Goal: Information Seeking & Learning: Learn about a topic

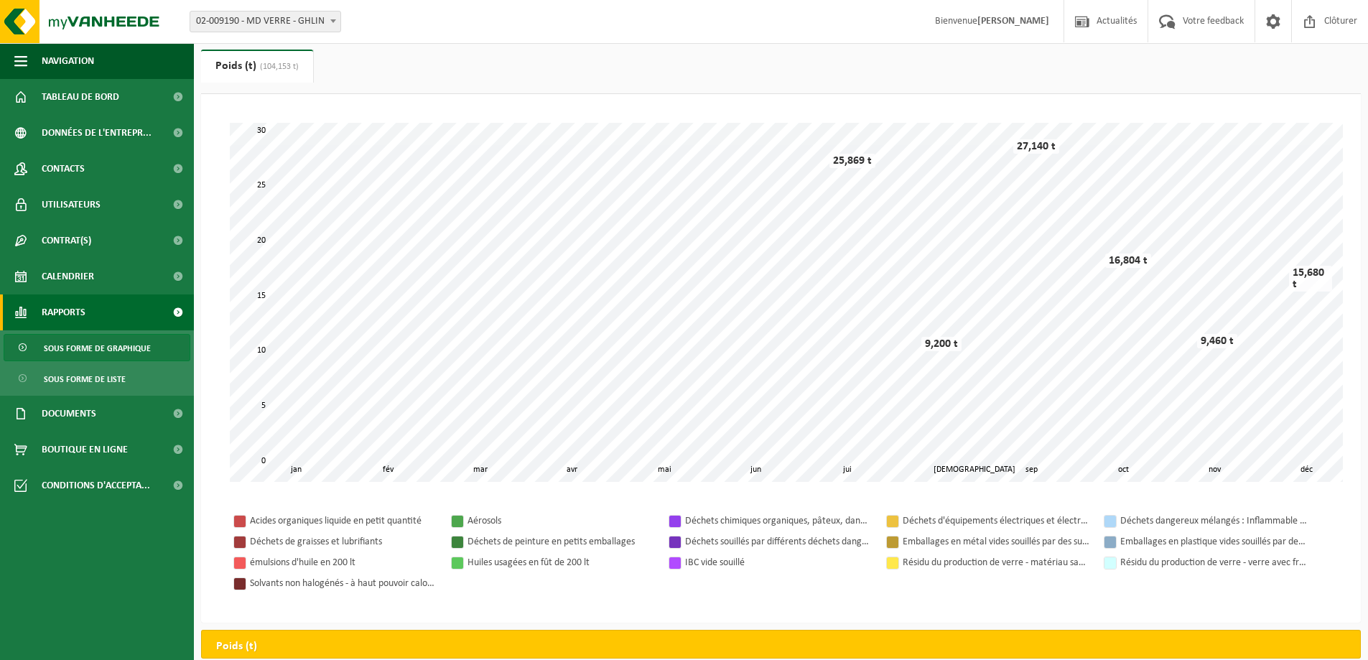
scroll to position [72, 0]
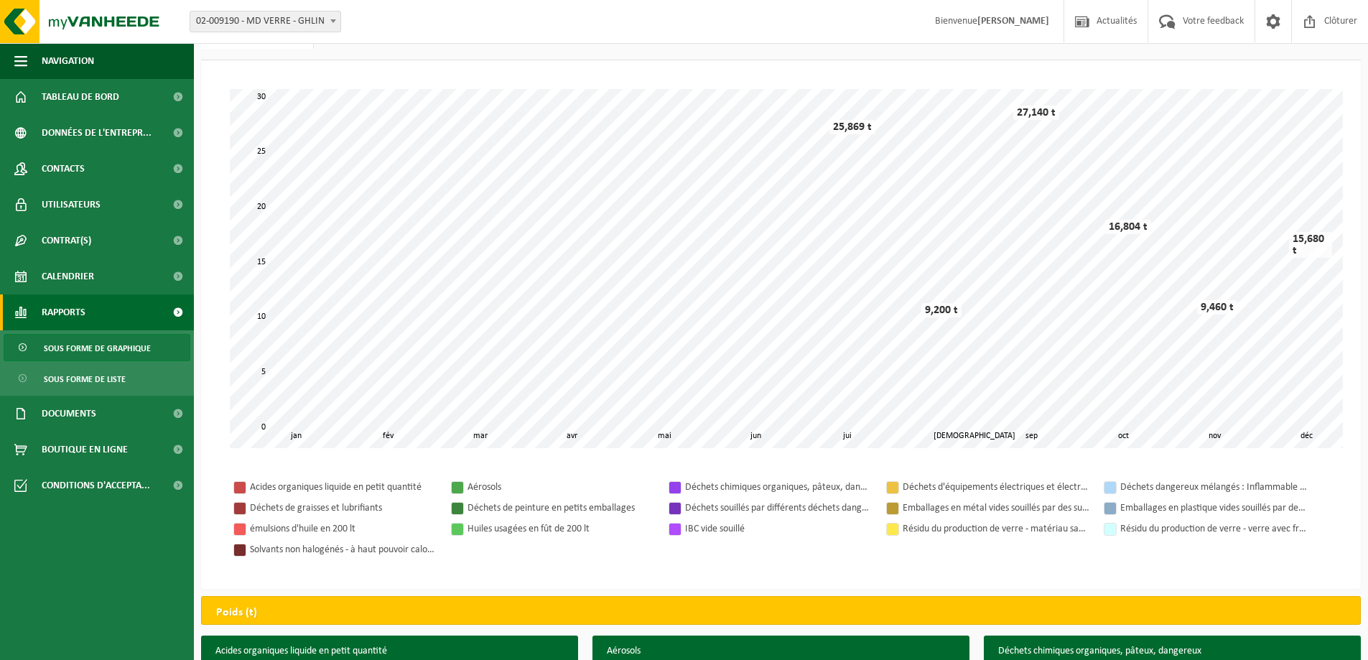
drag, startPoint x: 933, startPoint y: 481, endPoint x: 989, endPoint y: 495, distance: 57.8
click at [989, 495] on tr "Déchets d'équipements électriques et électroniques - Sans tubes cathodiques" at bounding box center [991, 487] width 218 height 21
drag, startPoint x: 903, startPoint y: 485, endPoint x: 1099, endPoint y: 486, distance: 196.7
click at [1099, 486] on tr "Déchets d'équipements électriques et électroniques - Sans tubes cathodiques" at bounding box center [991, 487] width 218 height 21
click at [1068, 563] on div "Acides organiques liquide en petit quantité Aérosols Déchets chimiques organiqu…" at bounding box center [780, 518] width 1131 height 112
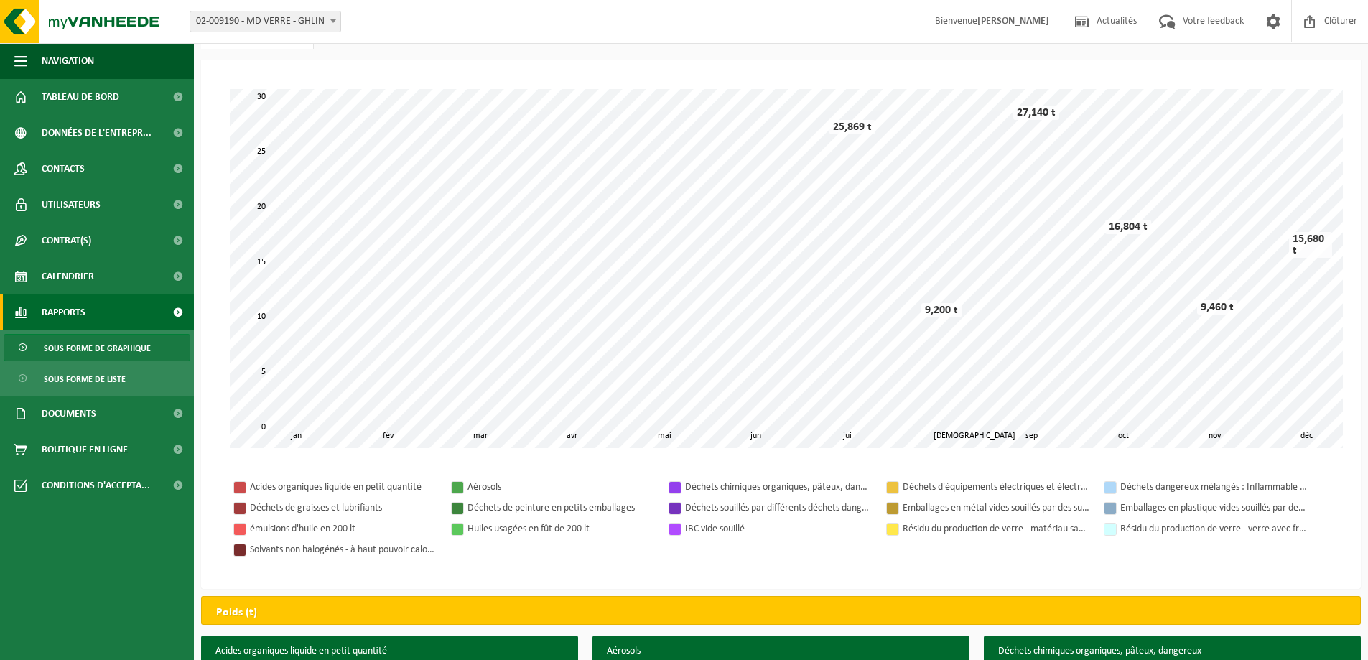
click at [1055, 495] on tr "Déchets d'équipements électriques et électroniques - Sans tubes cathodiques" at bounding box center [991, 487] width 218 height 21
click at [1055, 490] on div "Déchets d'équipements électriques et électroniques - Sans tubes cathodiques" at bounding box center [996, 487] width 187 height 18
click at [1054, 487] on div "Déchets d'équipements électriques et électroniques - Sans tubes cathodiques" at bounding box center [996, 487] width 187 height 18
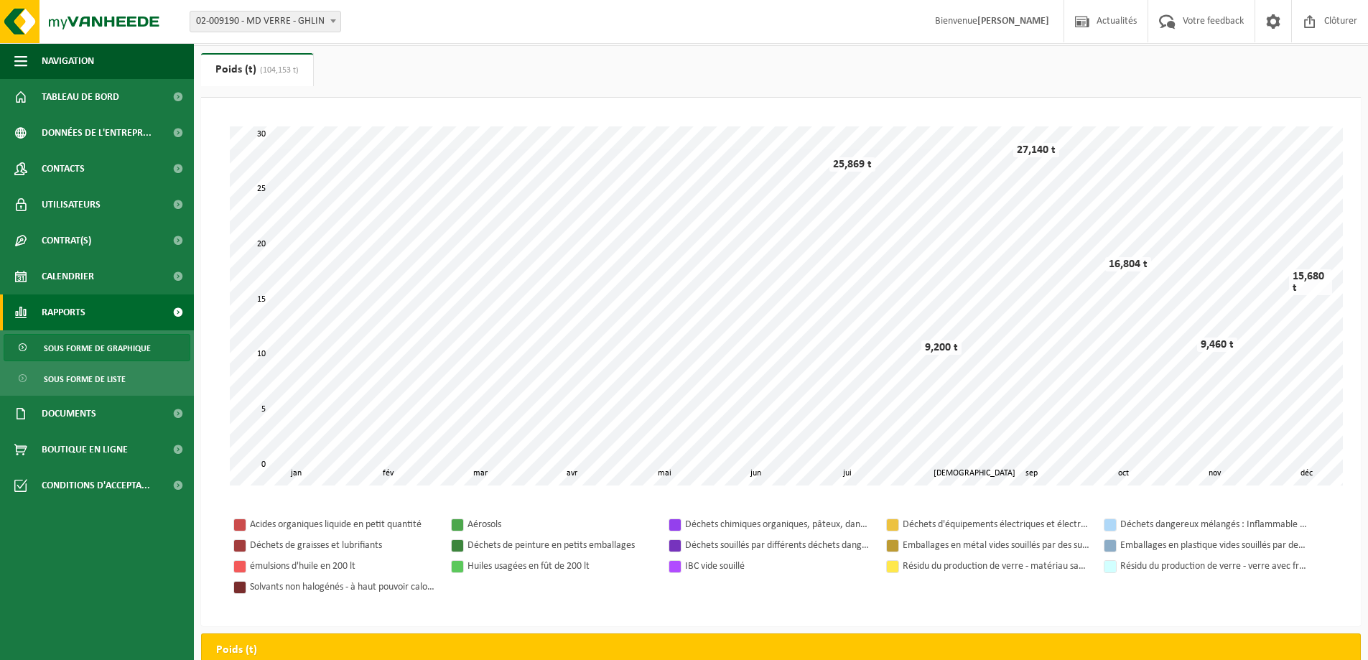
scroll to position [0, 0]
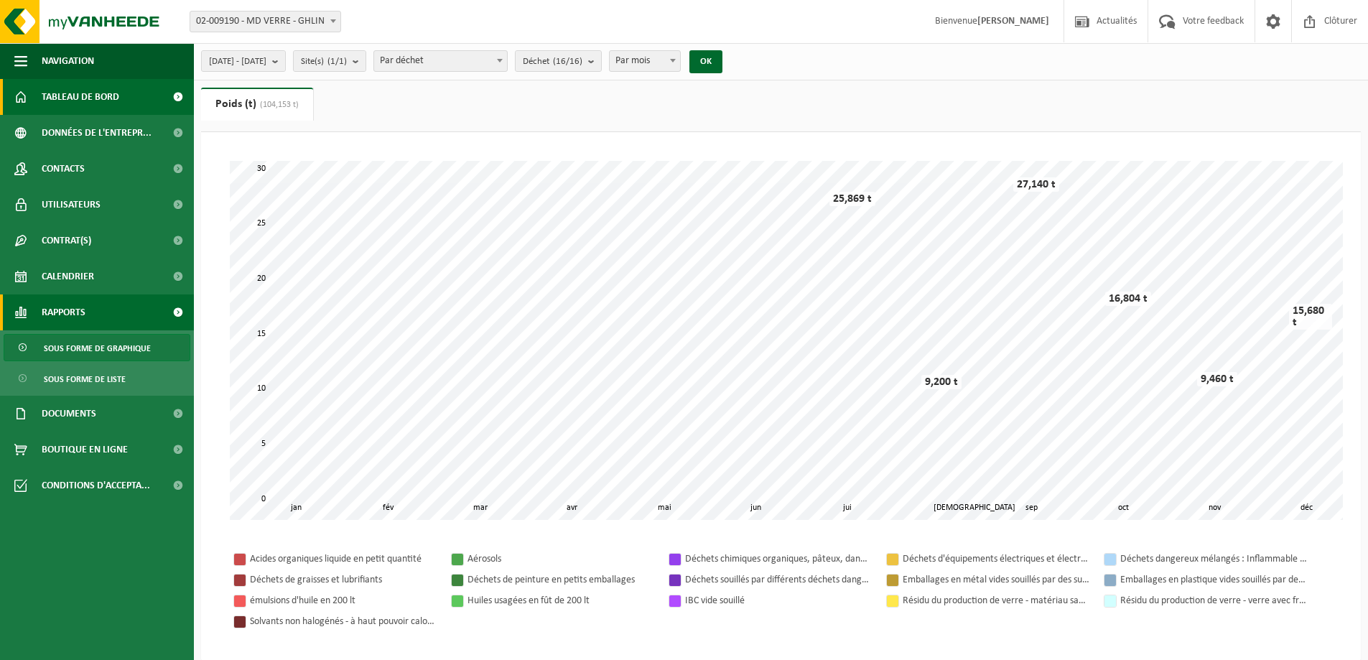
click at [107, 96] on span "Tableau de bord" at bounding box center [81, 97] width 78 height 36
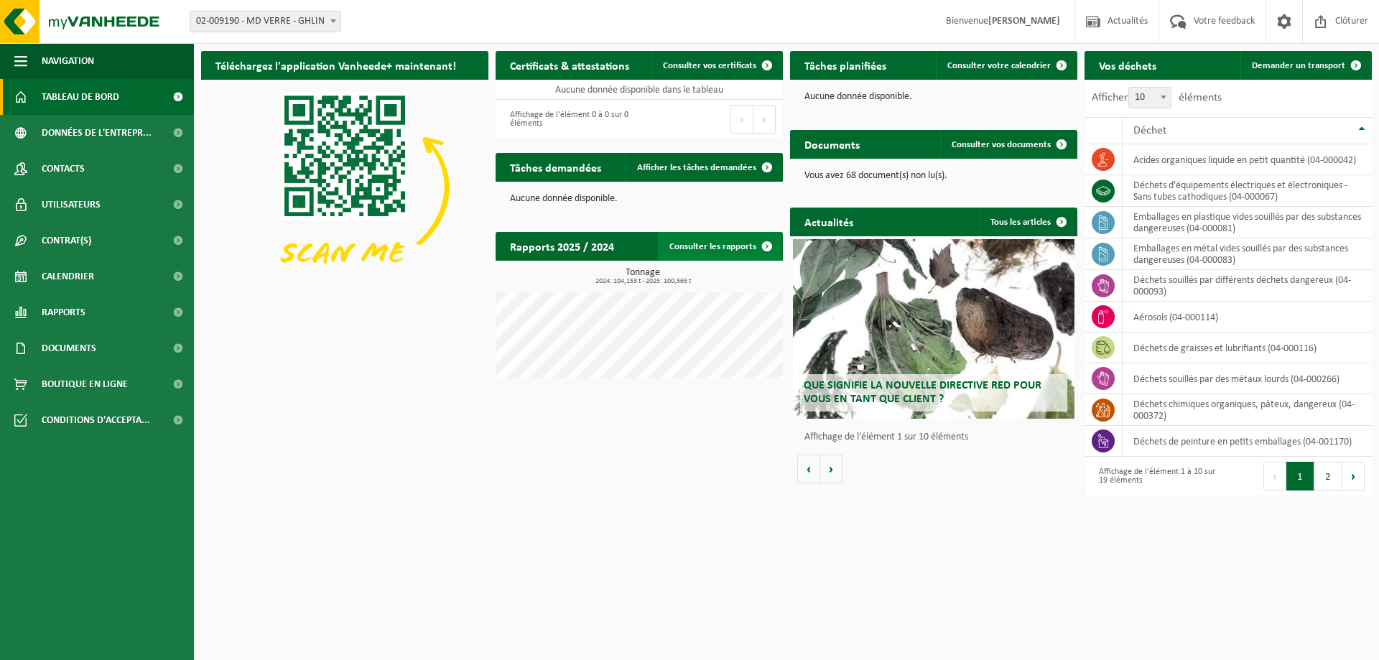
click at [699, 248] on link "Consulter les rapports" at bounding box center [720, 246] width 124 height 29
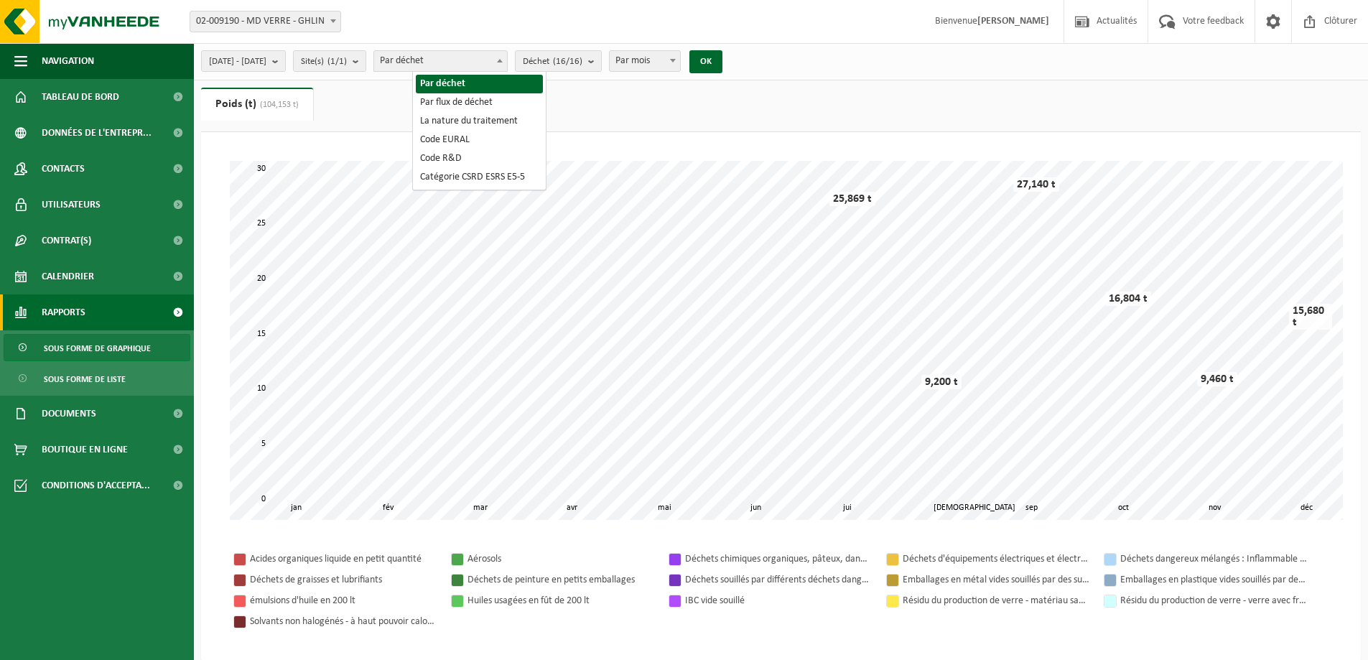
click at [476, 63] on span "Par déchet" at bounding box center [440, 61] width 133 height 20
click at [480, 61] on span "Par déchet" at bounding box center [440, 61] width 133 height 20
click at [582, 57] on count "(16/16)" at bounding box center [567, 61] width 29 height 9
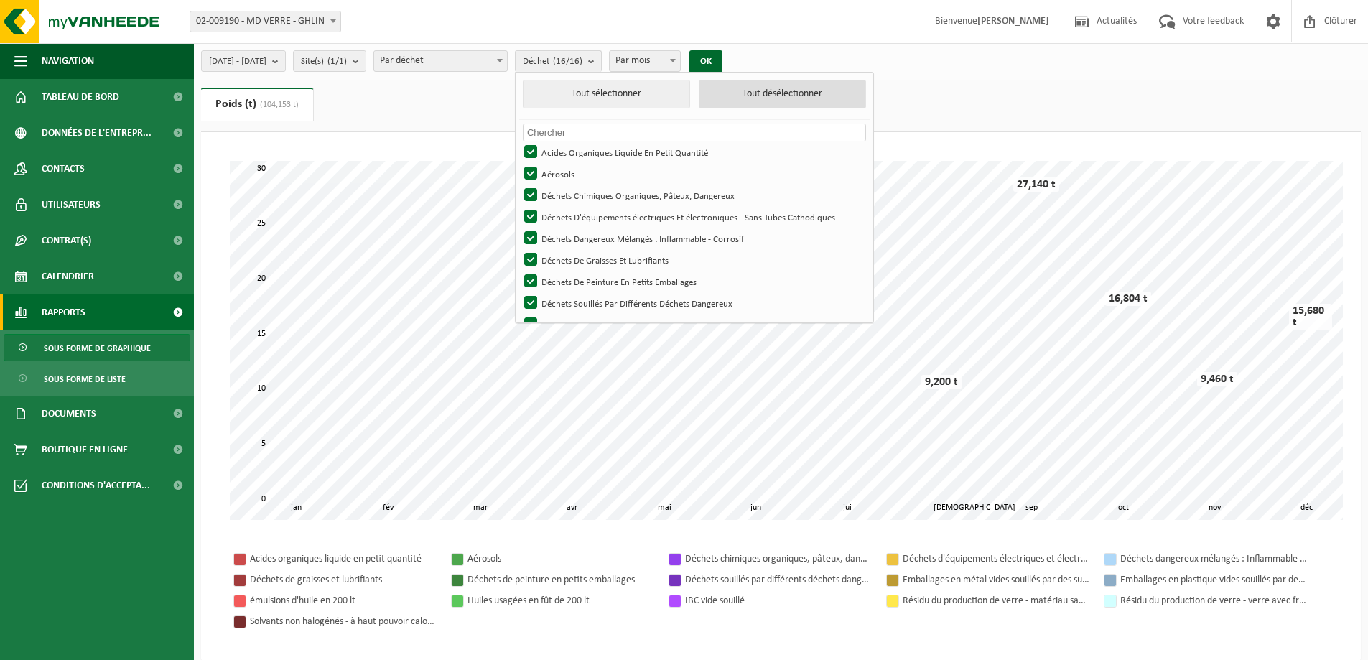
click at [786, 91] on button "Tout désélectionner" at bounding box center [782, 94] width 167 height 29
checkbox input "false"
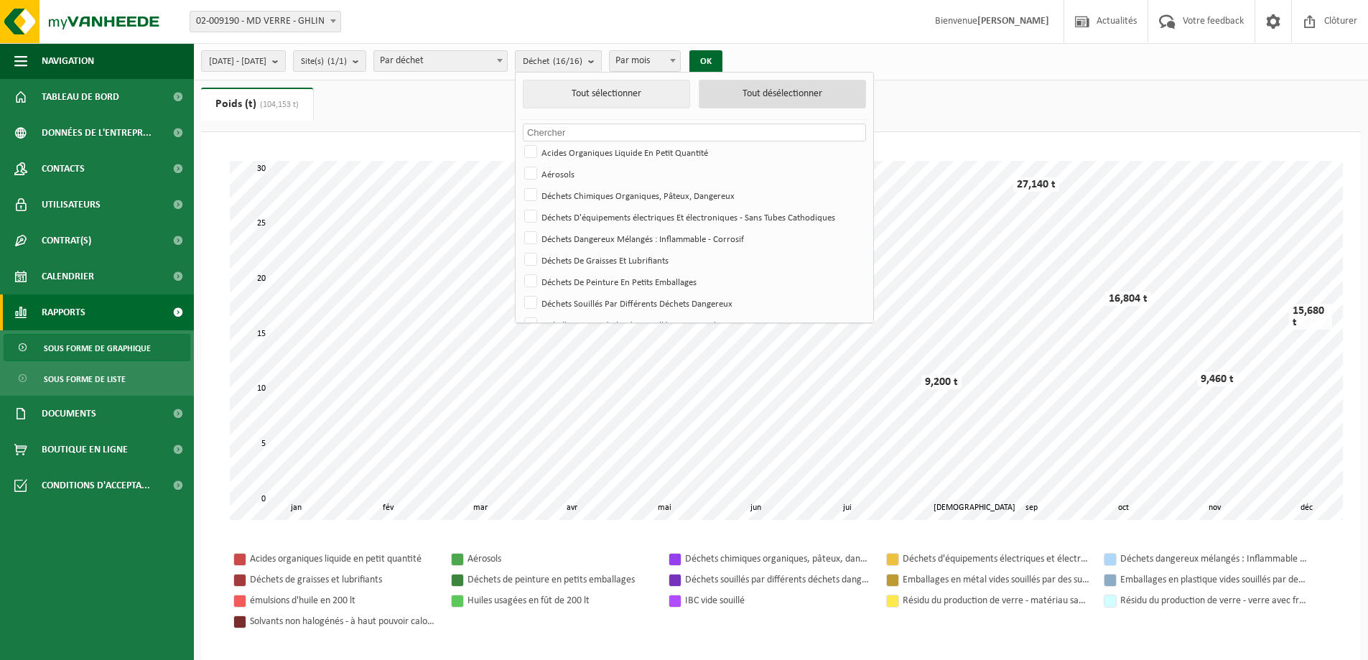
checkbox input "false"
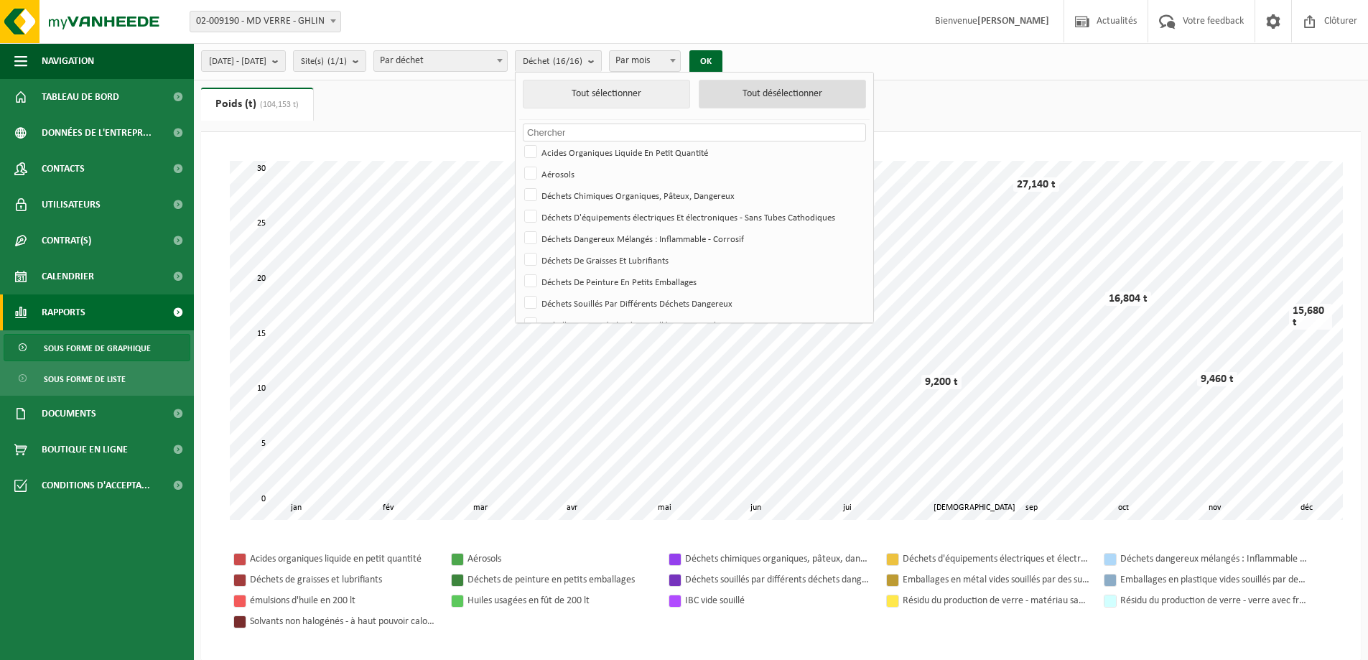
checkbox input "false"
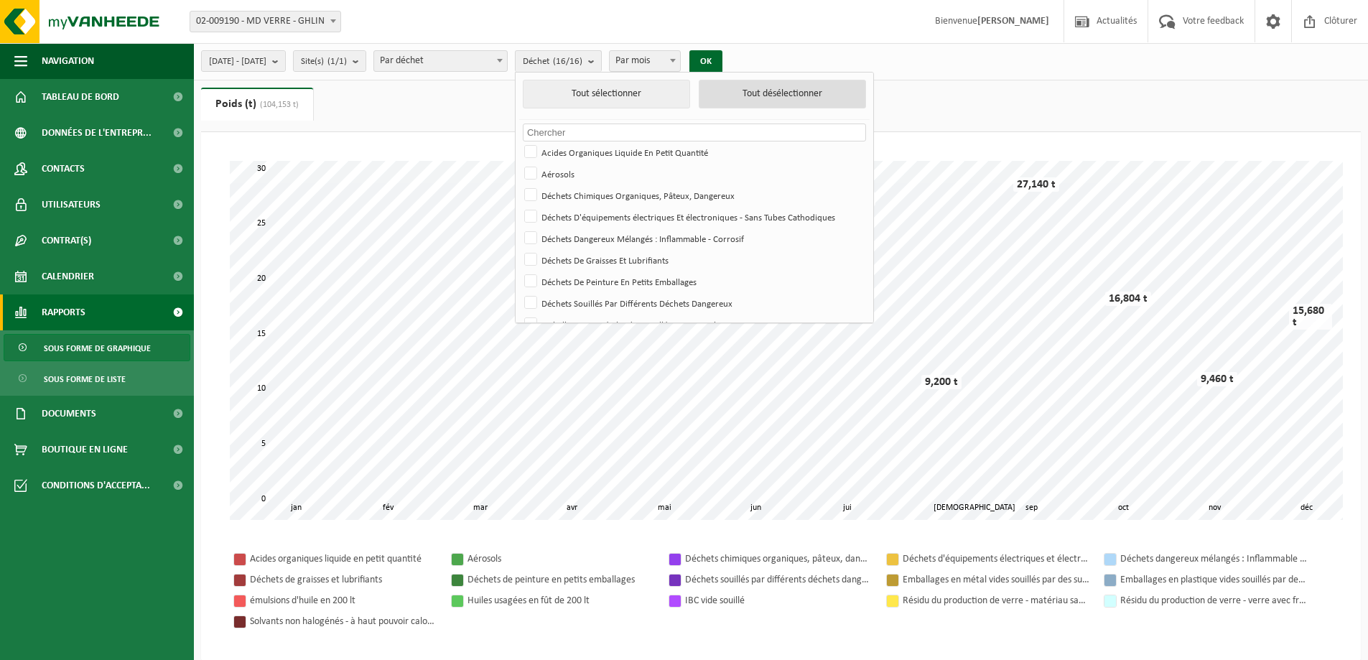
checkbox input "false"
click at [567, 150] on label "Acides Organiques Liquide En Petit Quantité" at bounding box center [692, 152] width 343 height 22
click at [519, 141] on input "Acides Organiques Liquide En Petit Quantité" at bounding box center [518, 141] width 1 height 1
click at [717, 57] on button "OK" at bounding box center [700, 61] width 33 height 23
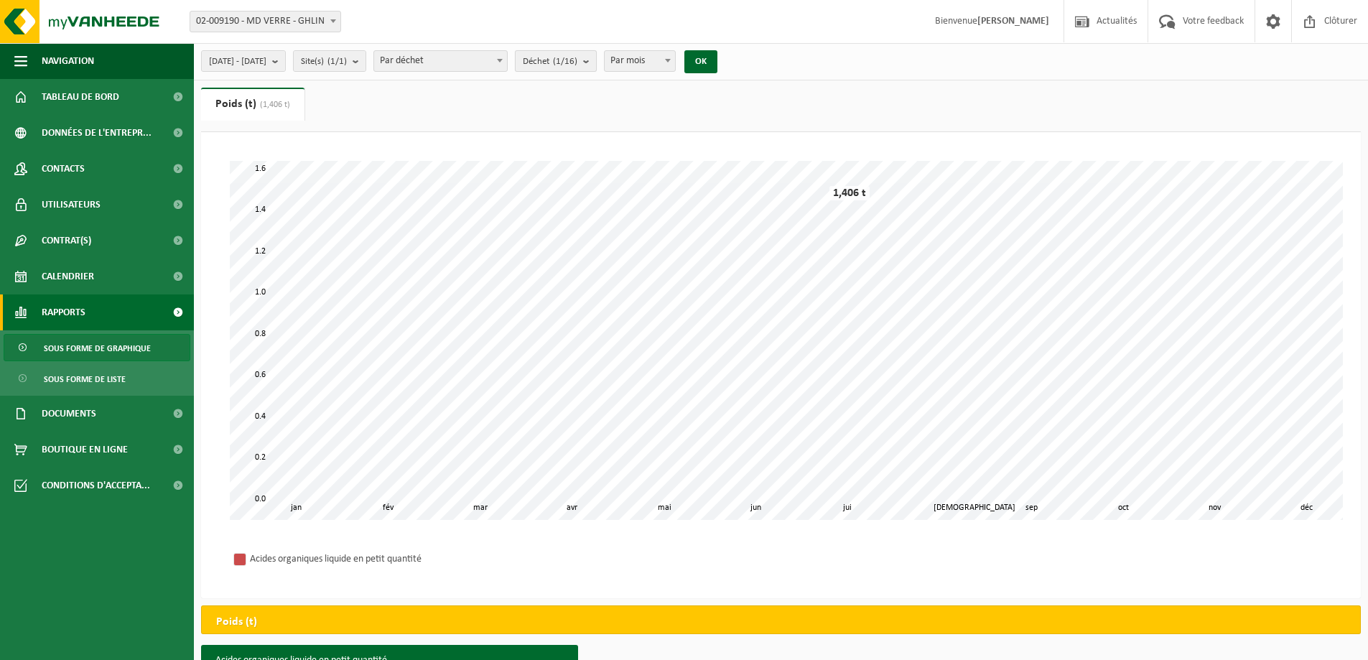
click at [577, 66] on count "(1/16)" at bounding box center [565, 61] width 24 height 9
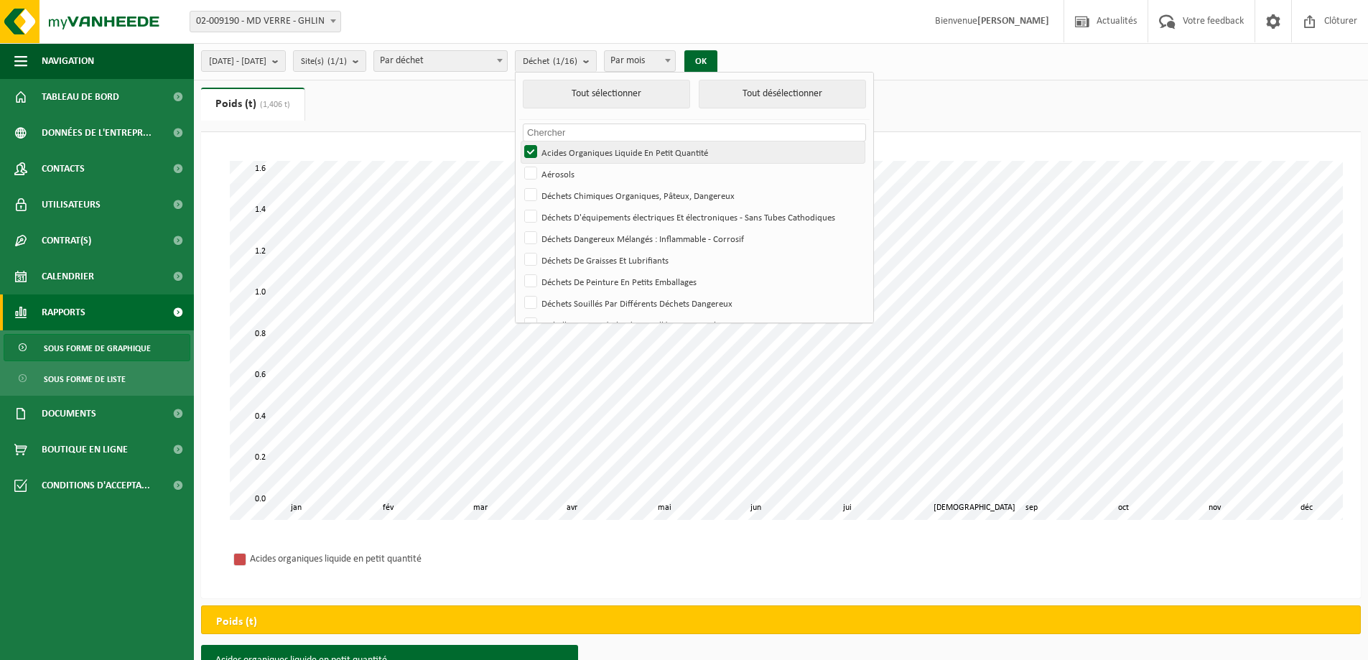
click at [572, 154] on label "Acides Organiques Liquide En Petit Quantité" at bounding box center [692, 152] width 343 height 22
click at [519, 141] on input "Acides Organiques Liquide En Petit Quantité" at bounding box center [518, 141] width 1 height 1
checkbox input "false"
click at [572, 175] on label "Aérosols" at bounding box center [692, 174] width 343 height 22
click at [519, 163] on input "Aérosols" at bounding box center [518, 162] width 1 height 1
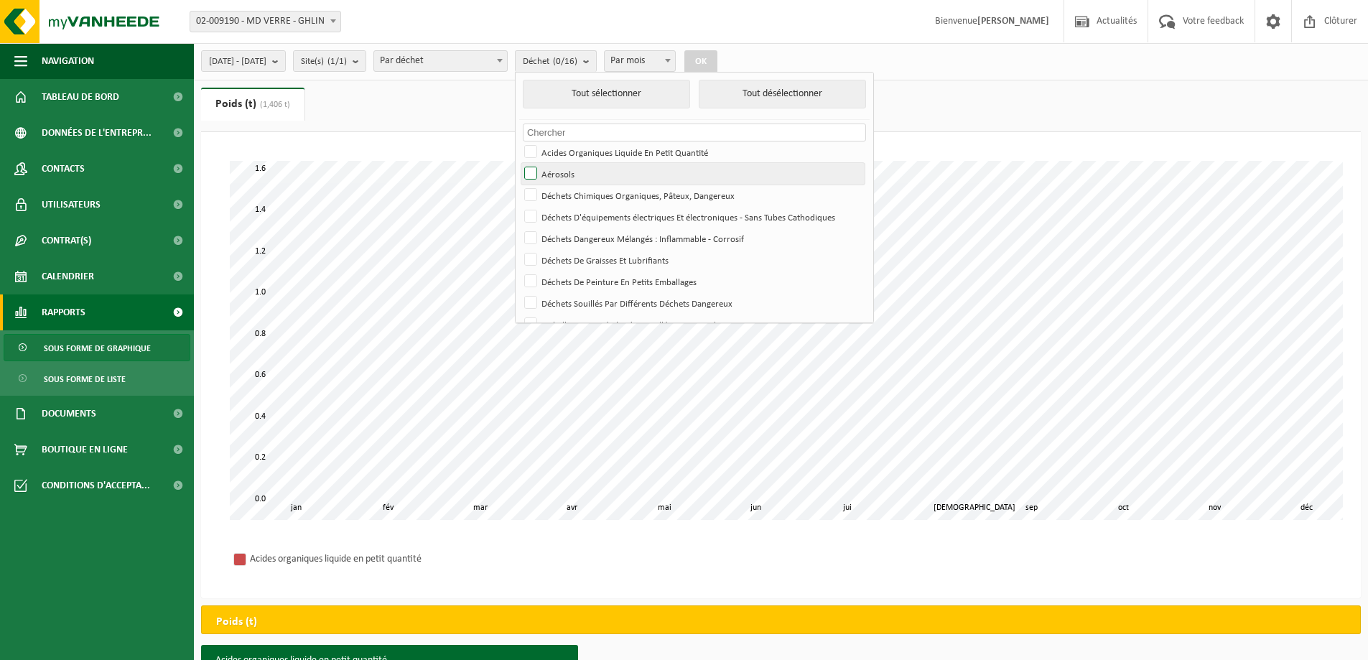
checkbox input "true"
click at [717, 60] on button "OK" at bounding box center [700, 61] width 33 height 23
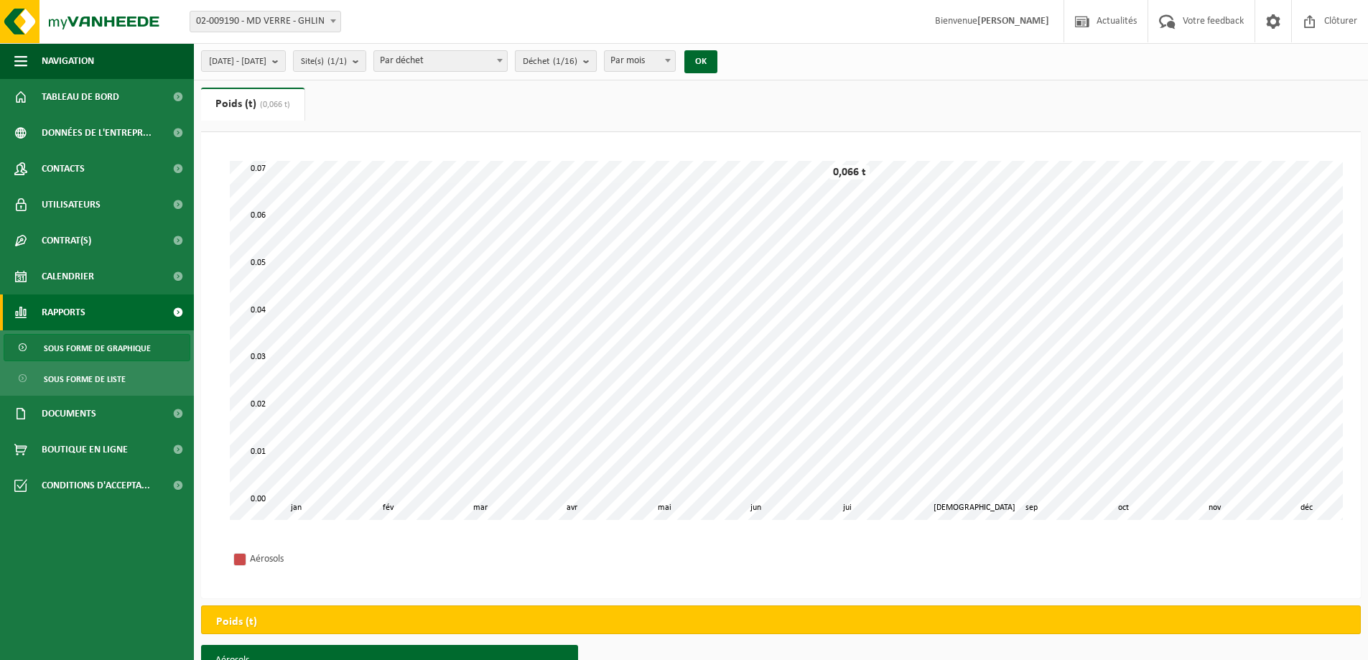
click at [577, 63] on count "(1/16)" at bounding box center [565, 61] width 24 height 9
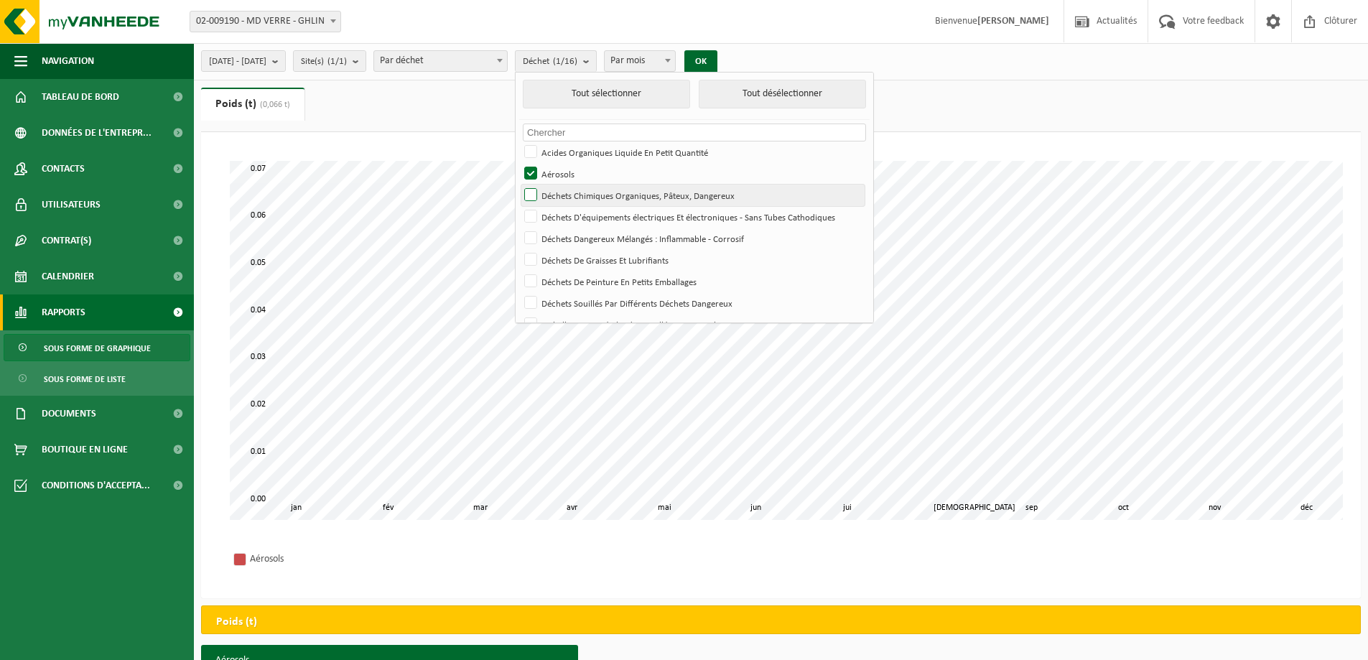
click at [572, 193] on label "Déchets Chimiques Organiques, Pâteux, Dangereux" at bounding box center [692, 196] width 343 height 22
click at [519, 185] on input "Déchets Chimiques Organiques, Pâteux, Dangereux" at bounding box center [518, 184] width 1 height 1
checkbox input "true"
click at [567, 170] on label "Aérosols" at bounding box center [692, 174] width 343 height 22
click at [519, 163] on input "Aérosols" at bounding box center [518, 162] width 1 height 1
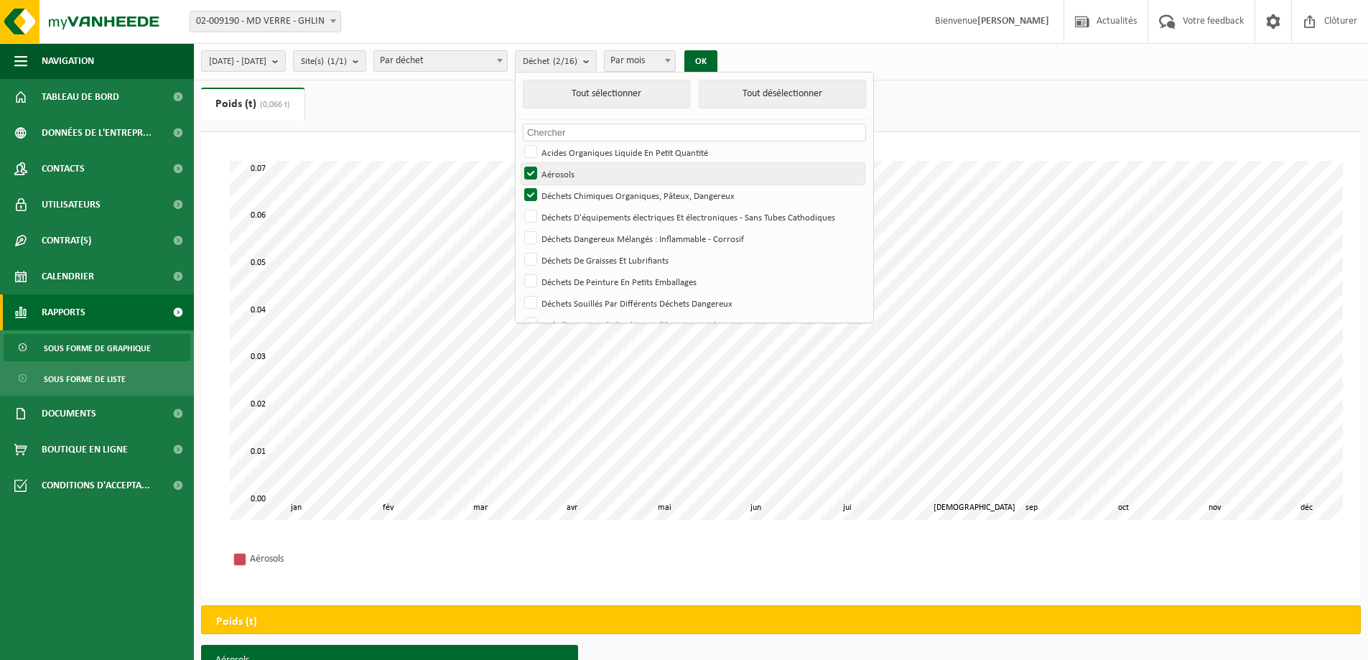
checkbox input "false"
click at [717, 59] on button "OK" at bounding box center [700, 61] width 33 height 23
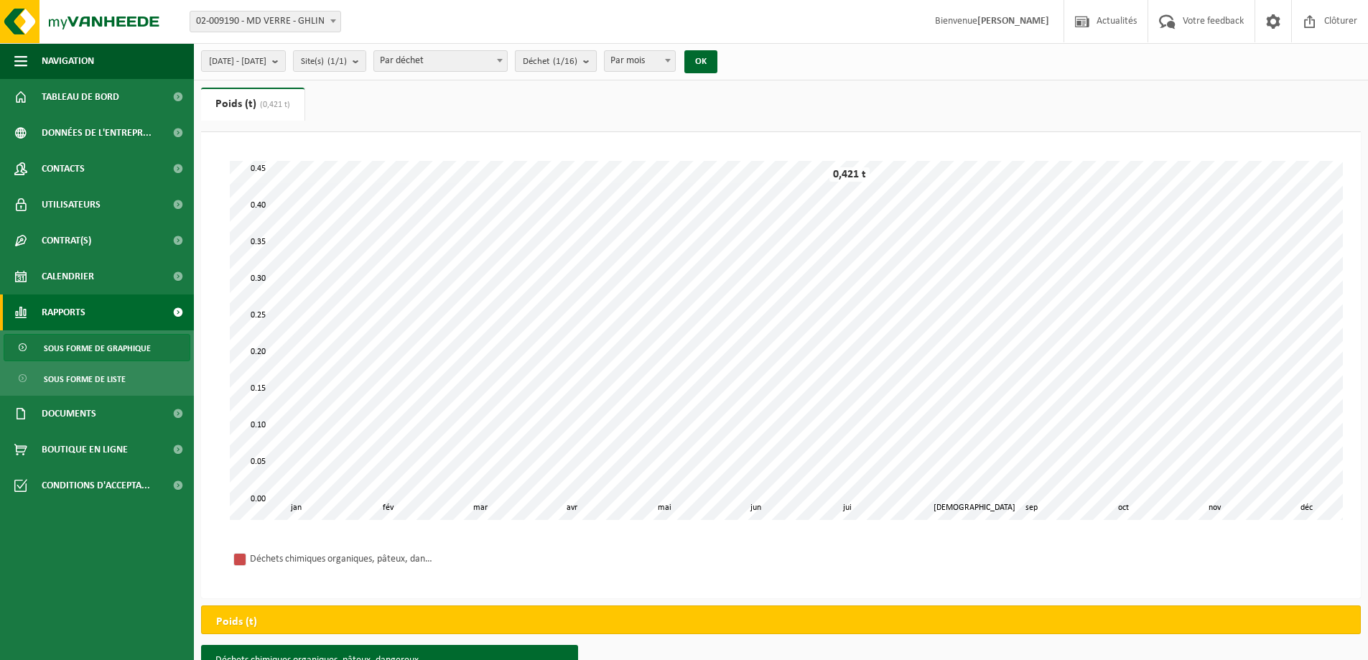
click at [577, 57] on count "(1/16)" at bounding box center [565, 61] width 24 height 9
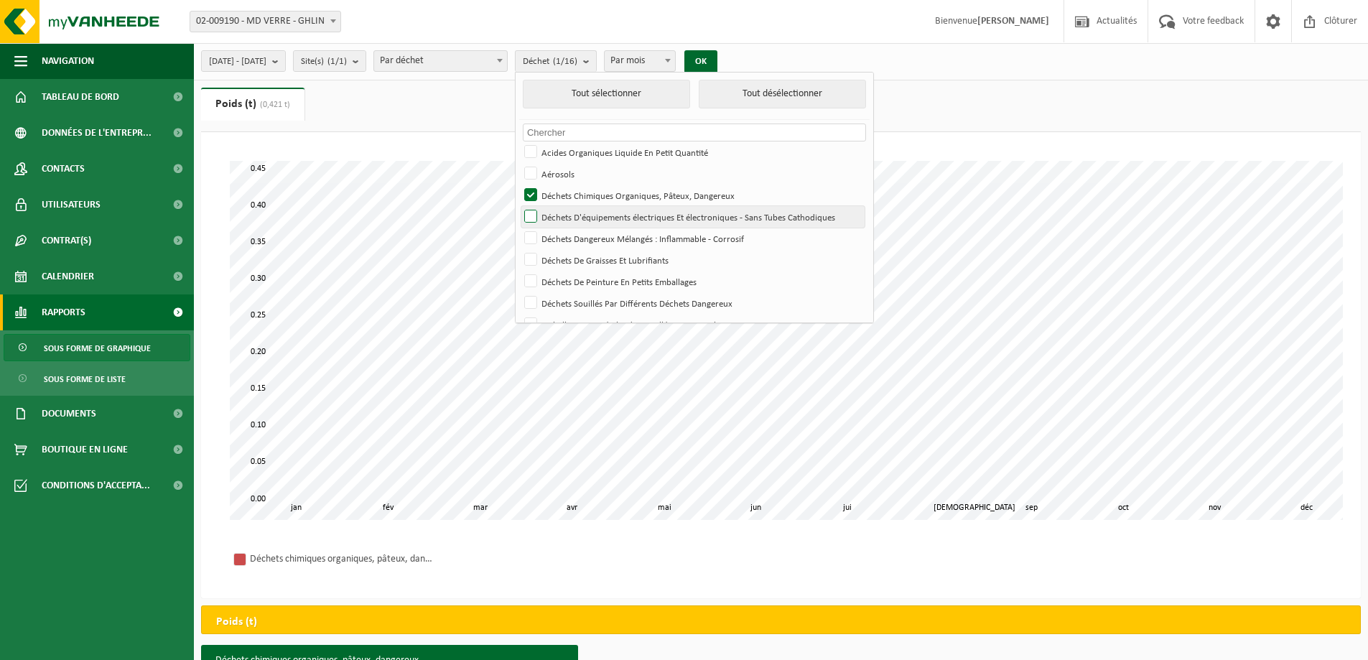
click at [569, 213] on label "Déchets D'équipements électriques Et électroniques - Sans Tubes Cathodiques" at bounding box center [692, 217] width 343 height 22
click at [519, 206] on input "Déchets D'équipements électriques Et électroniques - Sans Tubes Cathodiques" at bounding box center [518, 205] width 1 height 1
checkbox input "true"
click at [571, 191] on label "Déchets Chimiques Organiques, Pâteux, Dangereux" at bounding box center [692, 196] width 343 height 22
click at [519, 185] on input "Déchets Chimiques Organiques, Pâteux, Dangereux" at bounding box center [518, 184] width 1 height 1
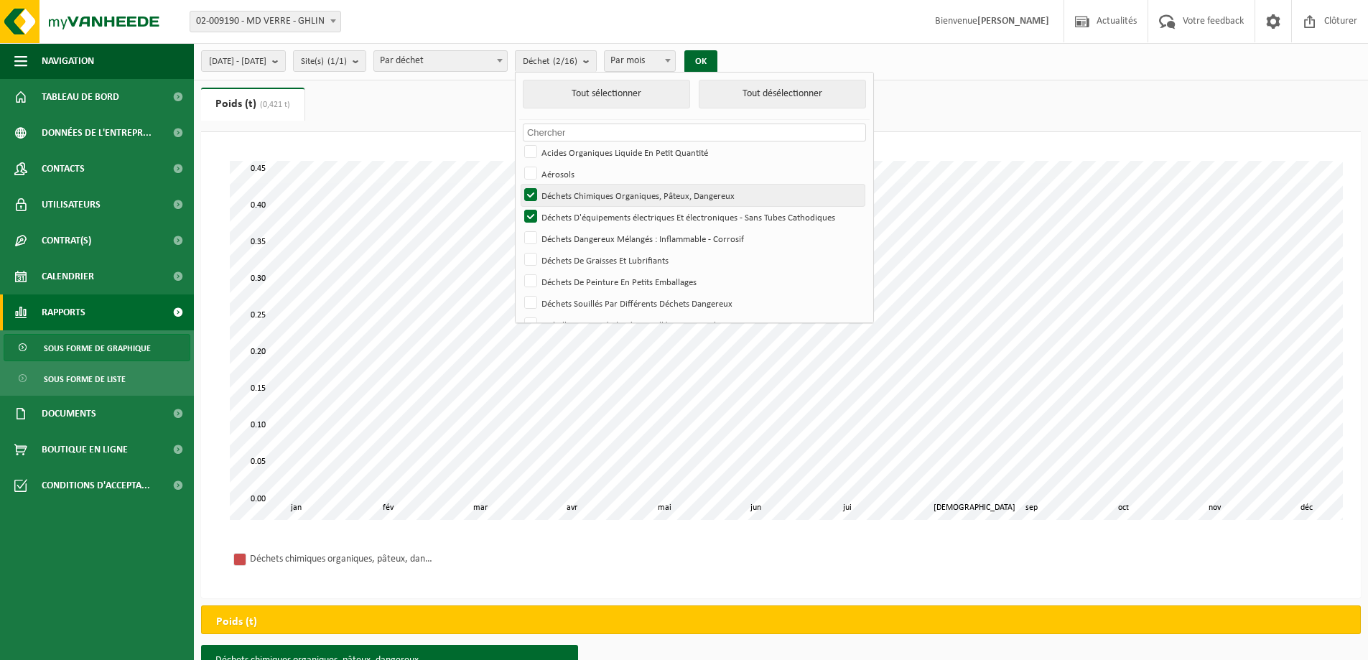
checkbox input "false"
click at [717, 58] on button "OK" at bounding box center [700, 61] width 33 height 23
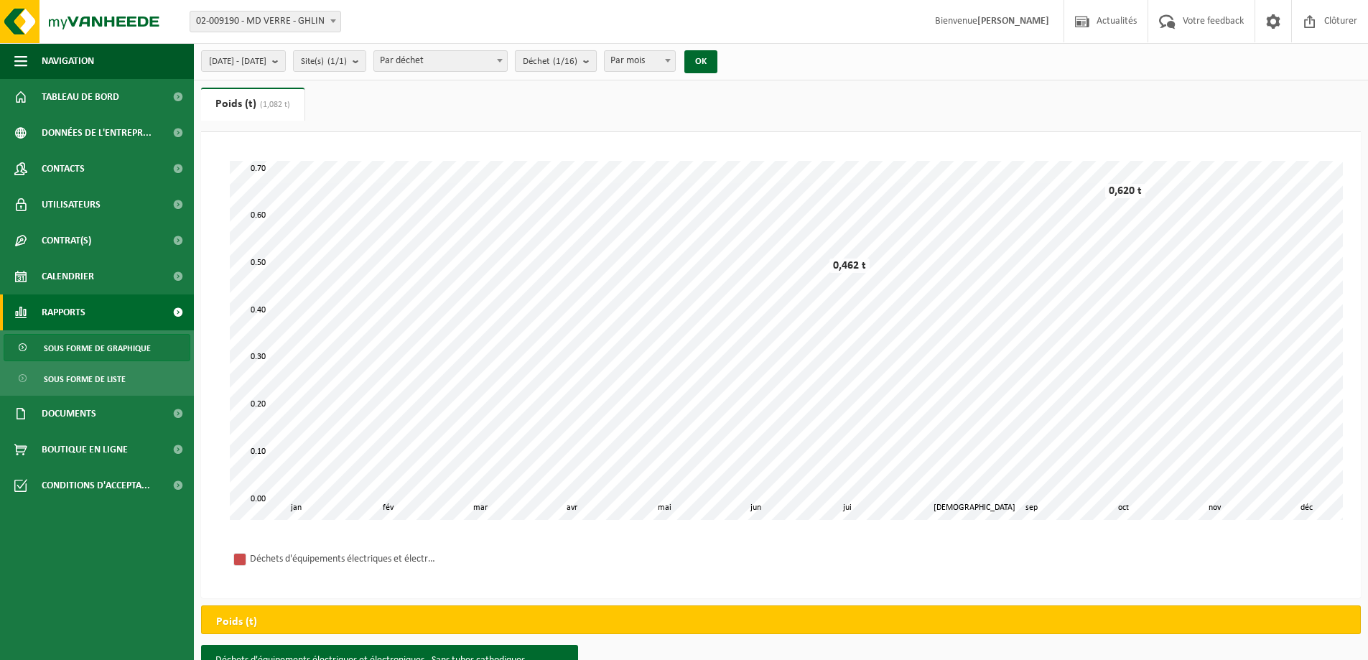
click at [577, 69] on span "Déchet (1/16)" at bounding box center [550, 62] width 55 height 22
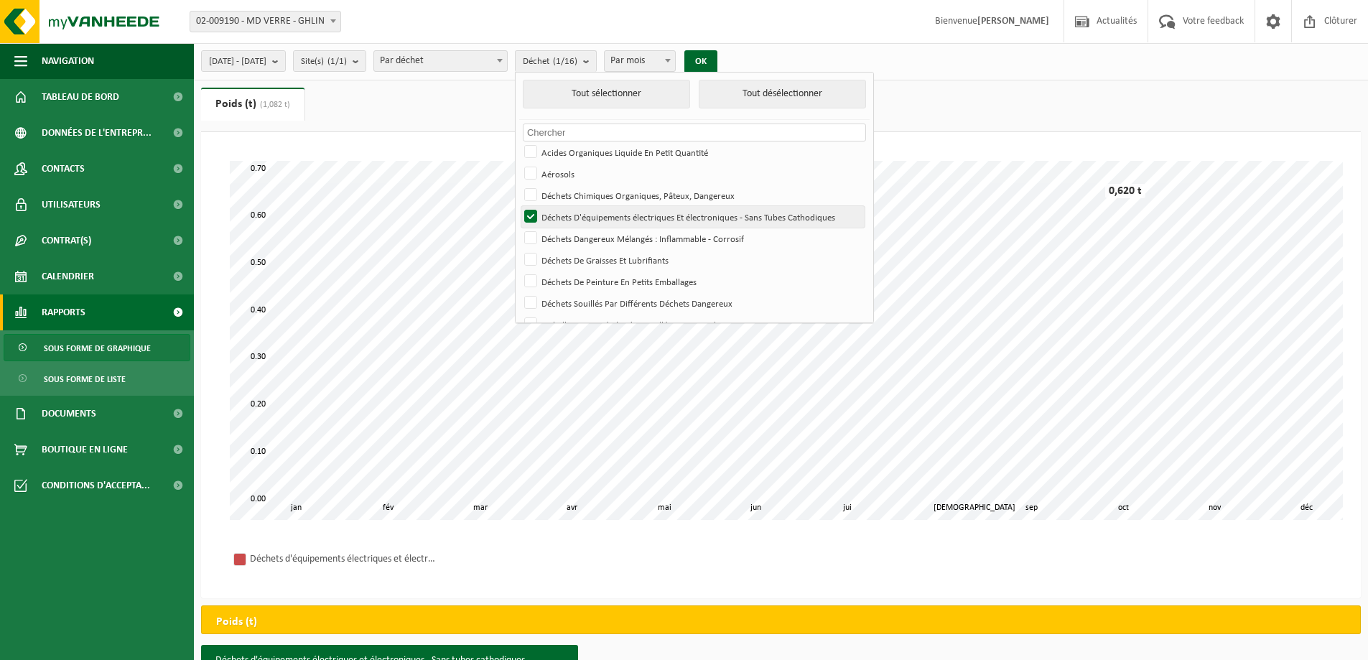
click at [567, 212] on label "Déchets D'équipements électriques Et électroniques - Sans Tubes Cathodiques" at bounding box center [692, 217] width 343 height 22
click at [519, 206] on input "Déchets D'équipements électriques Et électroniques - Sans Tubes Cathodiques" at bounding box center [518, 205] width 1 height 1
checkbox input "false"
click at [569, 236] on label "Déchets Dangereux Mélangés : Inflammable - Corrosif" at bounding box center [692, 239] width 343 height 22
click at [519, 228] on input "Déchets Dangereux Mélangés : Inflammable - Corrosif" at bounding box center [518, 227] width 1 height 1
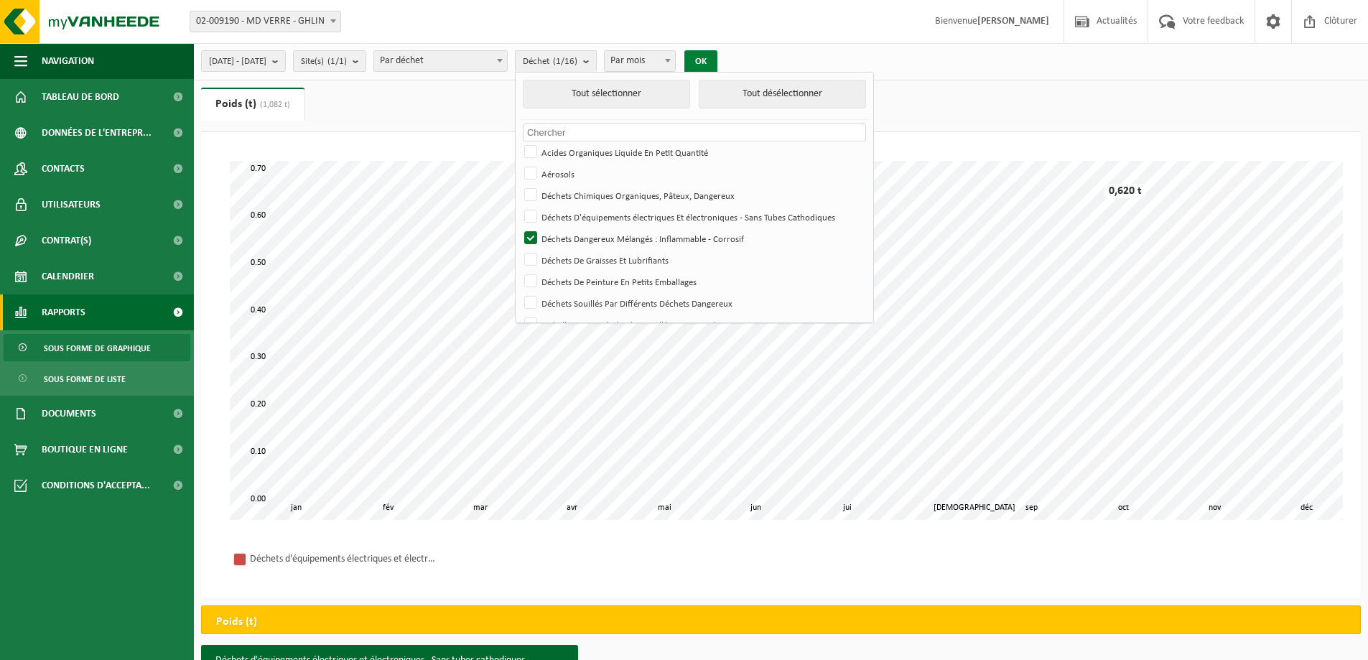
click at [717, 60] on button "OK" at bounding box center [700, 61] width 33 height 23
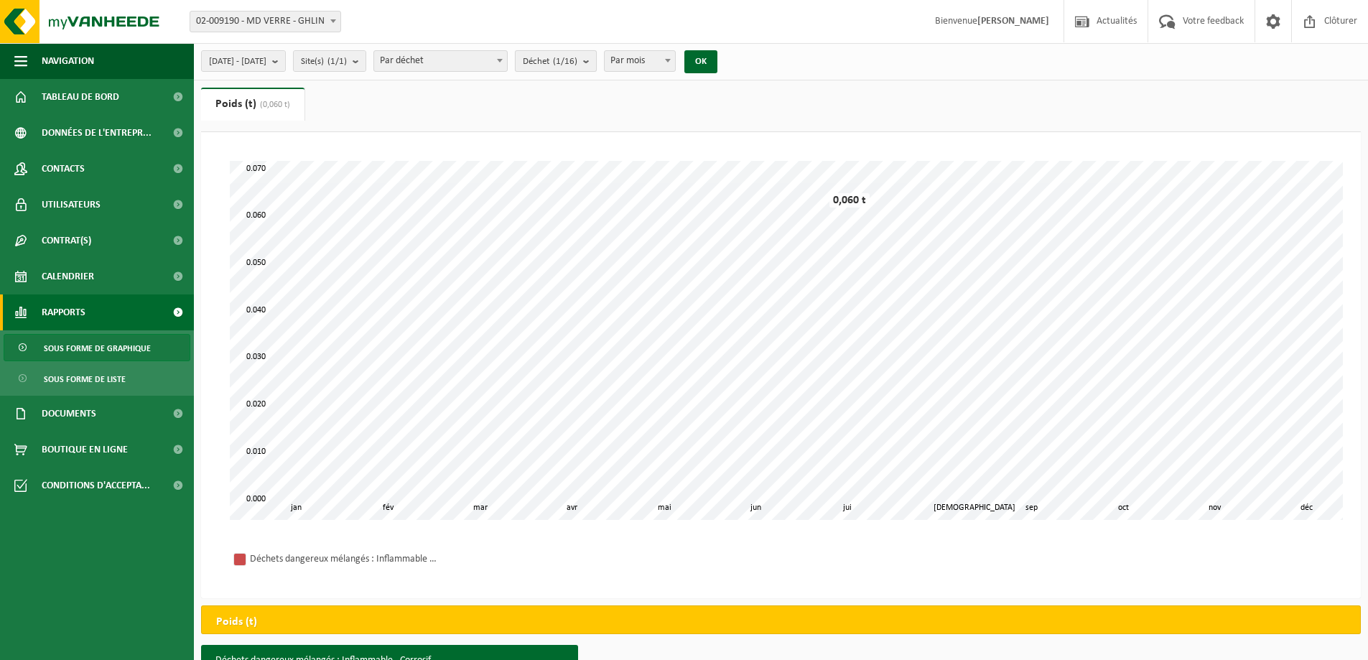
click at [597, 65] on button "Déchet (1/16)" at bounding box center [556, 61] width 82 height 22
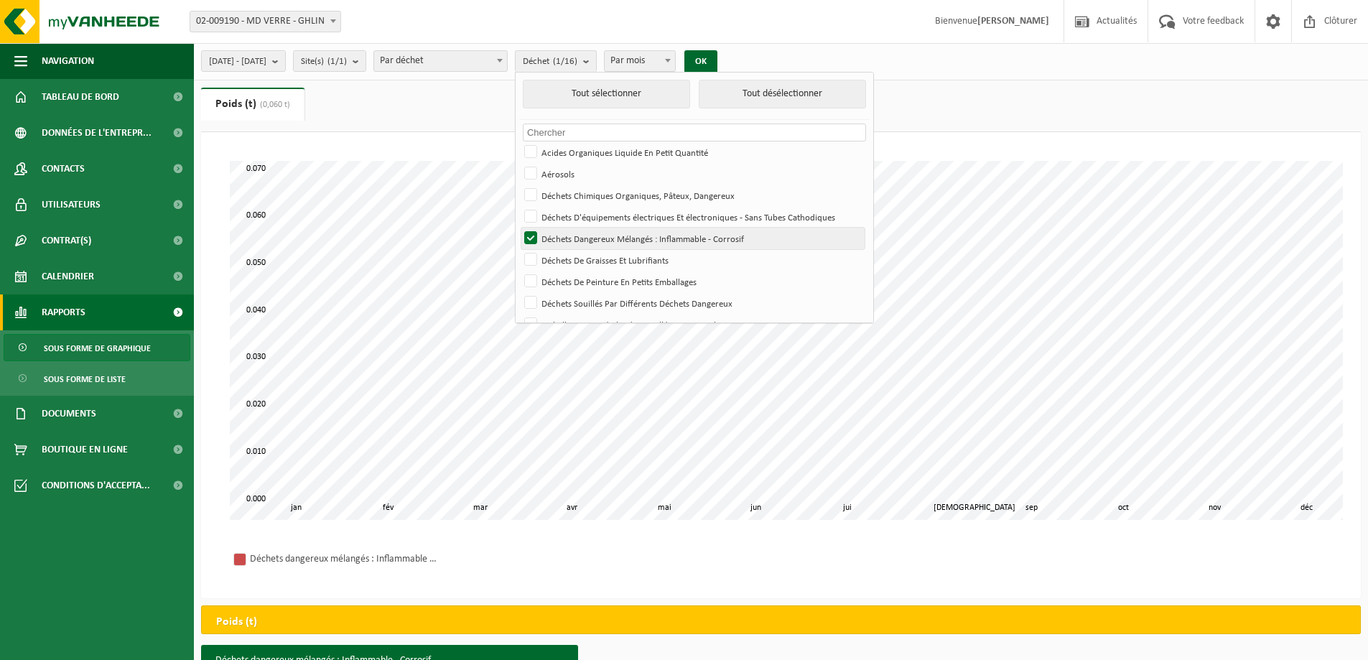
click at [564, 232] on label "Déchets Dangereux Mélangés : Inflammable - Corrosif" at bounding box center [692, 239] width 343 height 22
click at [519, 228] on input "Déchets Dangereux Mélangés : Inflammable - Corrosif" at bounding box center [518, 227] width 1 height 1
checkbox input "false"
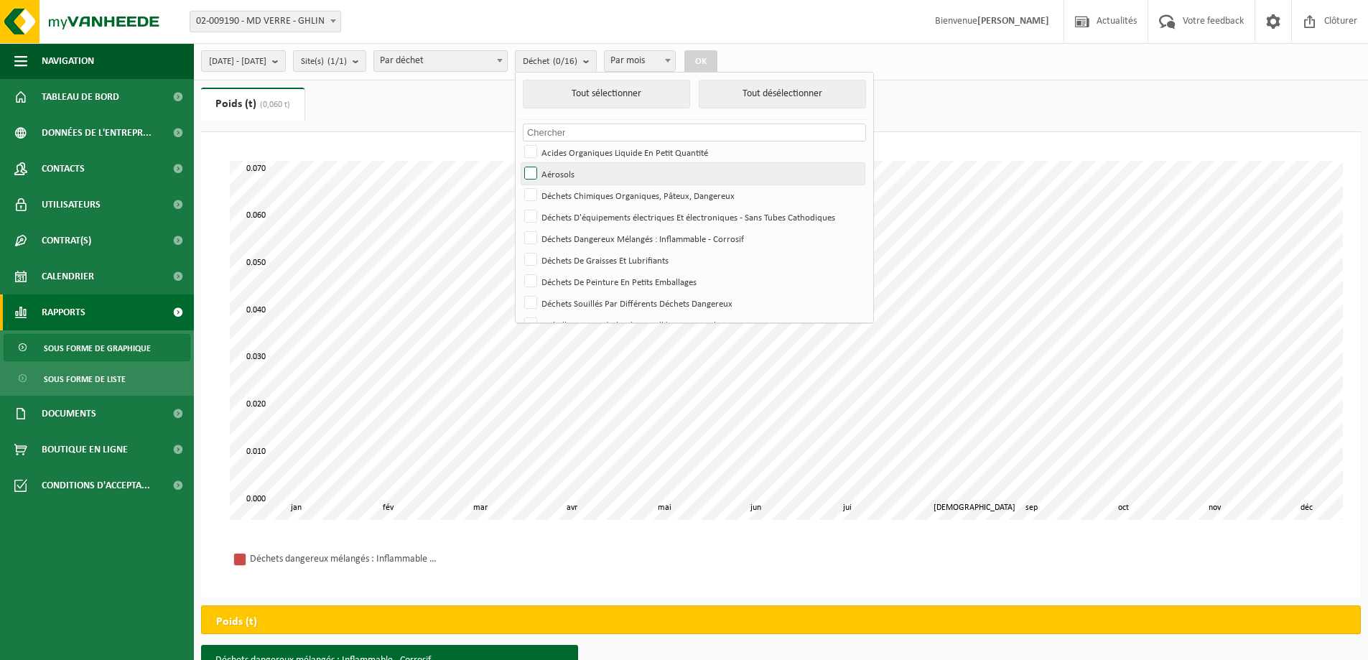
drag, startPoint x: 572, startPoint y: 197, endPoint x: 572, endPoint y: 169, distance: 28.0
click at [572, 197] on label "Déchets Chimiques Organiques, Pâteux, Dangereux" at bounding box center [692, 196] width 343 height 22
click at [519, 185] on input "Déchets Chimiques Organiques, Pâteux, Dangereux" at bounding box center [518, 184] width 1 height 1
click at [717, 65] on button "OK" at bounding box center [700, 61] width 33 height 23
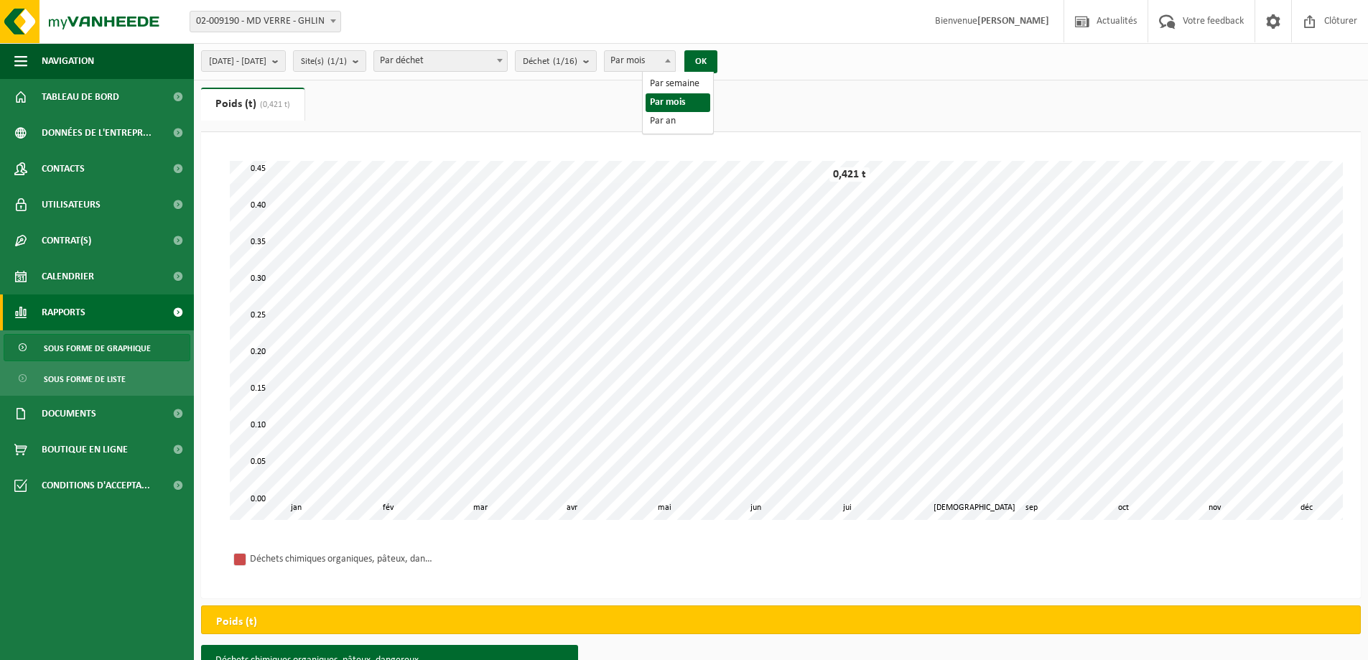
click at [675, 63] on span "Par mois" at bounding box center [640, 61] width 70 height 20
click at [577, 60] on count "(1/16)" at bounding box center [565, 61] width 24 height 9
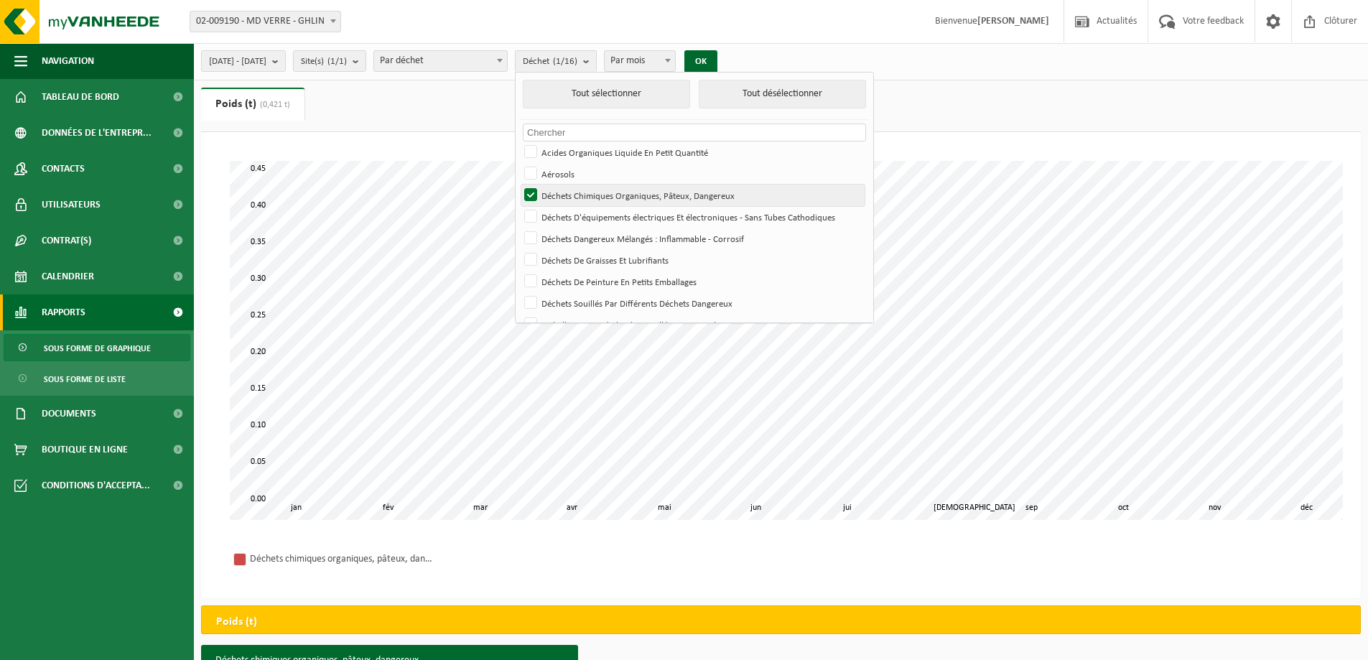
click at [568, 187] on label "Déchets Chimiques Organiques, Pâteux, Dangereux" at bounding box center [692, 196] width 343 height 22
click at [519, 185] on input "Déchets Chimiques Organiques, Pâteux, Dangereux" at bounding box center [518, 184] width 1 height 1
checkbox input "false"
click at [567, 214] on label "Déchets D'équipements électriques Et électroniques - Sans Tubes Cathodiques" at bounding box center [692, 217] width 343 height 22
click at [519, 206] on input "Déchets D'équipements électriques Et électroniques - Sans Tubes Cathodiques" at bounding box center [518, 205] width 1 height 1
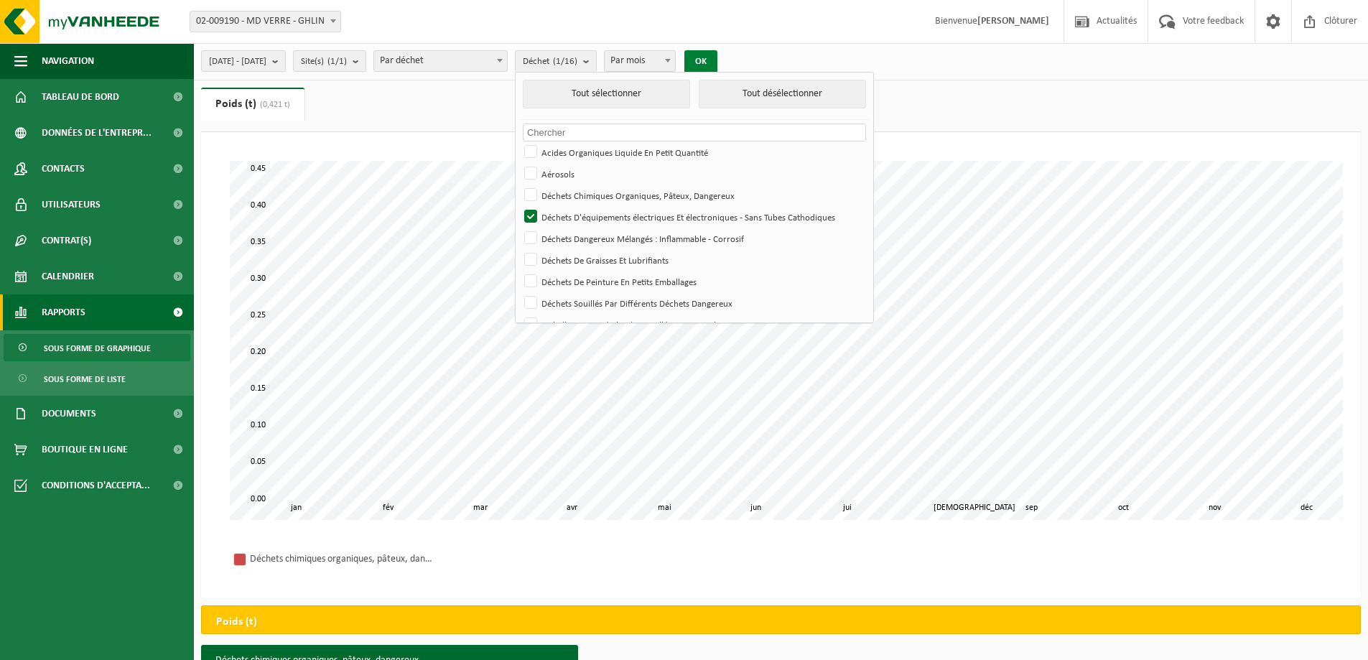
click at [717, 62] on button "OK" at bounding box center [700, 61] width 33 height 23
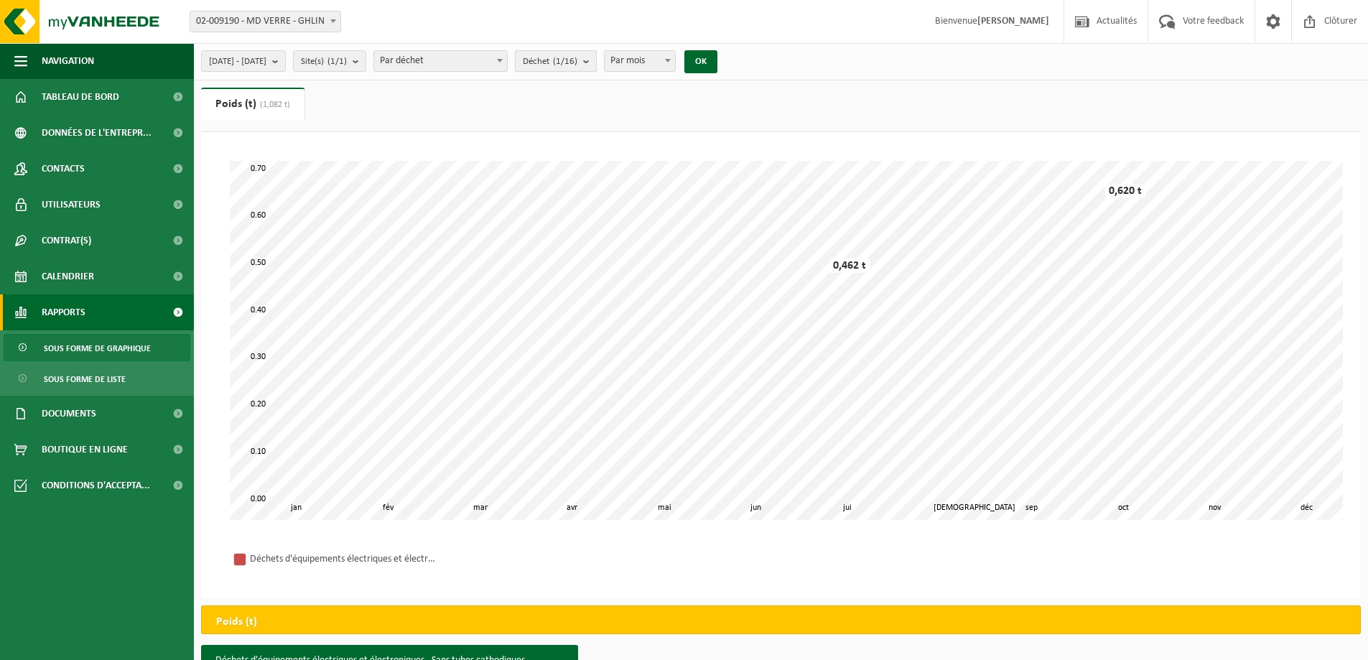
click at [577, 57] on span "Déchet (1/16)" at bounding box center [550, 62] width 55 height 22
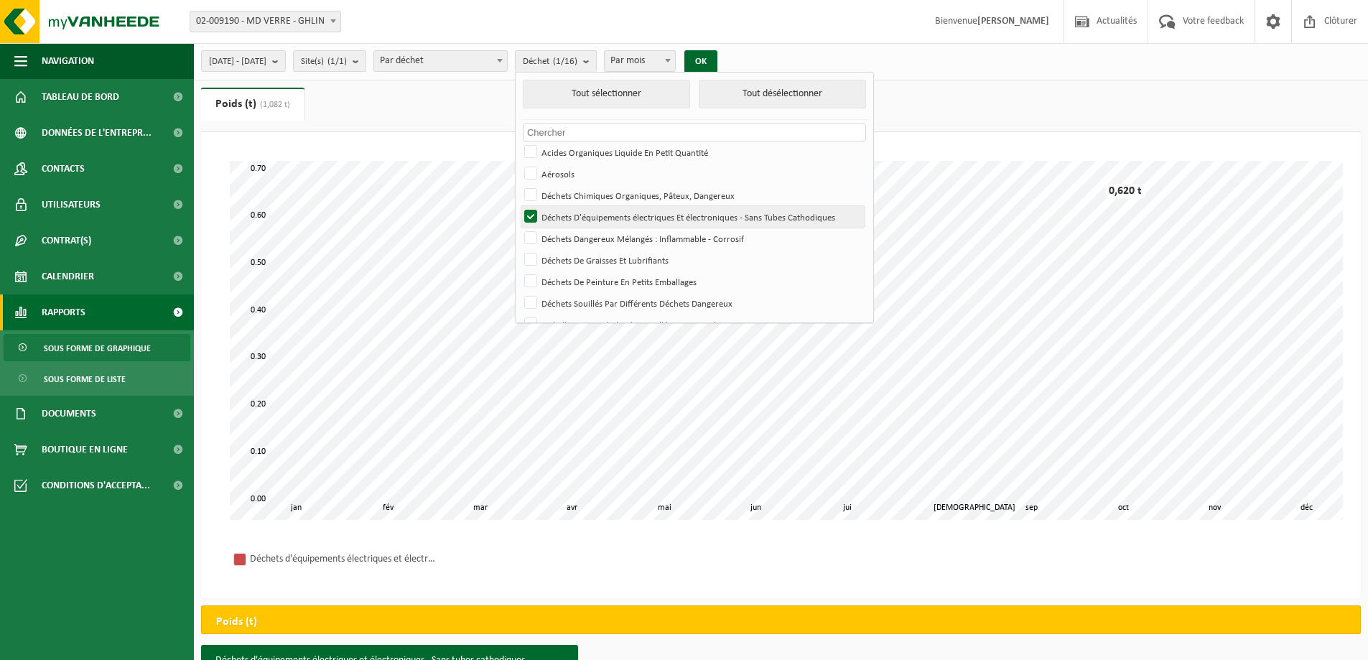
click at [570, 214] on label "Déchets D'équipements électriques Et électroniques - Sans Tubes Cathodiques" at bounding box center [692, 217] width 343 height 22
click at [519, 206] on input "Déchets D'équipements électriques Et électroniques - Sans Tubes Cathodiques" at bounding box center [518, 205] width 1 height 1
checkbox input "false"
click at [571, 230] on label "Déchets Dangereux Mélangés : Inflammable - Corrosif" at bounding box center [692, 239] width 343 height 22
click at [519, 228] on input "Déchets Dangereux Mélangés : Inflammable - Corrosif" at bounding box center [518, 227] width 1 height 1
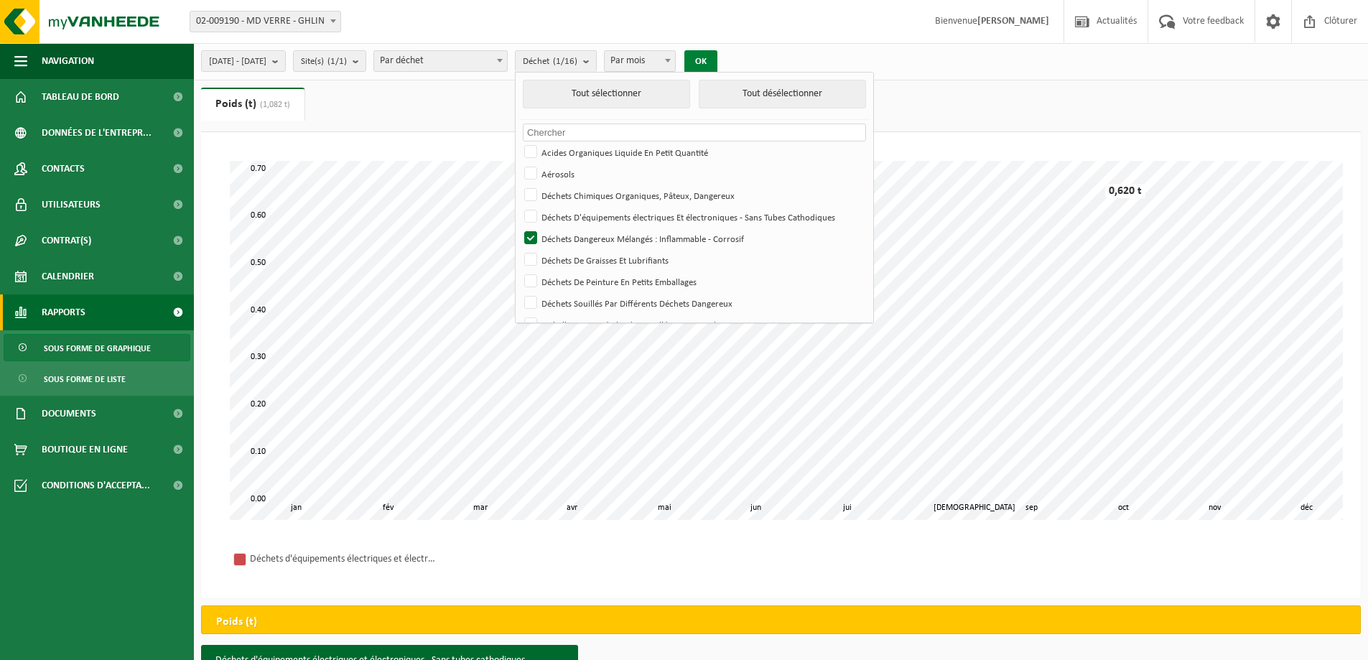
click at [717, 60] on button "OK" at bounding box center [700, 61] width 33 height 23
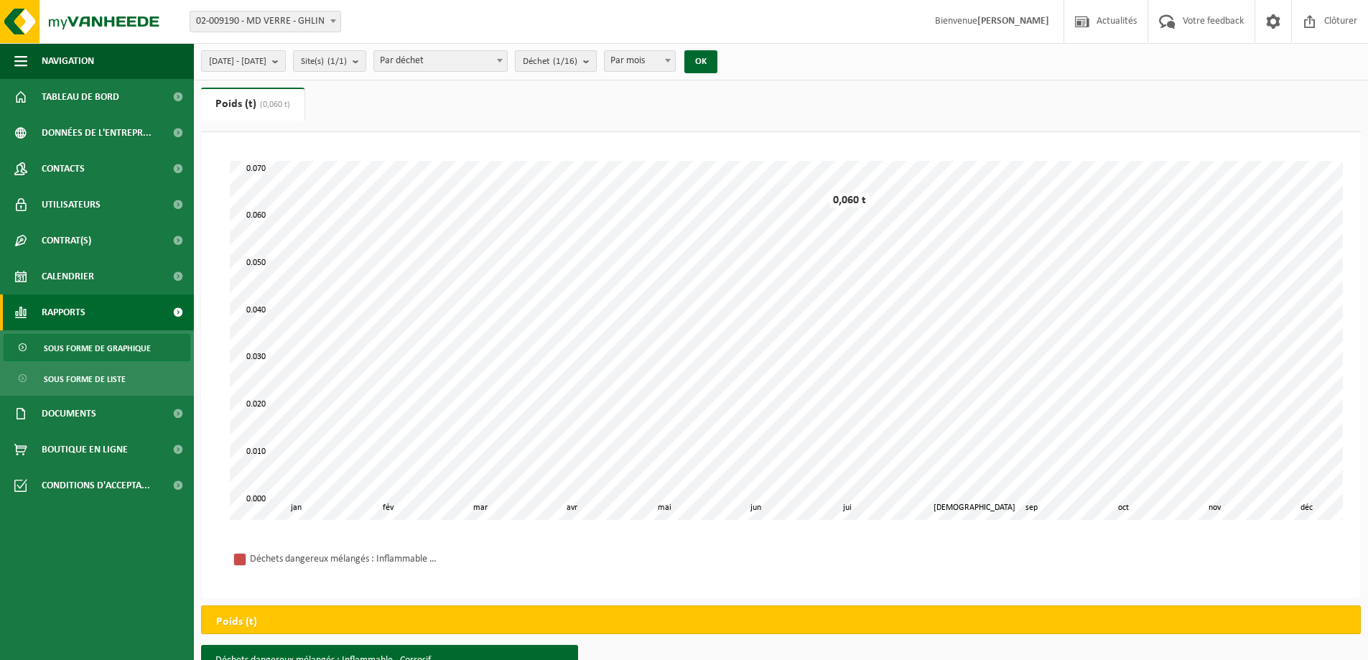
click at [577, 57] on count "(1/16)" at bounding box center [565, 61] width 24 height 9
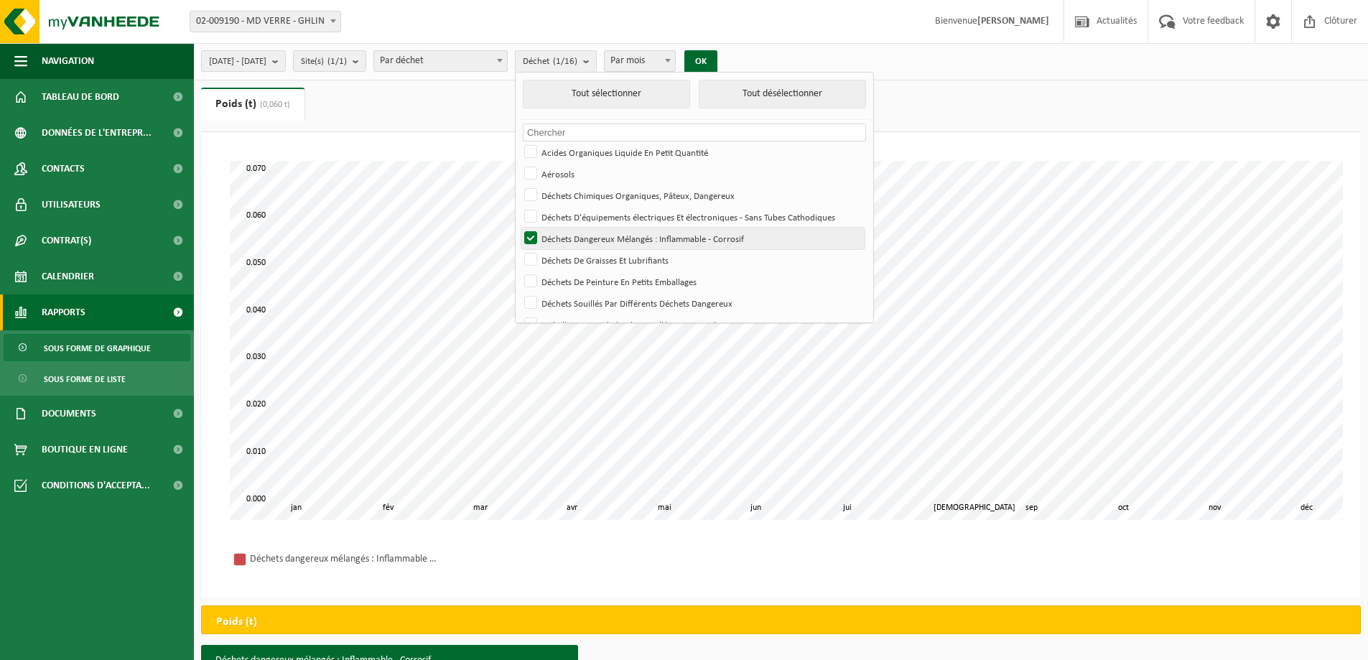
click at [569, 236] on label "Déchets Dangereux Mélangés : Inflammable - Corrosif" at bounding box center [692, 239] width 343 height 22
click at [519, 228] on input "Déchets Dangereux Mélangés : Inflammable - Corrosif" at bounding box center [518, 227] width 1 height 1
checkbox input "false"
click at [569, 256] on label "Déchets De Graisses Et Lubrifiants" at bounding box center [692, 260] width 343 height 22
click at [519, 249] on input "Déchets De Graisses Et Lubrifiants" at bounding box center [518, 248] width 1 height 1
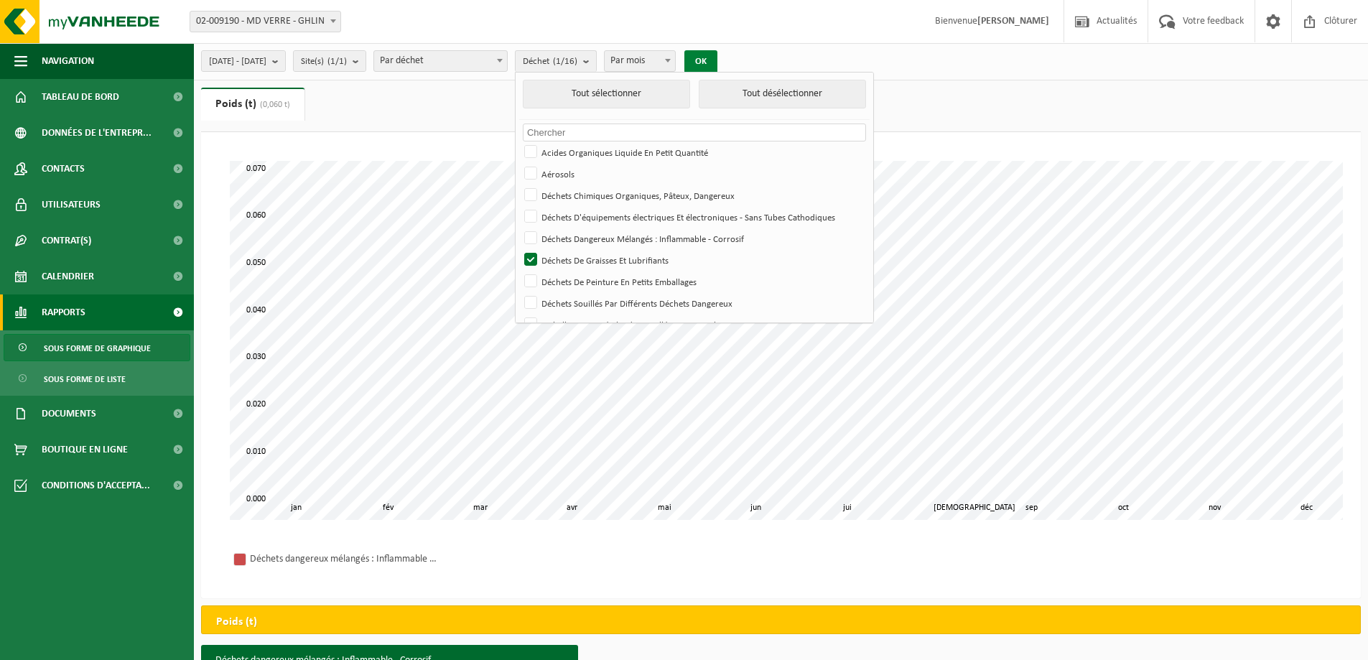
click at [717, 64] on button "OK" at bounding box center [700, 61] width 33 height 23
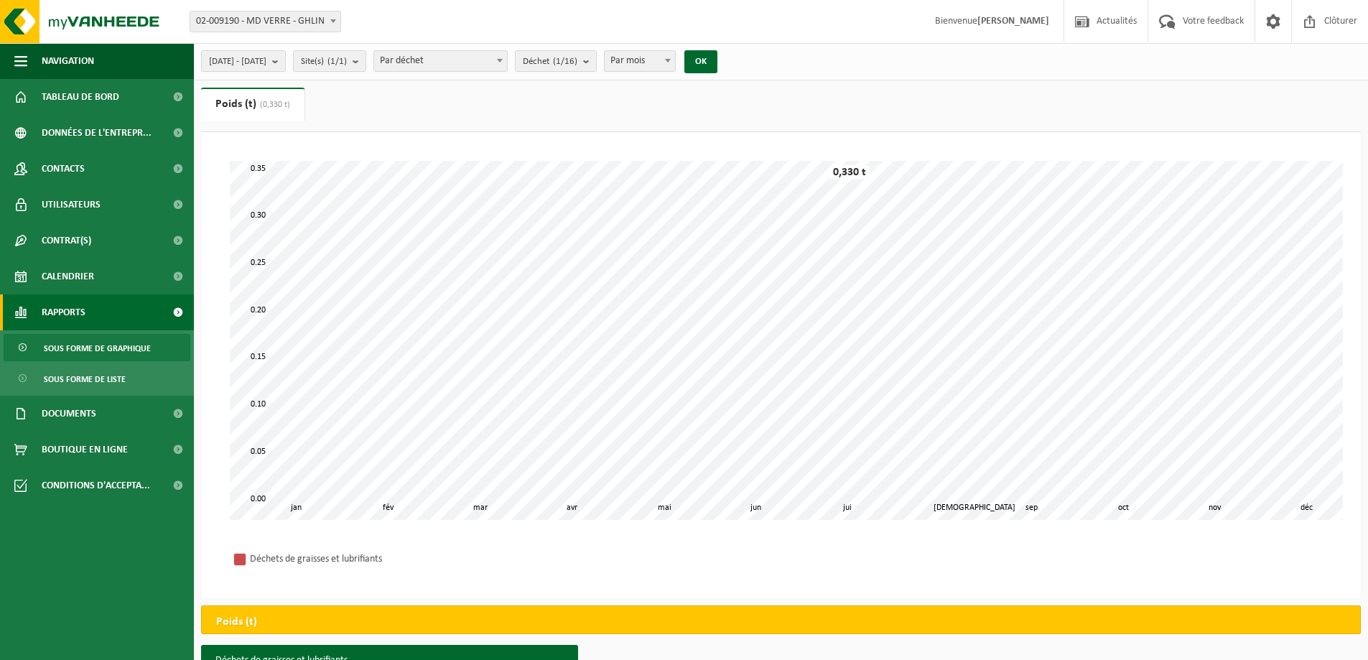
click at [577, 63] on count "(1/16)" at bounding box center [565, 61] width 24 height 9
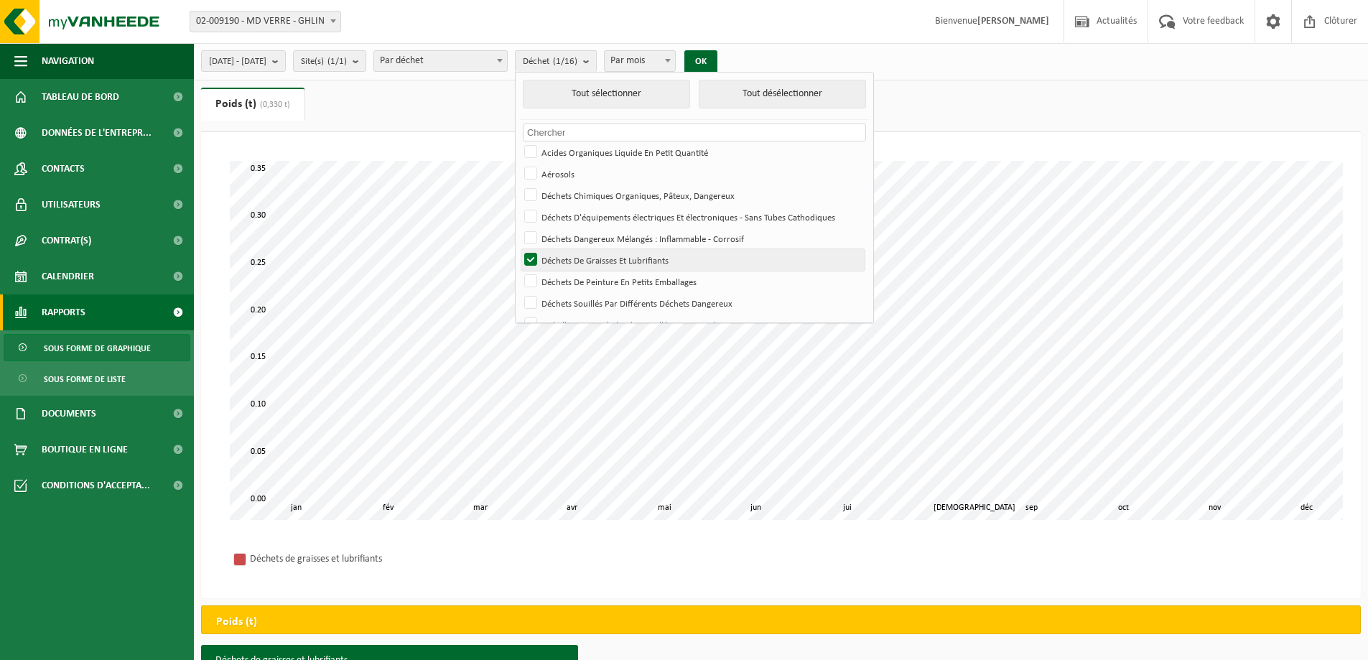
click at [565, 264] on label "Déchets De Graisses Et Lubrifiants" at bounding box center [692, 260] width 343 height 22
click at [519, 249] on input "Déchets De Graisses Et Lubrifiants" at bounding box center [518, 248] width 1 height 1
checkbox input "false"
click at [571, 288] on label "Déchets De Peinture En Petits Emballages" at bounding box center [692, 282] width 343 height 22
click at [519, 271] on input "Déchets De Peinture En Petits Emballages" at bounding box center [518, 270] width 1 height 1
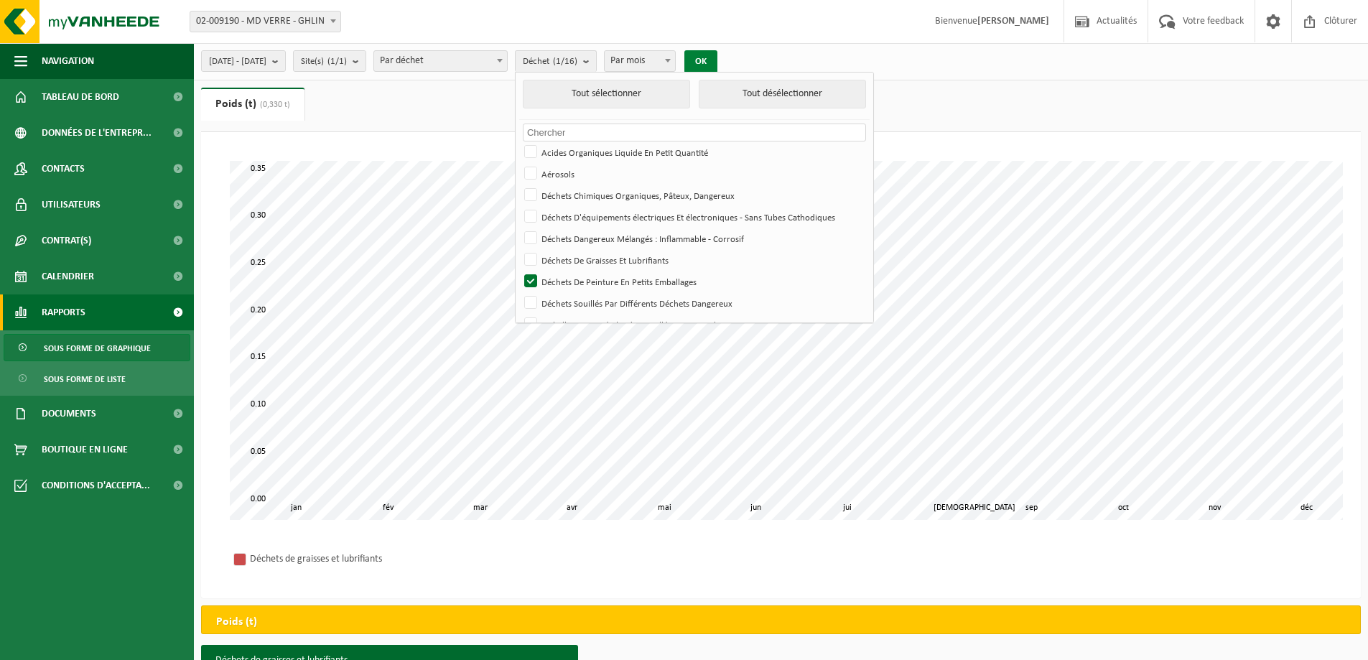
click at [717, 64] on button "OK" at bounding box center [700, 61] width 33 height 23
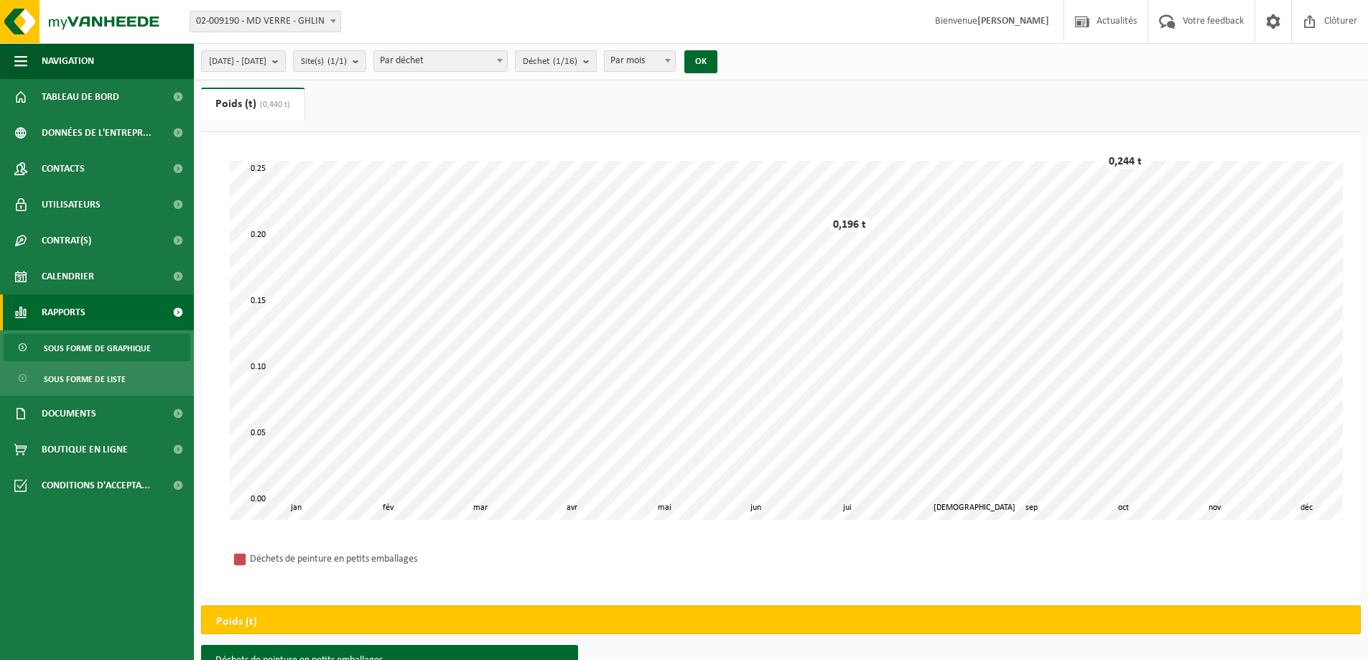
click at [597, 65] on button "Déchet (1/16)" at bounding box center [556, 61] width 82 height 22
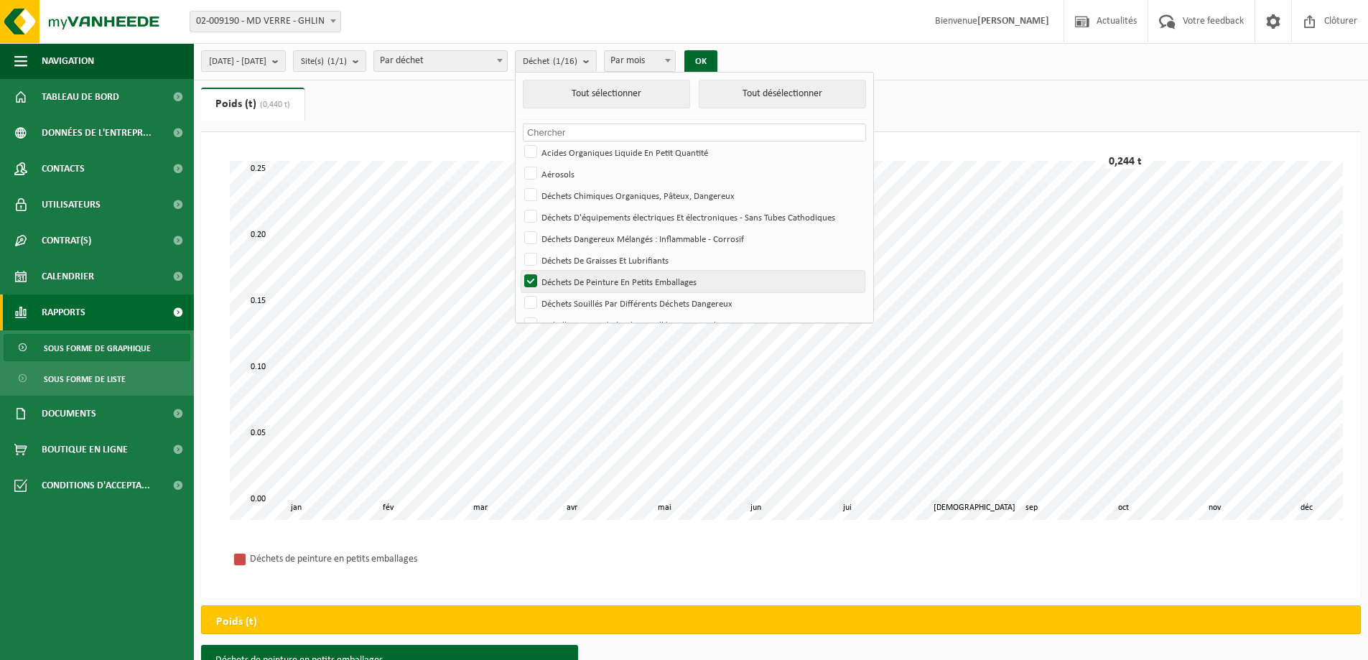
click at [573, 287] on label "Déchets De Peinture En Petits Emballages" at bounding box center [692, 282] width 343 height 22
click at [519, 271] on input "Déchets De Peinture En Petits Emballages" at bounding box center [518, 270] width 1 height 1
checkbox input "false"
click at [572, 304] on label "Déchets Souillés Par Différents Déchets Dangereux" at bounding box center [692, 303] width 343 height 22
click at [519, 292] on input "Déchets Souillés Par Différents Déchets Dangereux" at bounding box center [518, 292] width 1 height 1
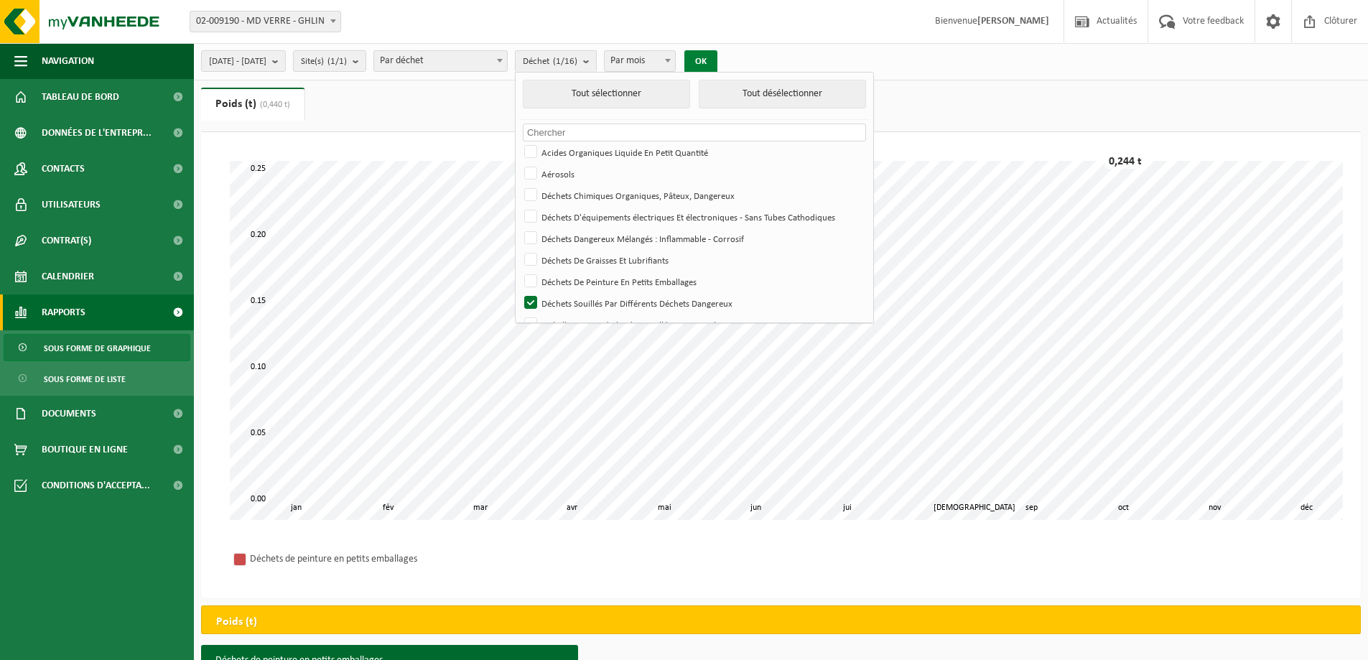
click at [717, 61] on button "OK" at bounding box center [700, 61] width 33 height 23
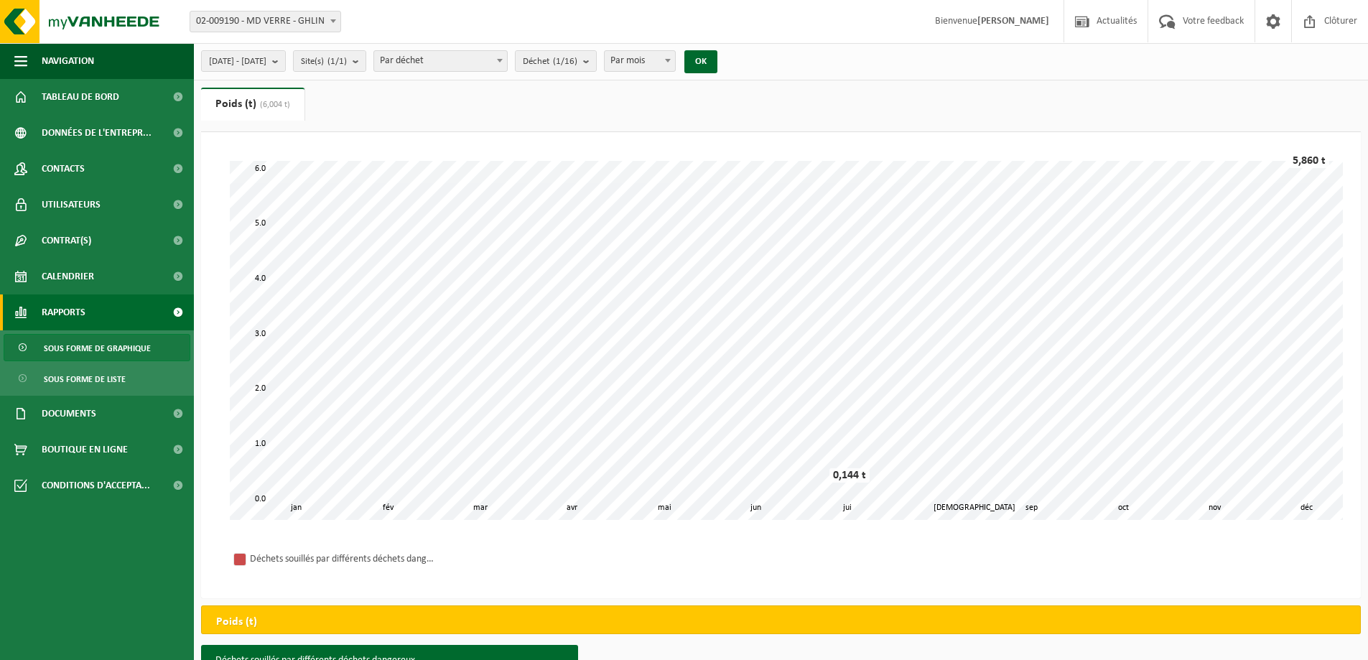
drag, startPoint x: 604, startPoint y: 61, endPoint x: 612, endPoint y: 78, distance: 19.0
click at [577, 61] on count "(1/16)" at bounding box center [565, 61] width 24 height 9
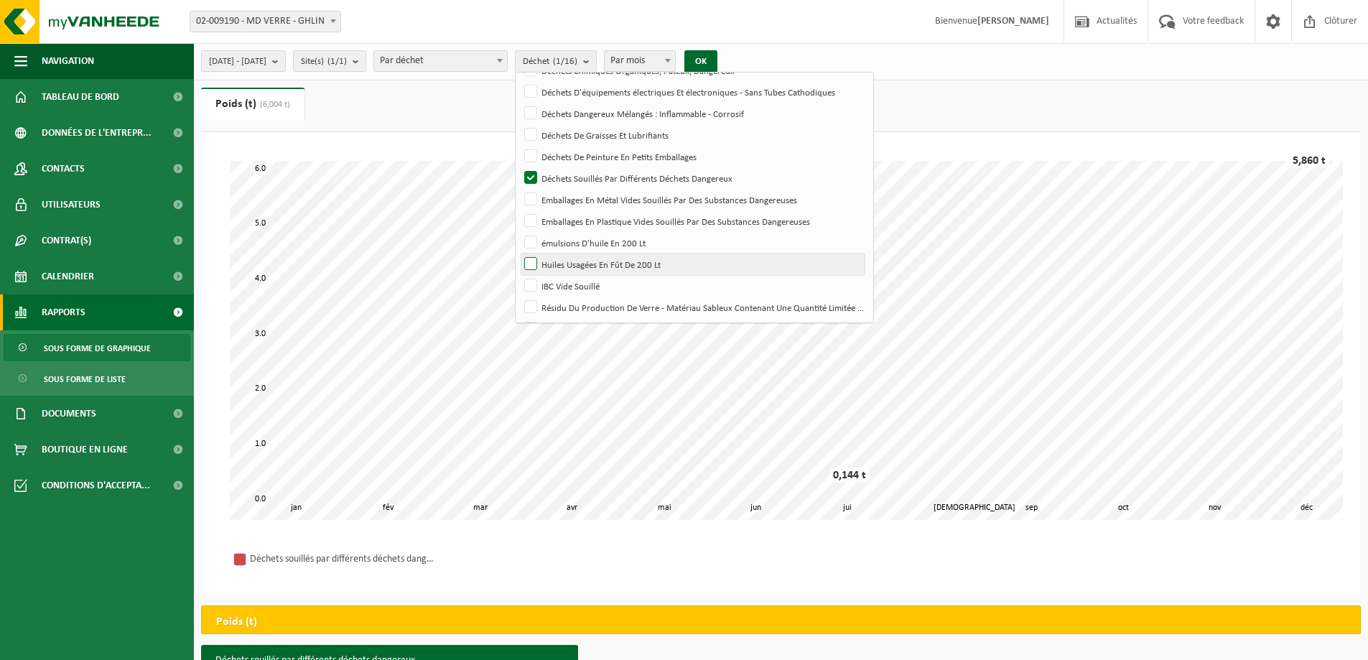
scroll to position [144, 0]
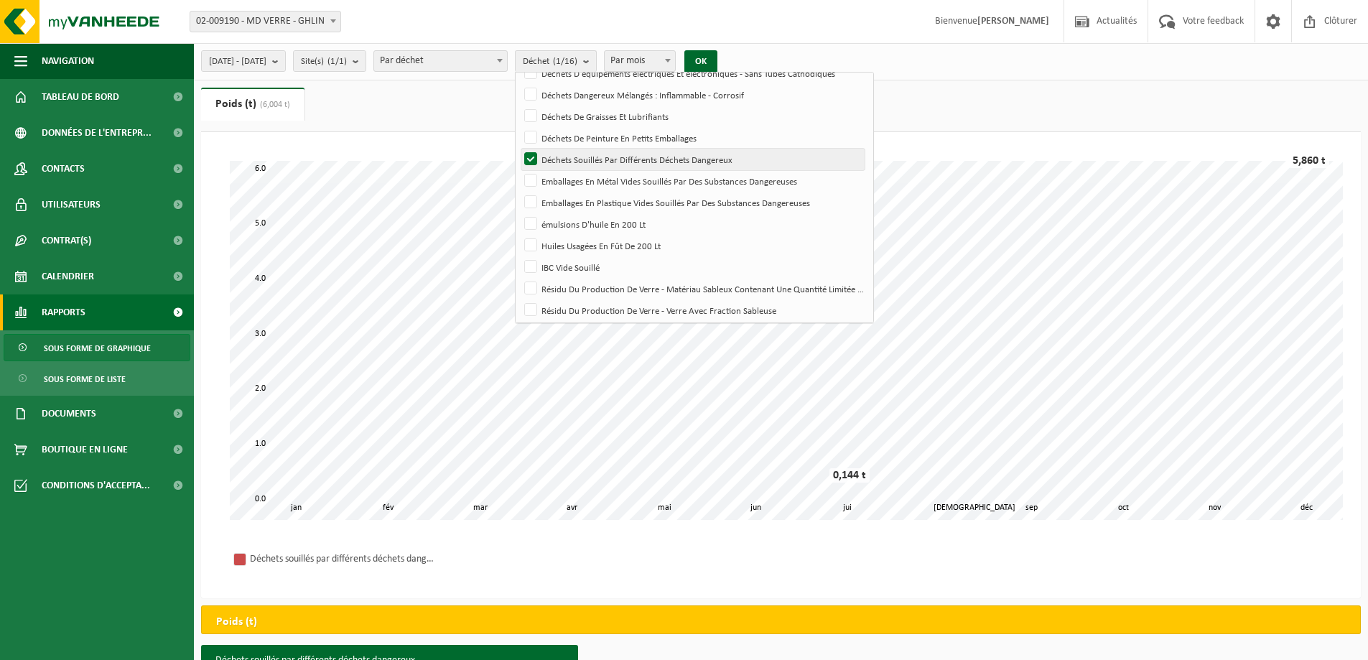
click at [570, 152] on label "Déchets Souillés Par Différents Déchets Dangereux" at bounding box center [692, 160] width 343 height 22
click at [519, 149] on input "Déchets Souillés Par Différents Déchets Dangereux" at bounding box center [518, 148] width 1 height 1
checkbox input "false"
click at [570, 182] on label "Emballages En Métal Vides Souillés Par Des Substances Dangereuses" at bounding box center [692, 181] width 343 height 22
click at [519, 170] on input "Emballages En Métal Vides Souillés Par Des Substances Dangereuses" at bounding box center [518, 169] width 1 height 1
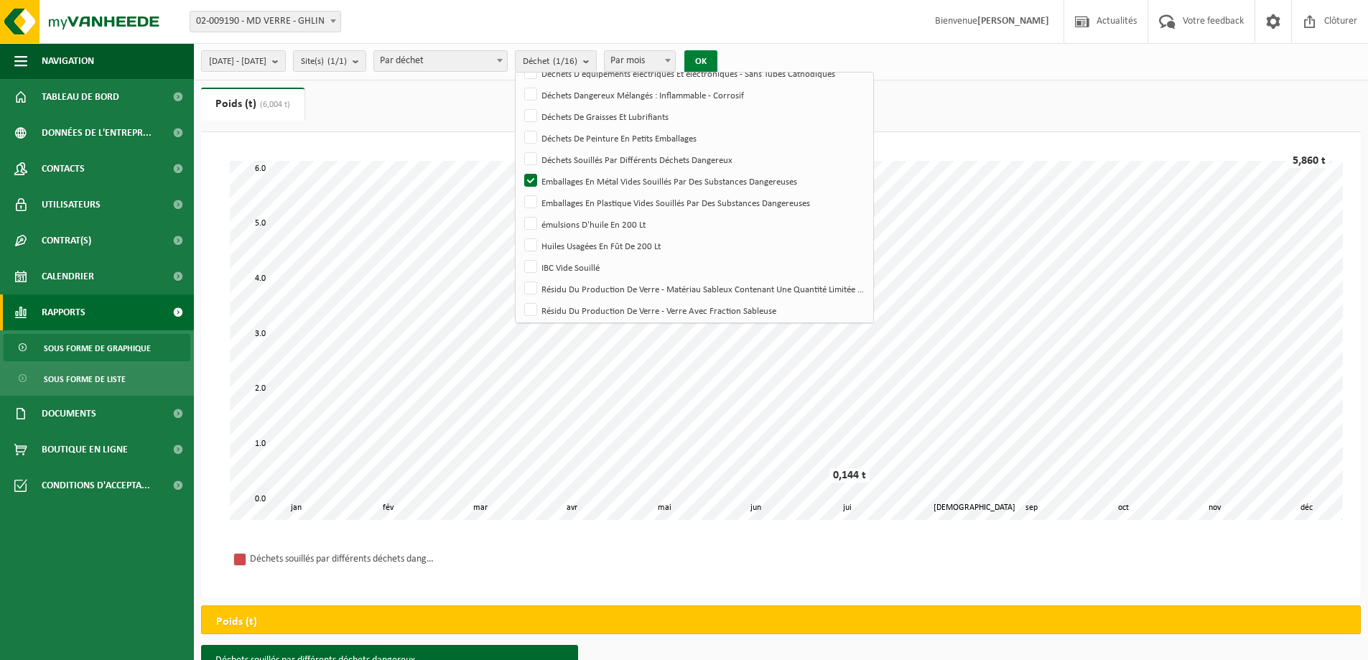
click at [717, 60] on button "OK" at bounding box center [700, 61] width 33 height 23
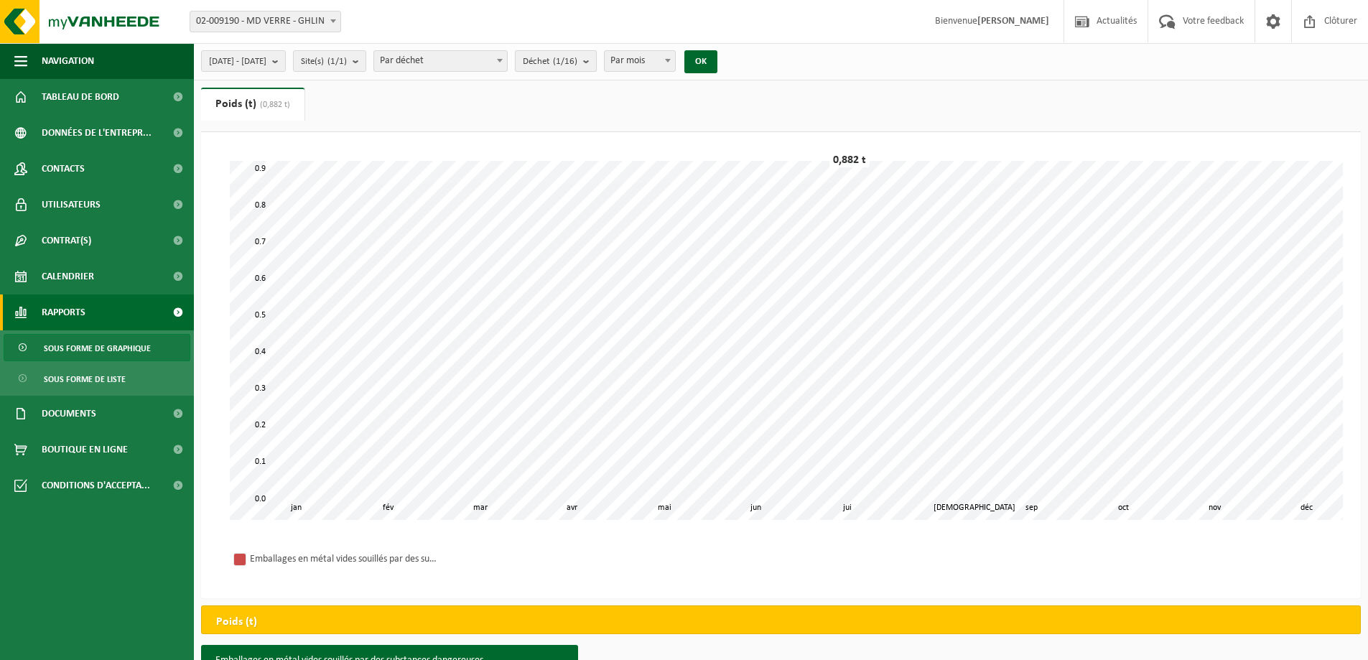
click at [577, 65] on count "(1/16)" at bounding box center [565, 61] width 24 height 9
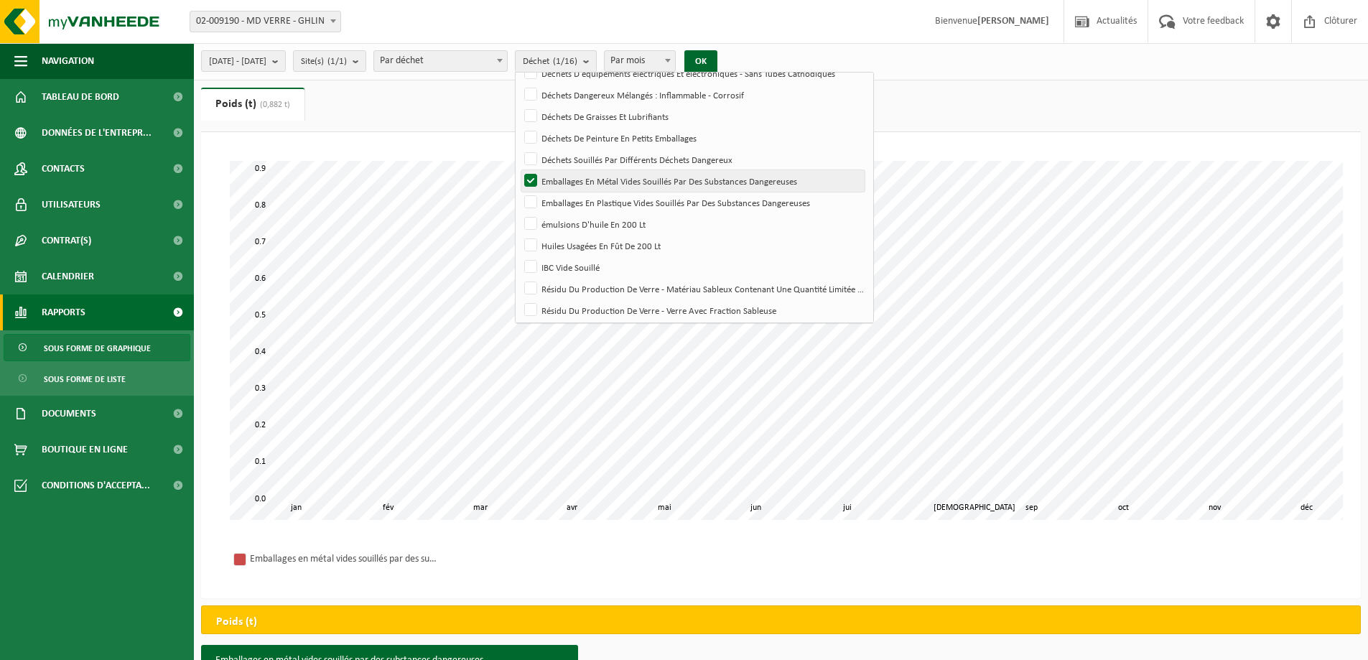
click at [569, 182] on label "Emballages En Métal Vides Souillés Par Des Substances Dangereuses" at bounding box center [692, 181] width 343 height 22
click at [519, 170] on input "Emballages En Métal Vides Souillés Par Des Substances Dangereuses" at bounding box center [518, 169] width 1 height 1
checkbox input "false"
drag, startPoint x: 570, startPoint y: 204, endPoint x: 643, endPoint y: 134, distance: 101.1
click at [571, 204] on label "Emballages En Plastique Vides Souillés Par Des Substances Dangereuses" at bounding box center [692, 203] width 343 height 22
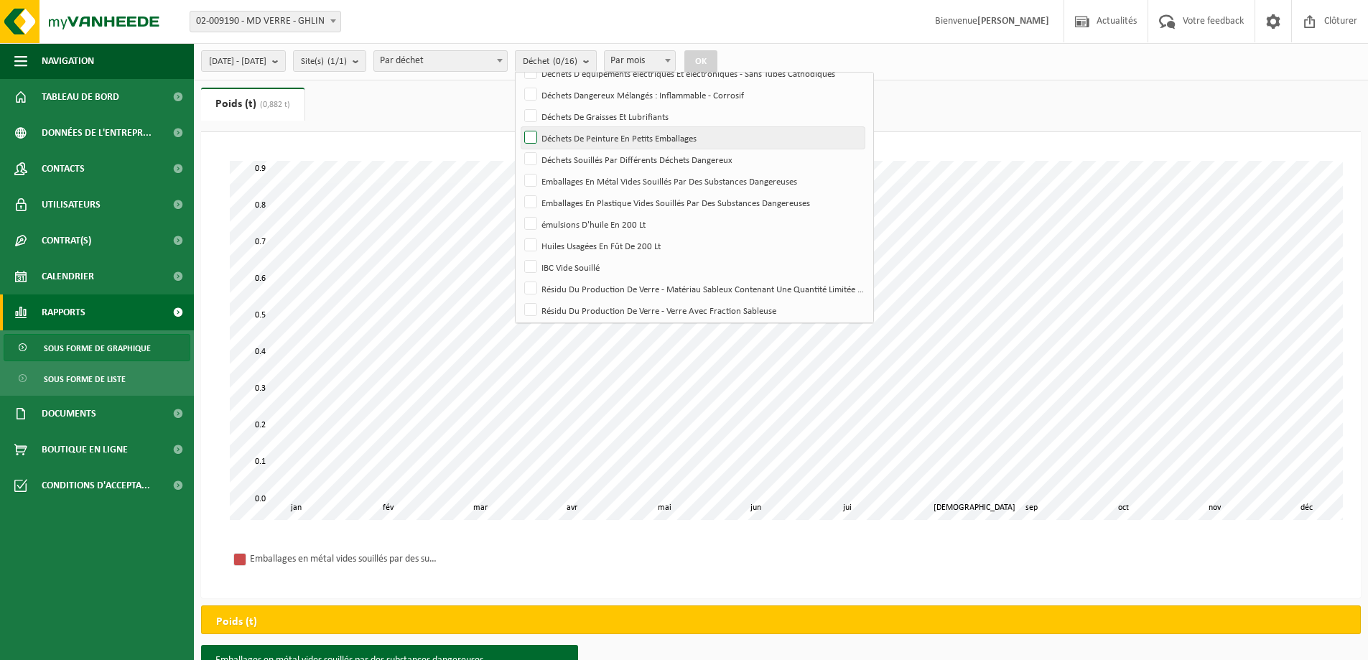
click at [519, 192] on input "Emballages En Plastique Vides Souillés Par Des Substances Dangereuses" at bounding box center [518, 191] width 1 height 1
click at [717, 68] on button "OK" at bounding box center [700, 61] width 33 height 23
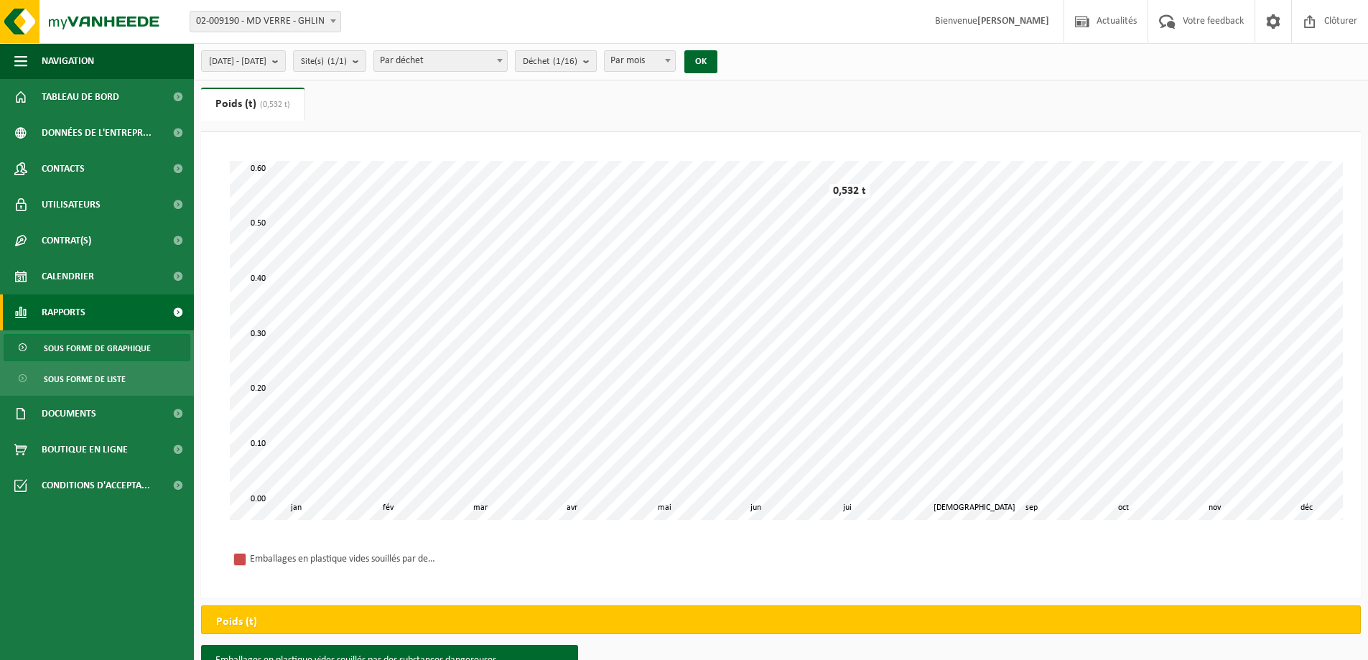
click at [597, 58] on button "Déchet (1/16)" at bounding box center [556, 61] width 82 height 22
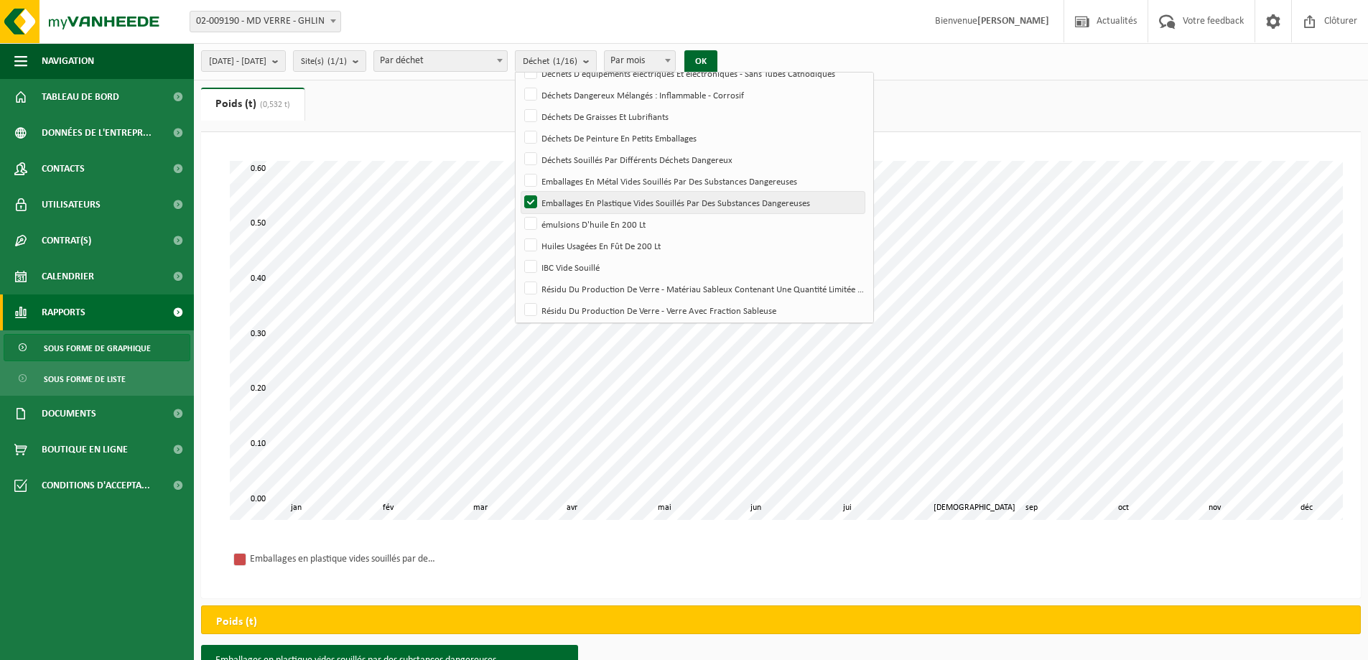
click at [570, 198] on label "Emballages En Plastique Vides Souillés Par Des Substances Dangereuses" at bounding box center [692, 203] width 343 height 22
click at [519, 192] on input "Emballages En Plastique Vides Souillés Par Des Substances Dangereuses" at bounding box center [518, 191] width 1 height 1
checkbox input "false"
click at [570, 221] on label "émulsions D'huile En 200 Lt" at bounding box center [692, 224] width 343 height 22
click at [519, 213] on input "émulsions D'huile En 200 Lt" at bounding box center [518, 213] width 1 height 1
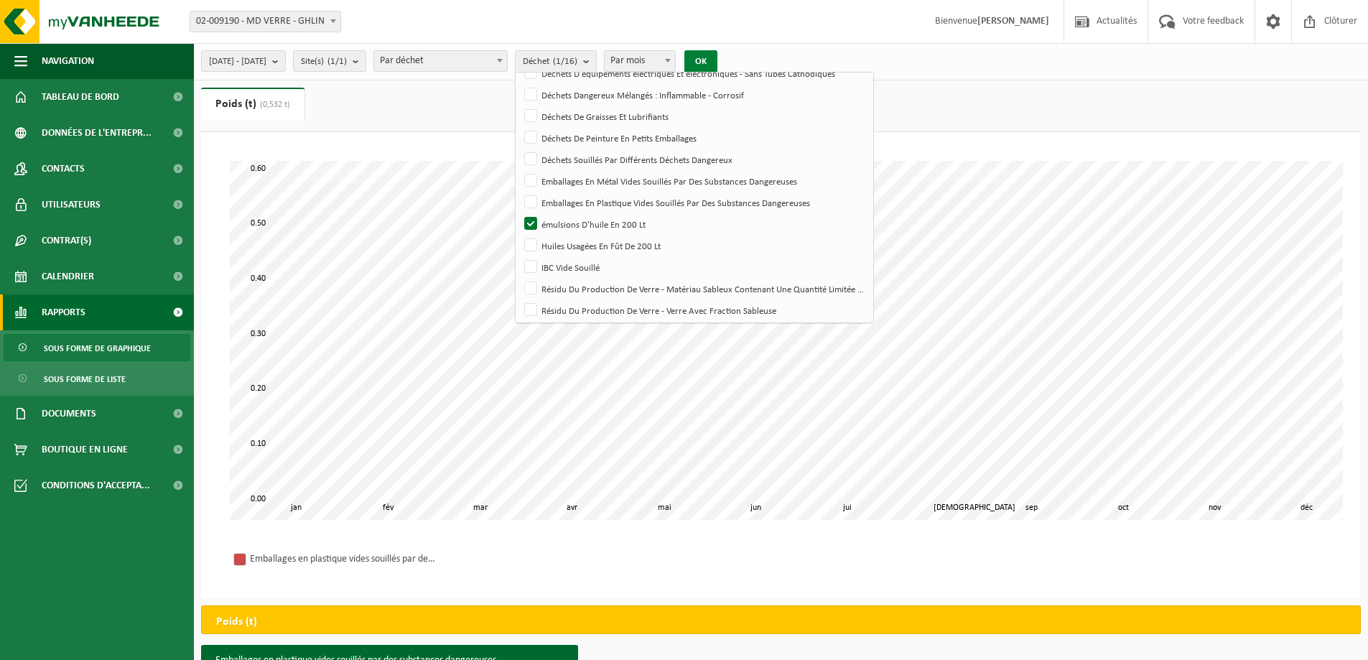
click at [717, 60] on button "OK" at bounding box center [700, 61] width 33 height 23
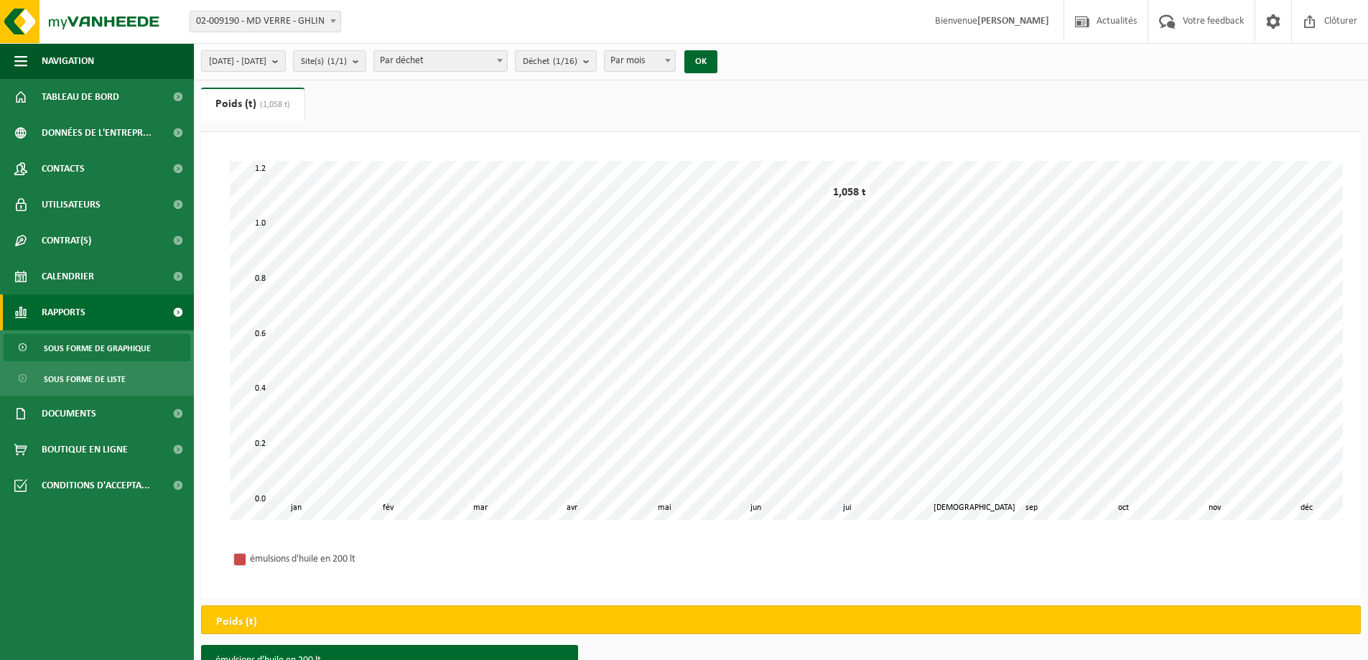
drag, startPoint x: 607, startPoint y: 61, endPoint x: 605, endPoint y: 113, distance: 52.5
click at [577, 61] on count "(1/16)" at bounding box center [565, 61] width 24 height 9
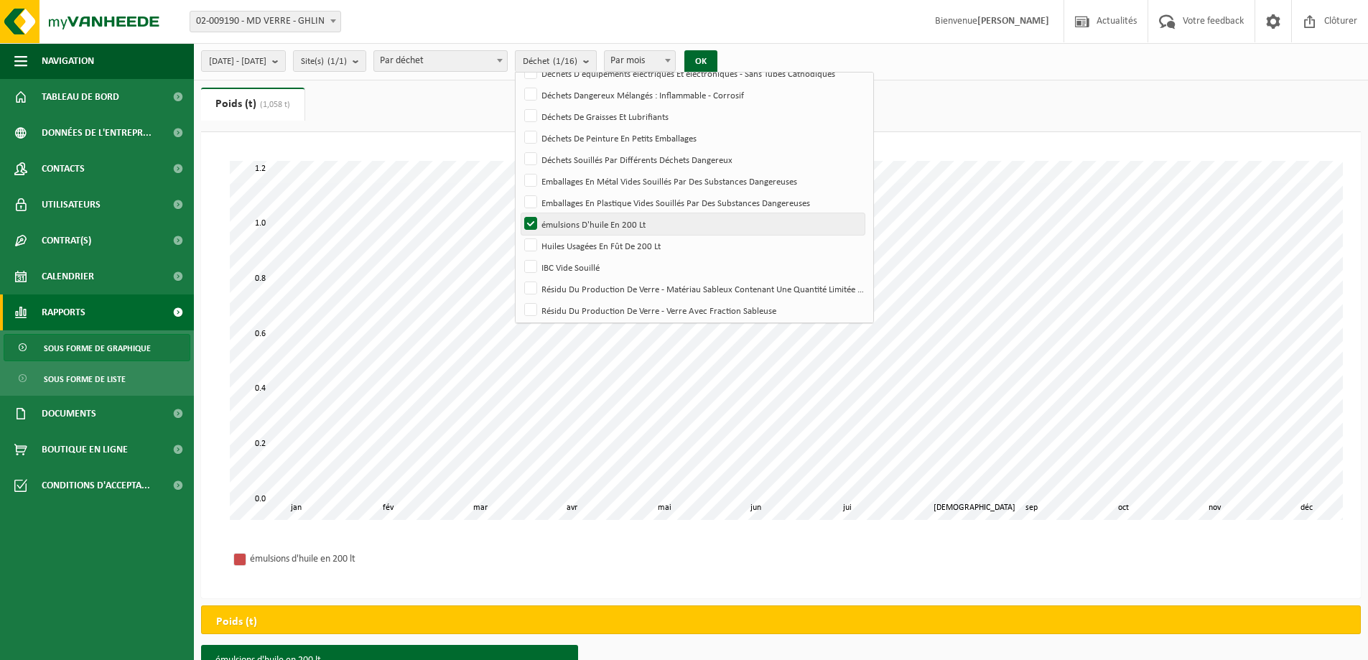
click at [569, 229] on label "émulsions D'huile En 200 Lt" at bounding box center [692, 224] width 343 height 22
click at [519, 213] on input "émulsions D'huile En 200 Lt" at bounding box center [518, 213] width 1 height 1
checkbox input "false"
click at [569, 248] on label "Huiles Usagées En Fût De 200 Lt" at bounding box center [692, 246] width 343 height 22
click at [519, 235] on input "Huiles Usagées En Fût De 200 Lt" at bounding box center [518, 234] width 1 height 1
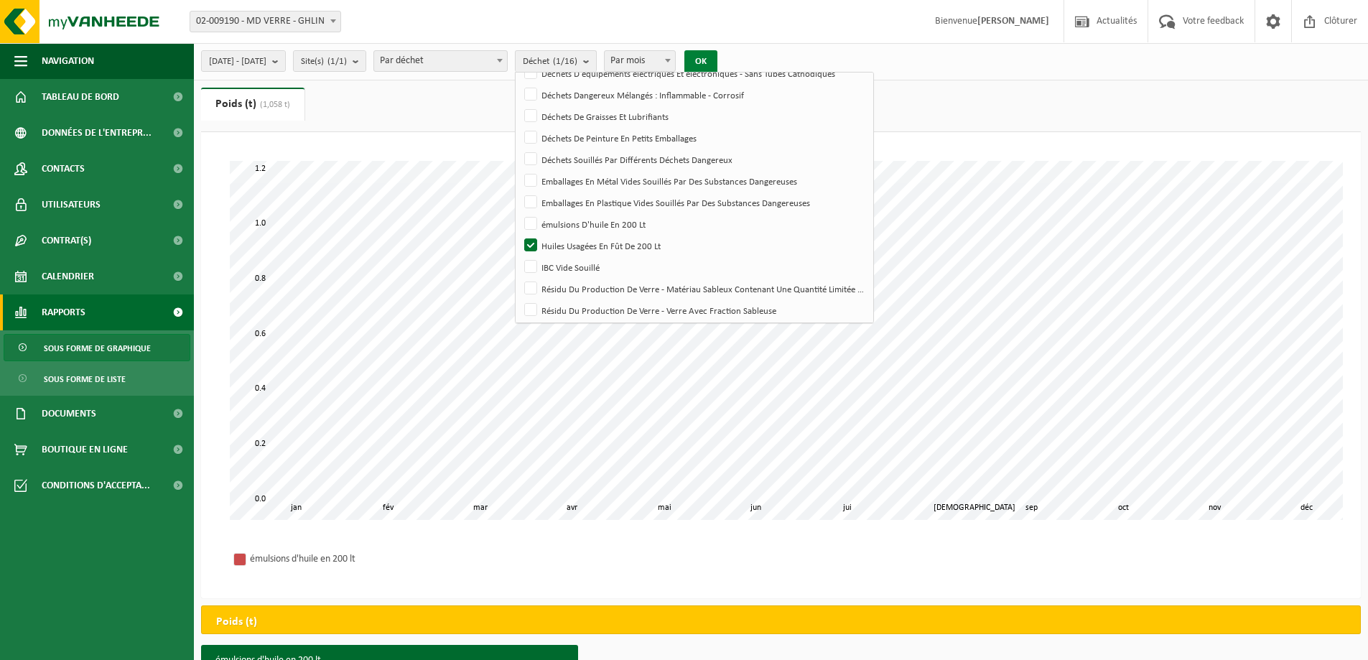
click at [717, 57] on button "OK" at bounding box center [700, 61] width 33 height 23
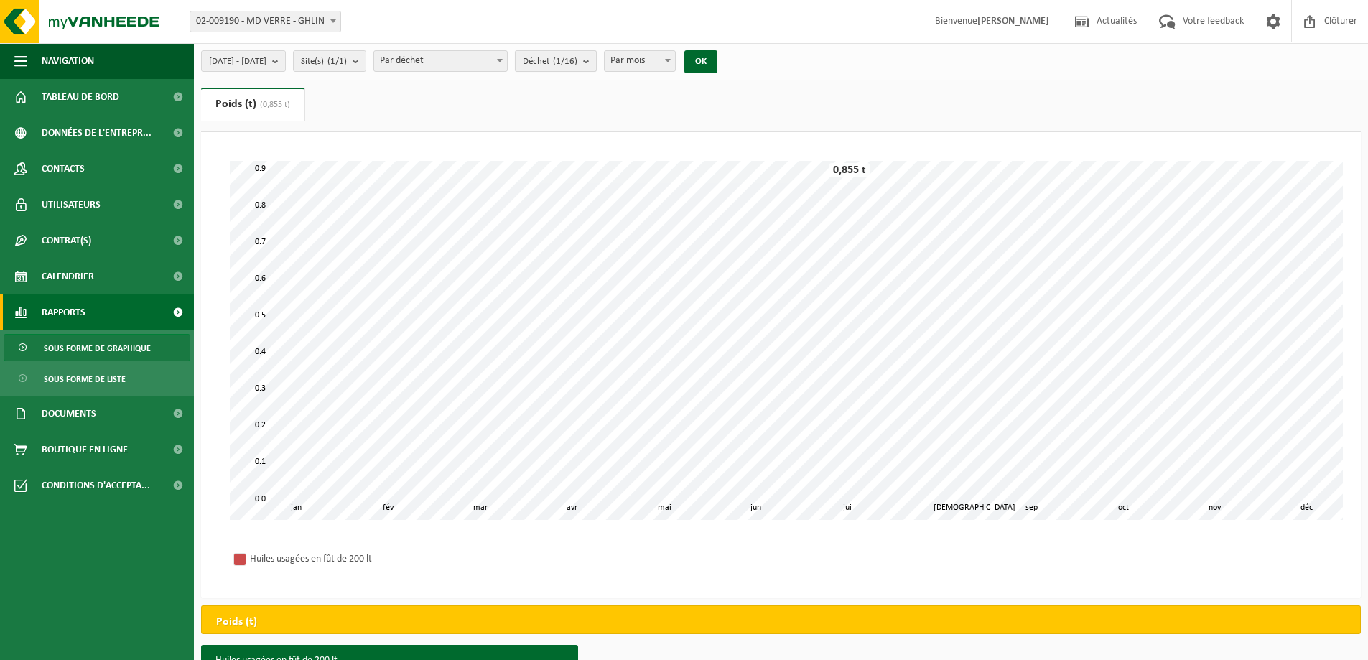
click at [577, 57] on count "(1/16)" at bounding box center [565, 61] width 24 height 9
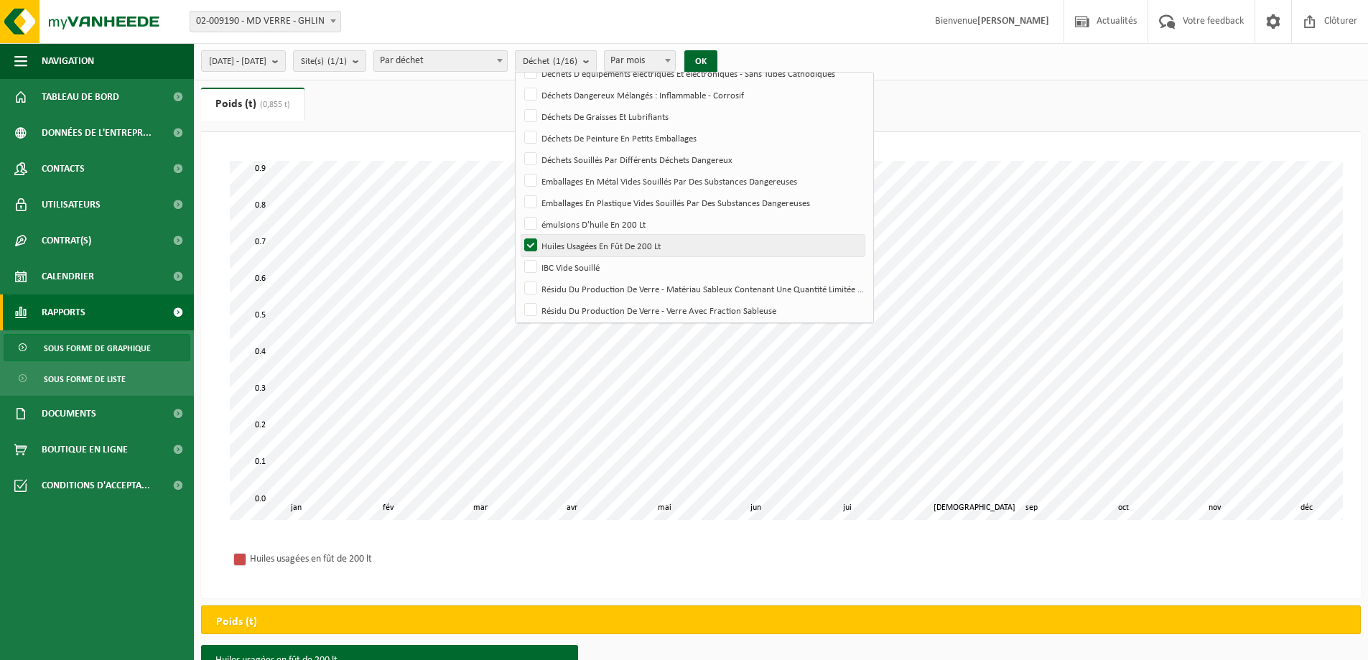
click at [574, 244] on label "Huiles Usagées En Fût De 200 Lt" at bounding box center [692, 246] width 343 height 22
click at [519, 235] on input "Huiles Usagées En Fût De 200 Lt" at bounding box center [518, 234] width 1 height 1
checkbox input "false"
click at [569, 264] on label "IBC Vide Souillé" at bounding box center [692, 267] width 343 height 22
click at [519, 256] on input "IBC Vide Souillé" at bounding box center [518, 256] width 1 height 1
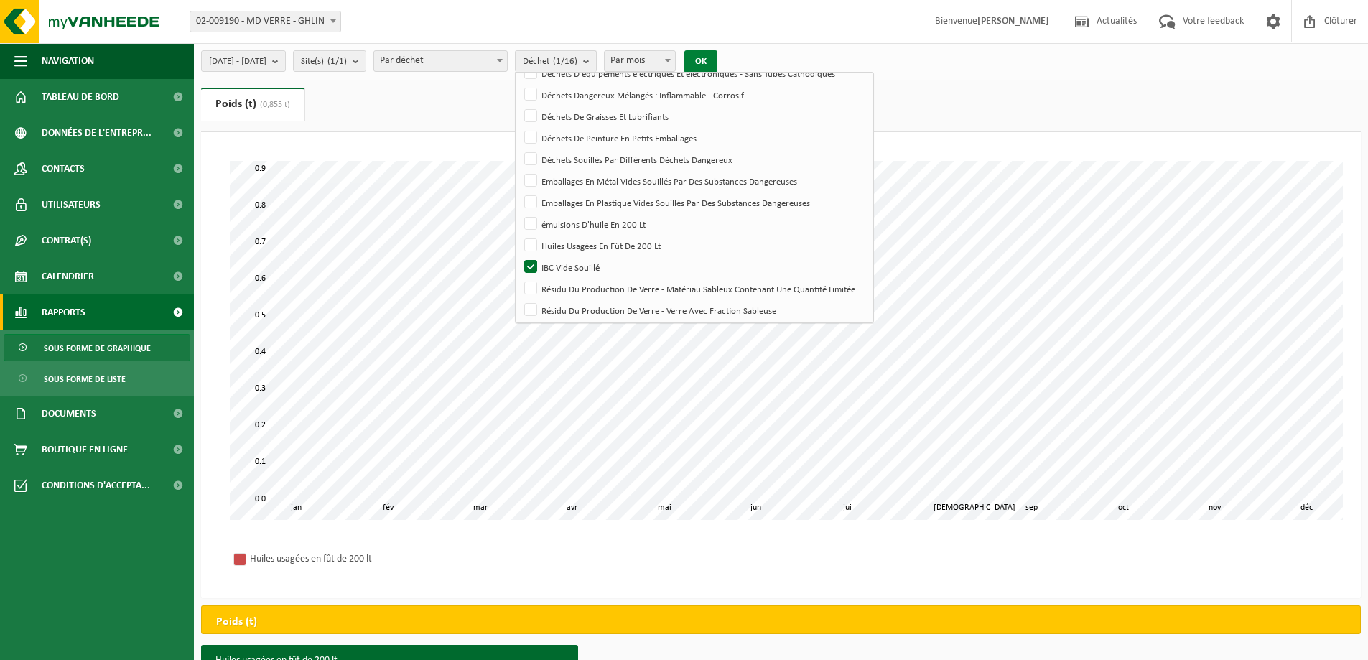
click at [717, 52] on button "OK" at bounding box center [700, 61] width 33 height 23
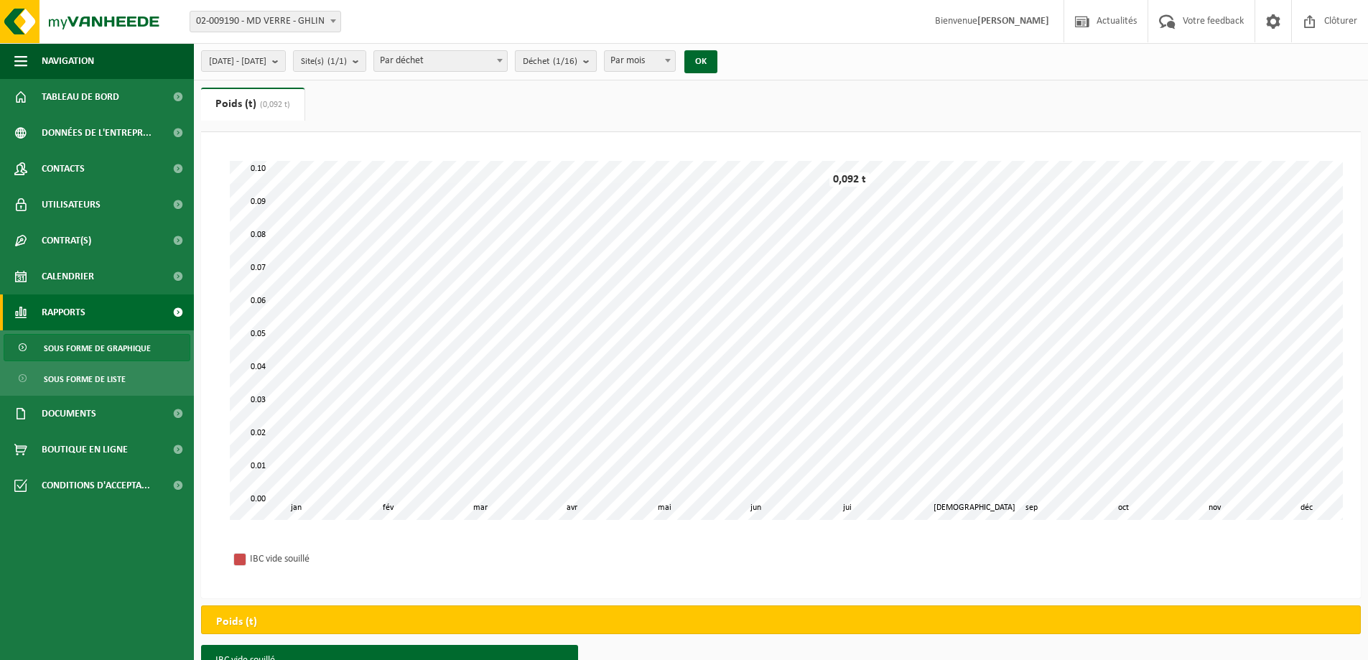
click at [577, 63] on count "(1/16)" at bounding box center [565, 61] width 24 height 9
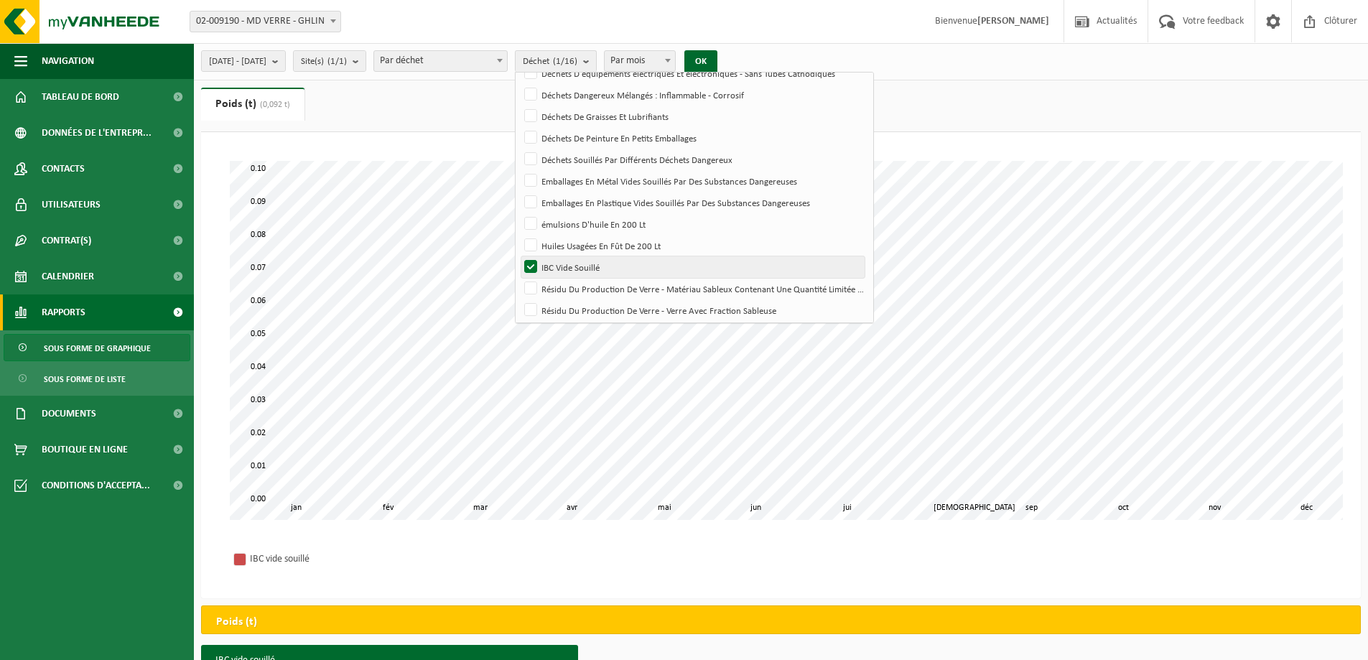
click at [566, 262] on label "IBC Vide Souillé" at bounding box center [692, 267] width 343 height 22
click at [519, 256] on input "IBC Vide Souillé" at bounding box center [518, 256] width 1 height 1
checkbox input "false"
click at [567, 285] on label "Résidu Du Production De Verre - Matériau Sableux Contenant Une Quantité Limitée…" at bounding box center [692, 289] width 343 height 22
click at [519, 278] on input "Résidu Du Production De Verre - Matériau Sableux Contenant Une Quantité Limitée…" at bounding box center [518, 277] width 1 height 1
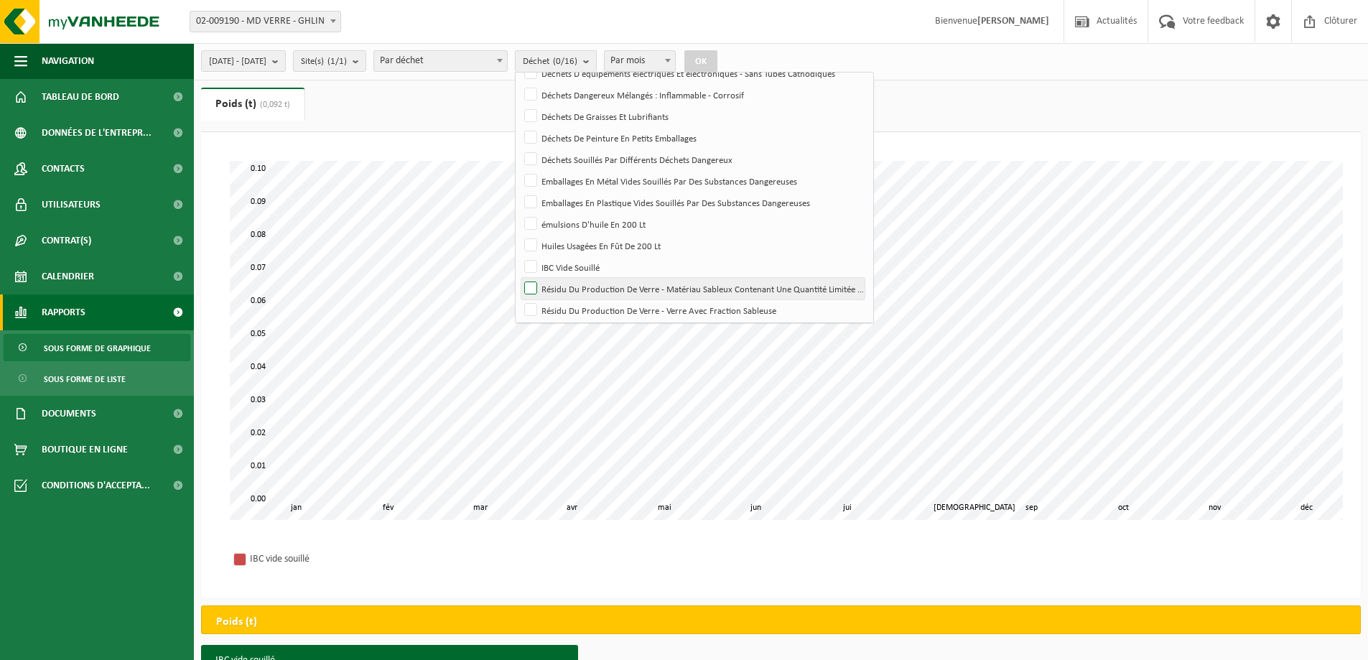
checkbox input "true"
click at [717, 59] on button "OK" at bounding box center [700, 61] width 33 height 23
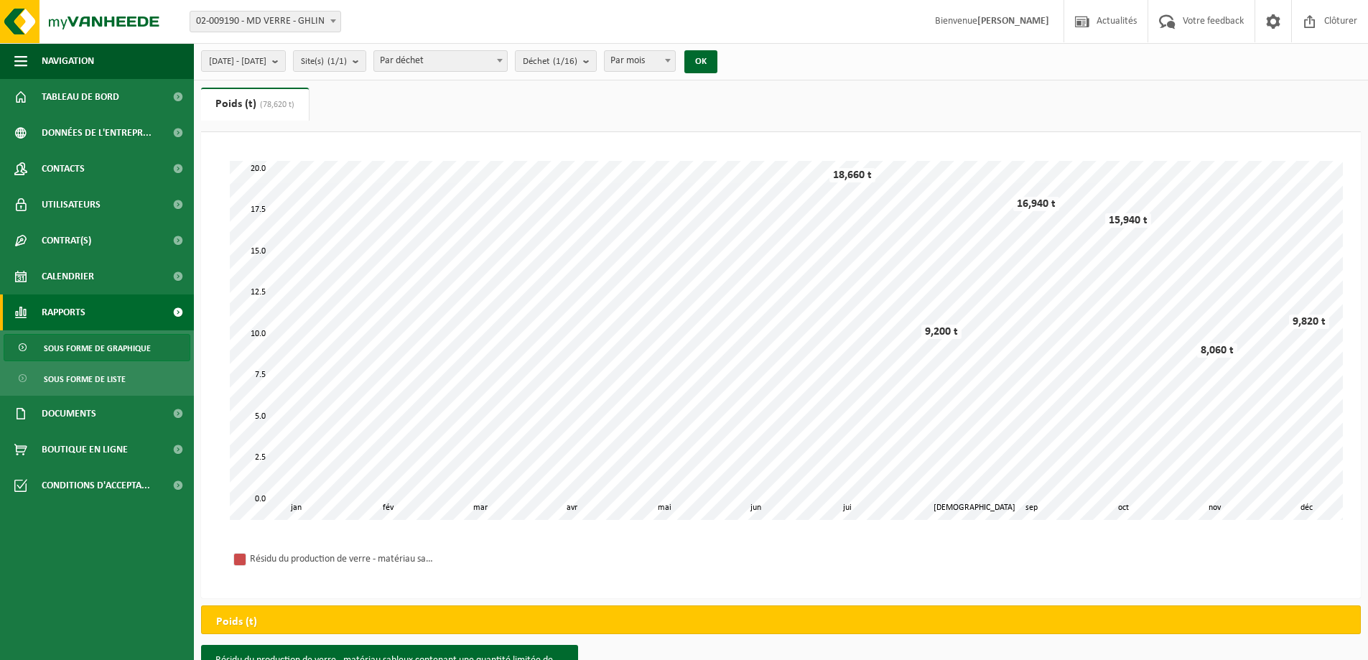
drag, startPoint x: 590, startPoint y: 65, endPoint x: 597, endPoint y: 88, distance: 23.9
click at [577, 65] on span "Déchet (1/16)" at bounding box center [550, 62] width 55 height 22
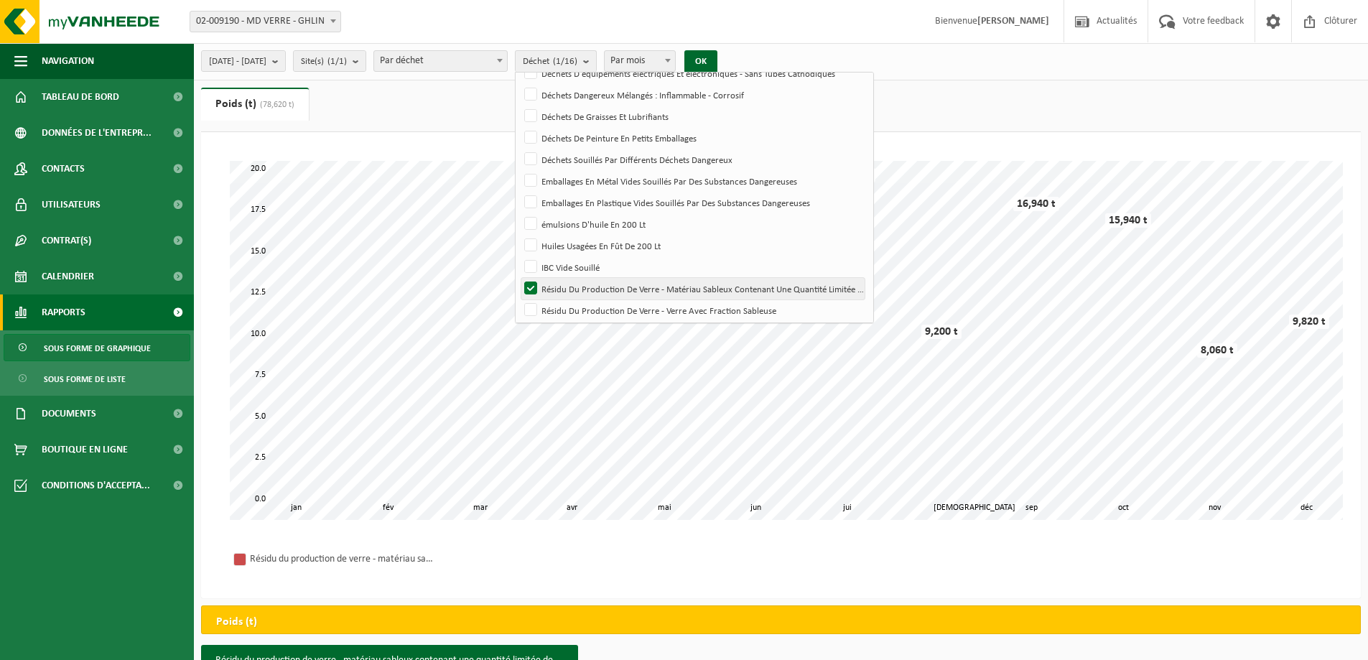
scroll to position [170, 0]
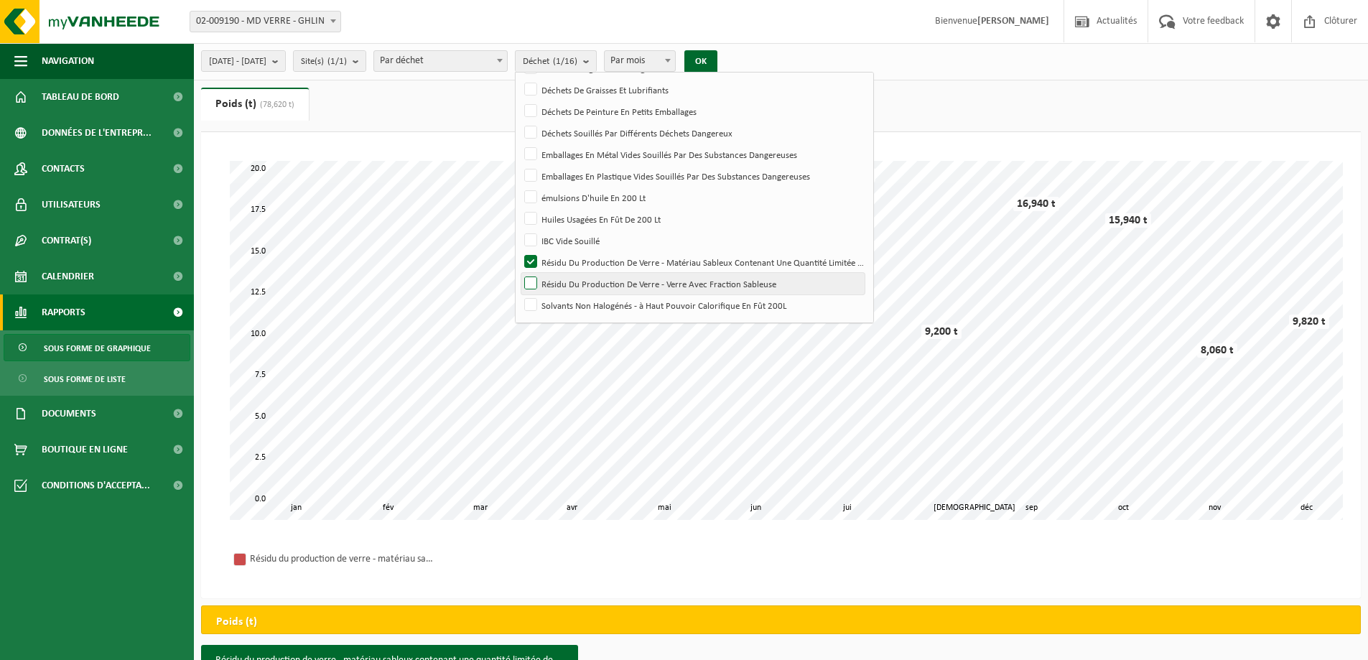
click at [571, 281] on label "Résidu Du Production De Verre - Verre Avec Fraction Sableuse" at bounding box center [692, 284] width 343 height 22
click at [519, 273] on input "Résidu Du Production De Verre - Verre Avec Fraction Sableuse" at bounding box center [518, 272] width 1 height 1
checkbox input "true"
click at [570, 263] on label "Résidu Du Production De Verre - Matériau Sableux Contenant Une Quantité Limitée…" at bounding box center [692, 262] width 343 height 22
click at [519, 251] on input "Résidu Du Production De Verre - Matériau Sableux Contenant Une Quantité Limitée…" at bounding box center [518, 251] width 1 height 1
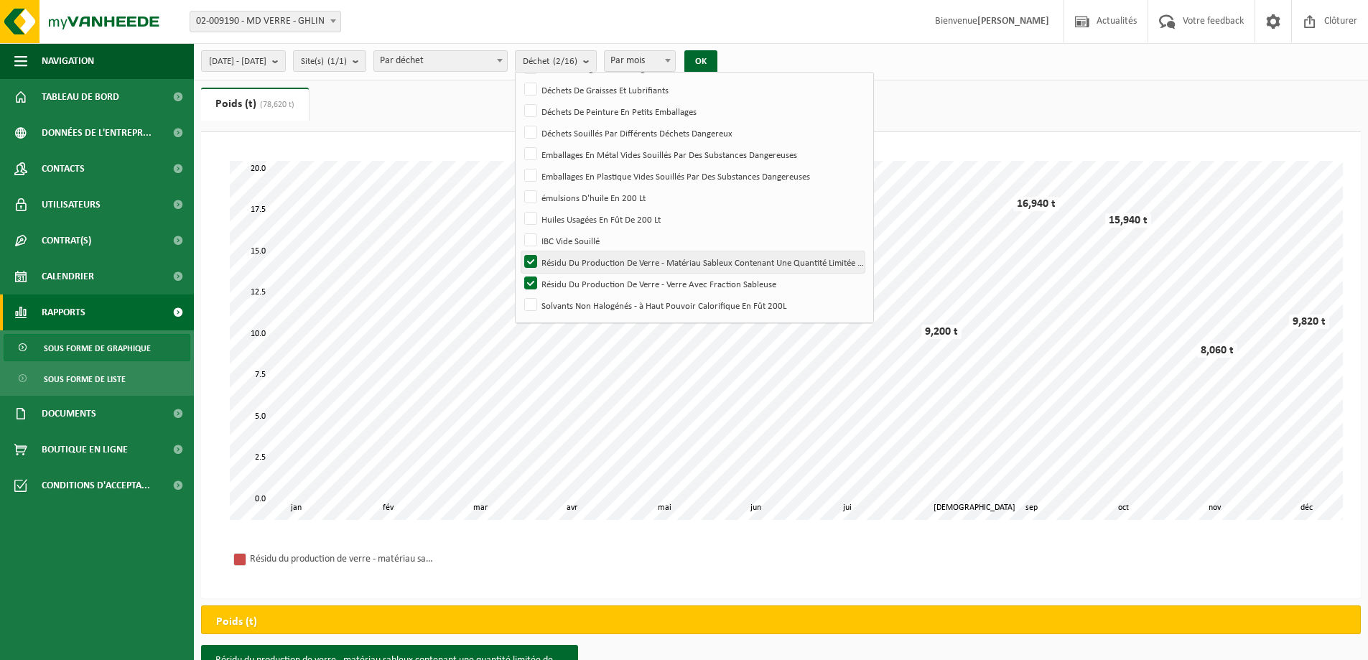
checkbox input "false"
click at [717, 57] on button "OK" at bounding box center [700, 61] width 33 height 23
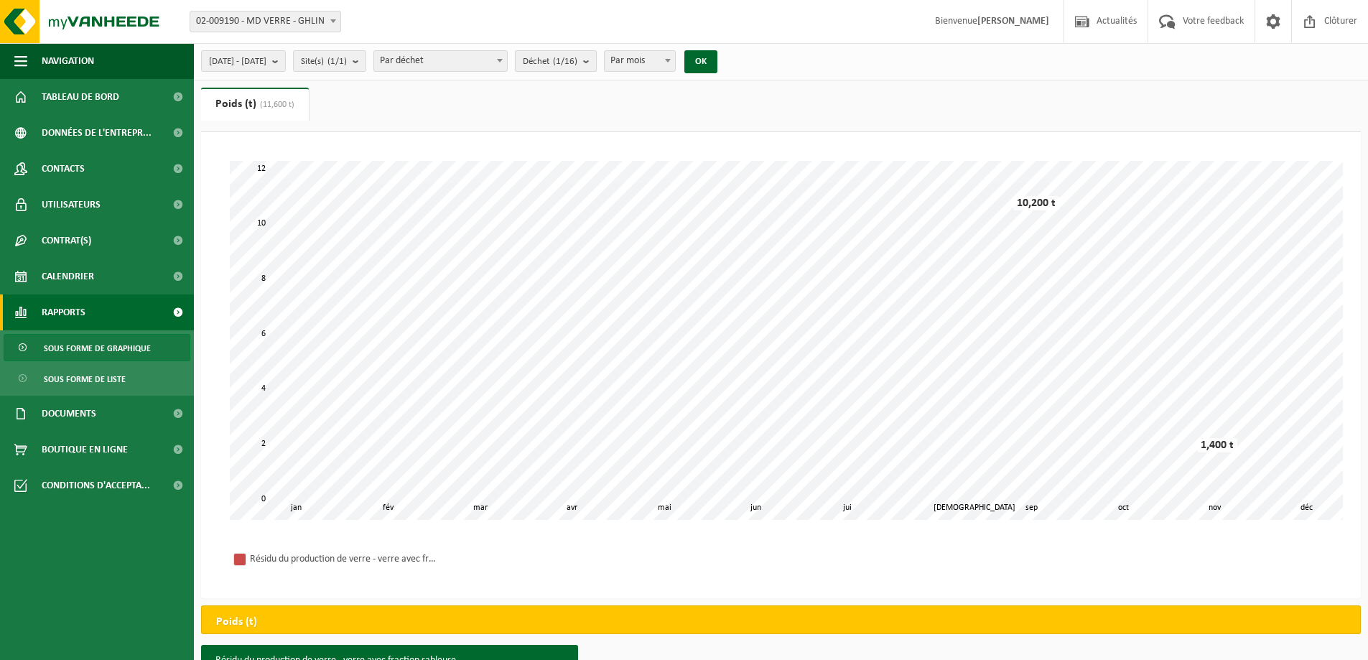
drag, startPoint x: 632, startPoint y: 58, endPoint x: 630, endPoint y: 69, distance: 10.9
click at [596, 58] on b "submit" at bounding box center [589, 61] width 13 height 20
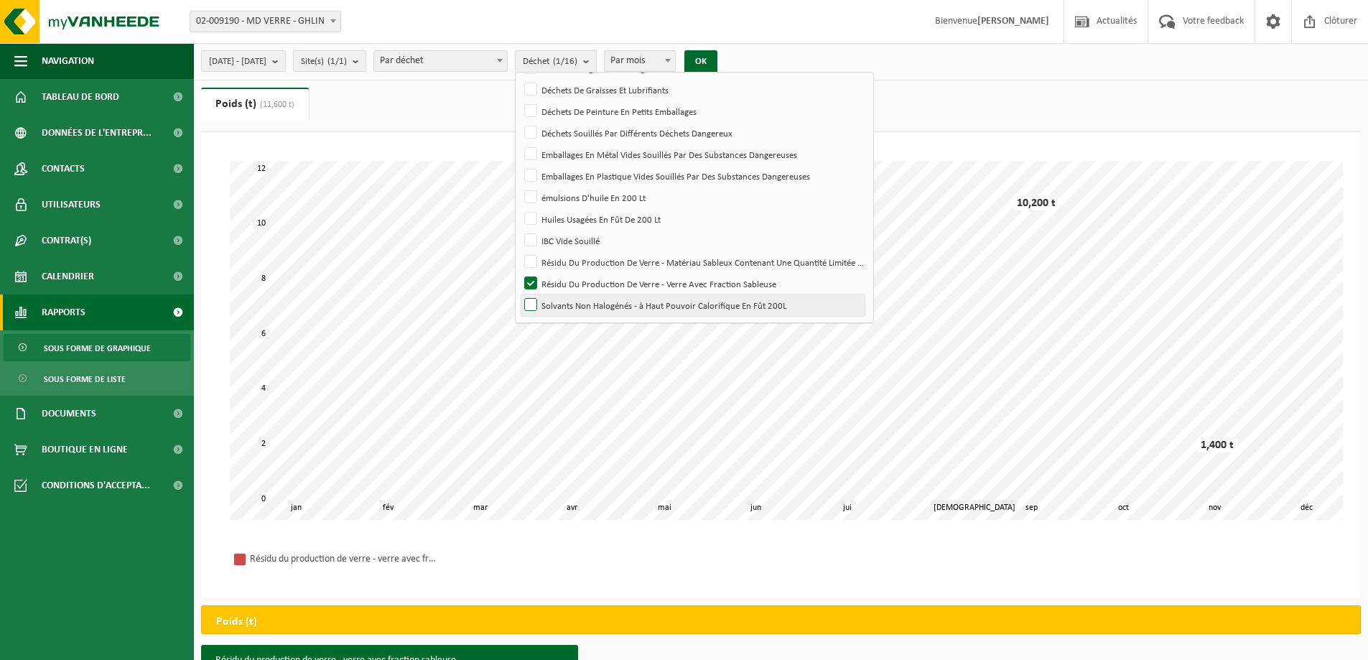
click at [570, 304] on label "Solvants Non Halogénés - à Haut Pouvoir Calorifique En Fût 200L" at bounding box center [692, 305] width 343 height 22
click at [519, 294] on input "Solvants Non Halogénés - à Haut Pouvoir Calorifique En Fût 200L" at bounding box center [518, 294] width 1 height 1
checkbox input "true"
click at [567, 281] on label "Résidu Du Production De Verre - Verre Avec Fraction Sableuse" at bounding box center [692, 284] width 343 height 22
click at [519, 273] on input "Résidu Du Production De Verre - Verre Avec Fraction Sableuse" at bounding box center [518, 272] width 1 height 1
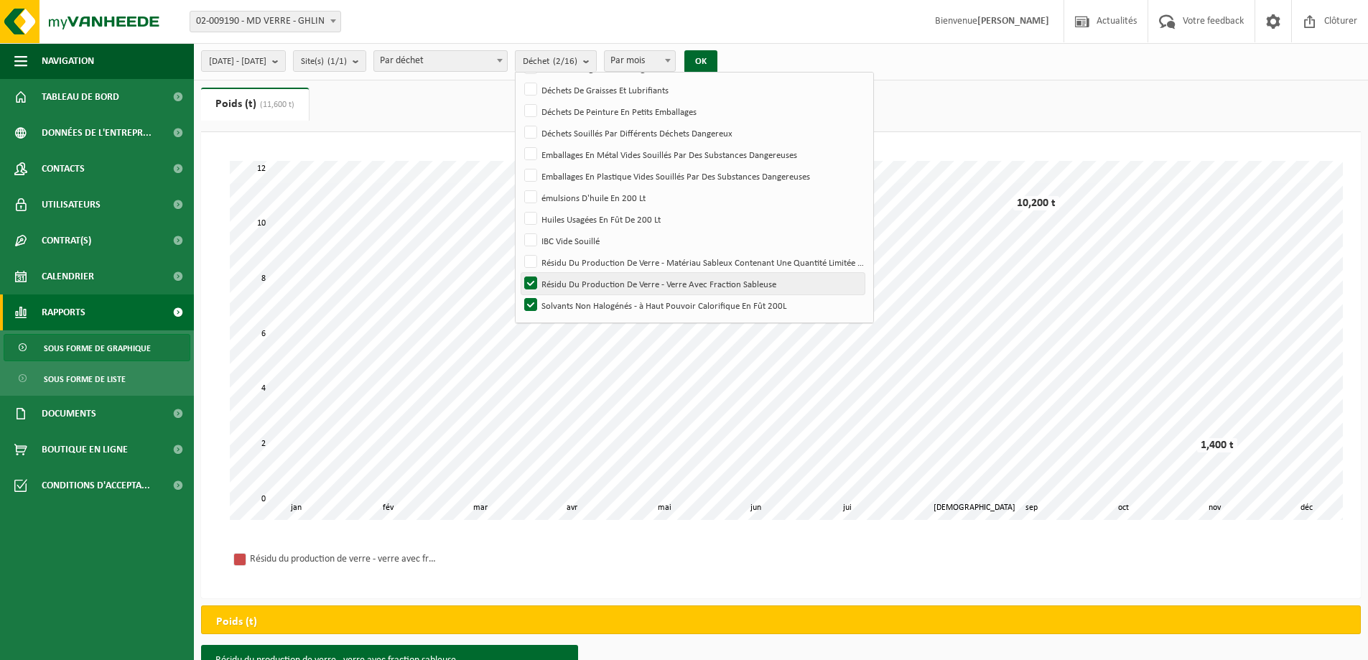
checkbox input "false"
click at [717, 60] on button "OK" at bounding box center [700, 61] width 33 height 23
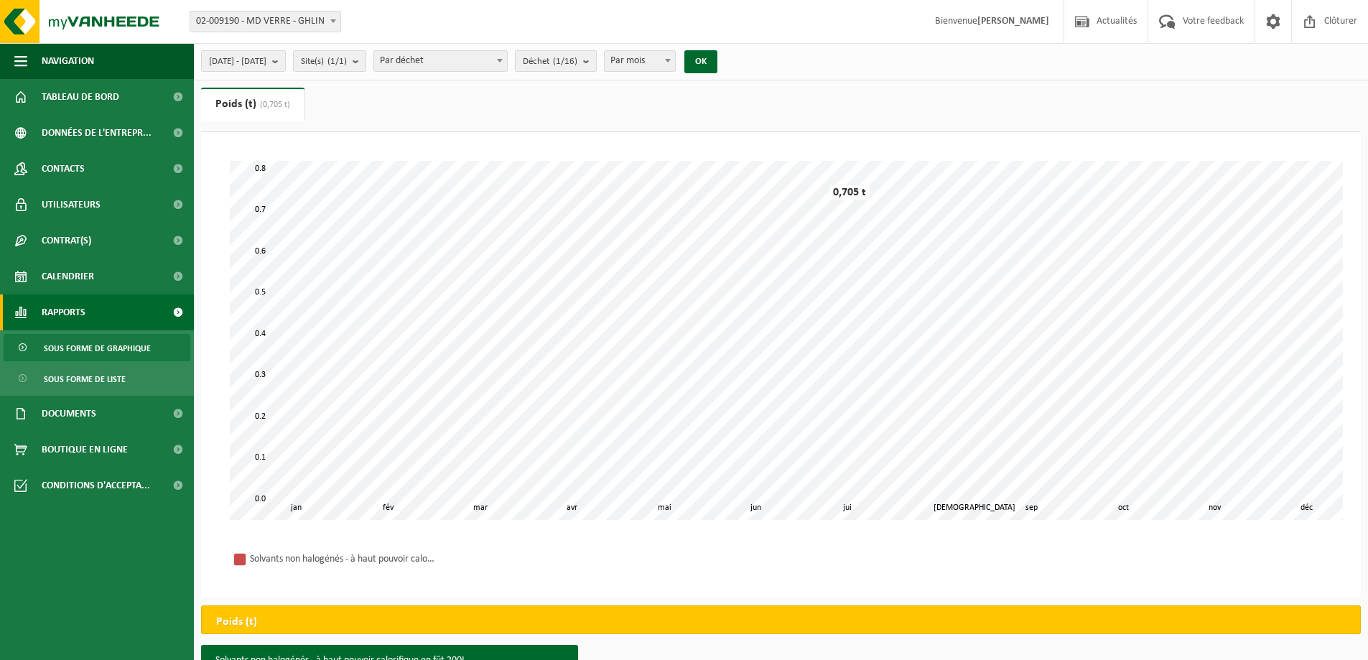
click at [597, 61] on button "Déchet (1/16)" at bounding box center [556, 61] width 82 height 22
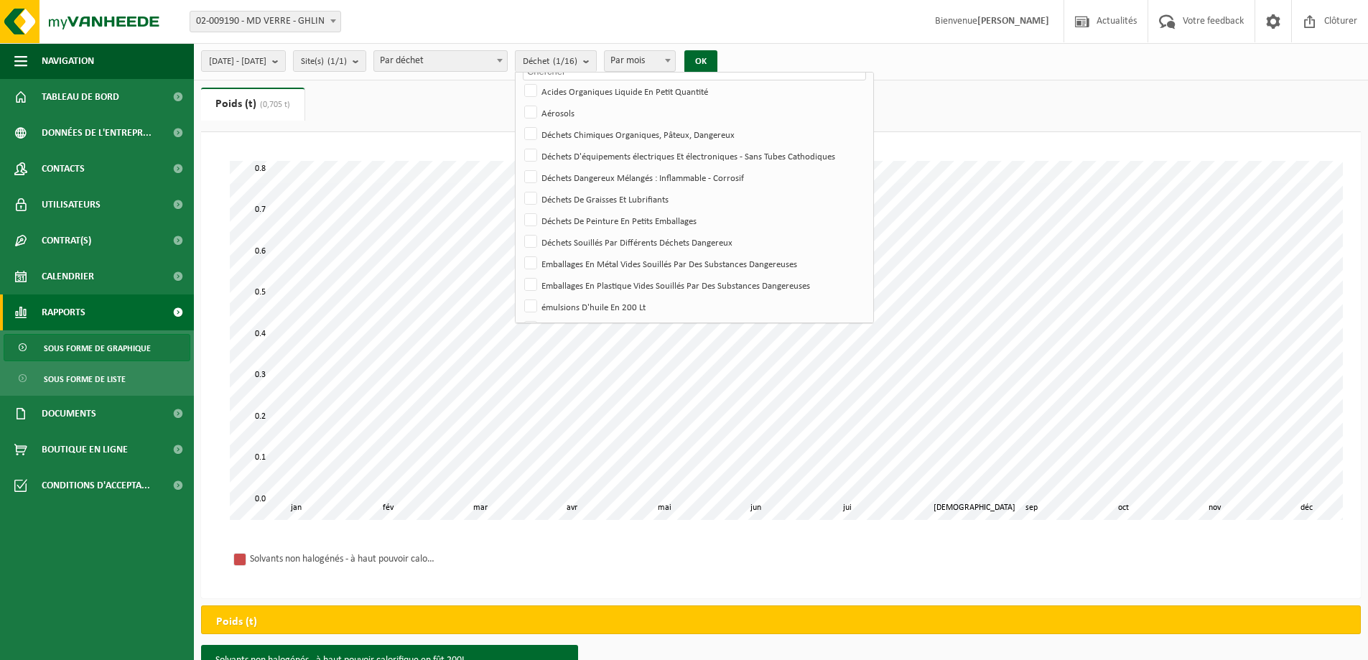
scroll to position [0, 0]
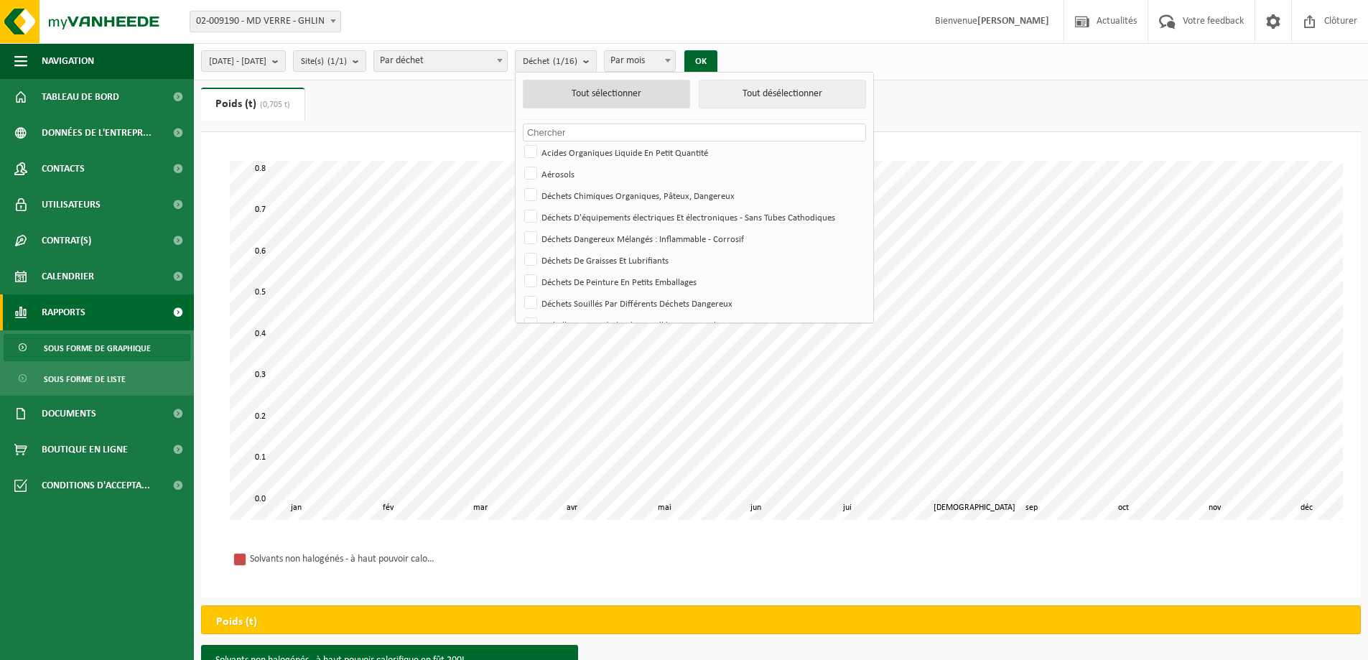
click at [639, 94] on button "Tout sélectionner" at bounding box center [606, 94] width 167 height 29
checkbox input "true"
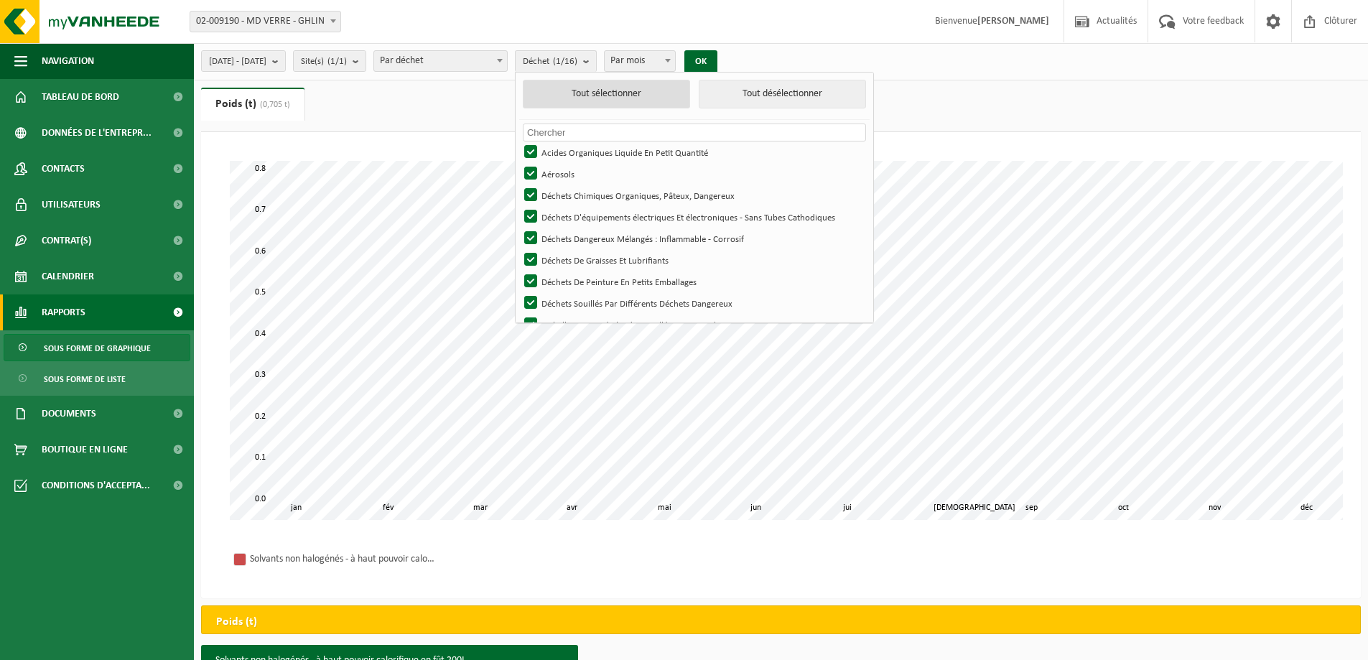
checkbox input "true"
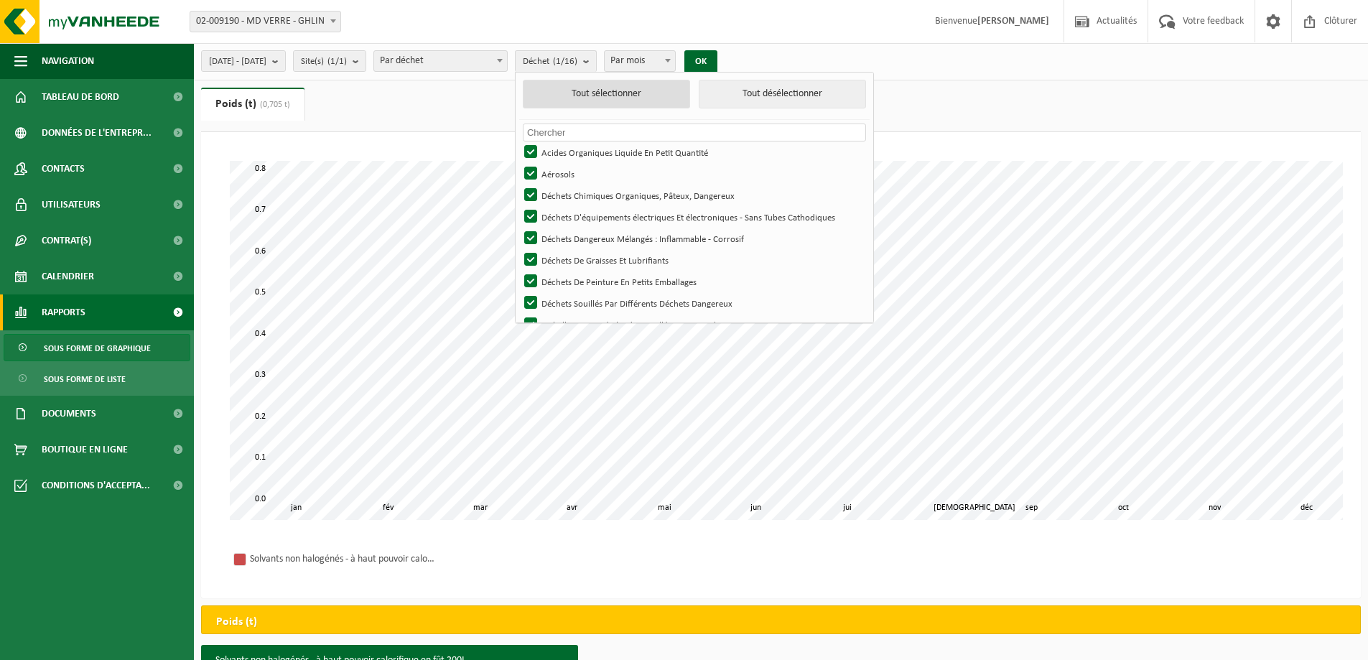
checkbox input "true"
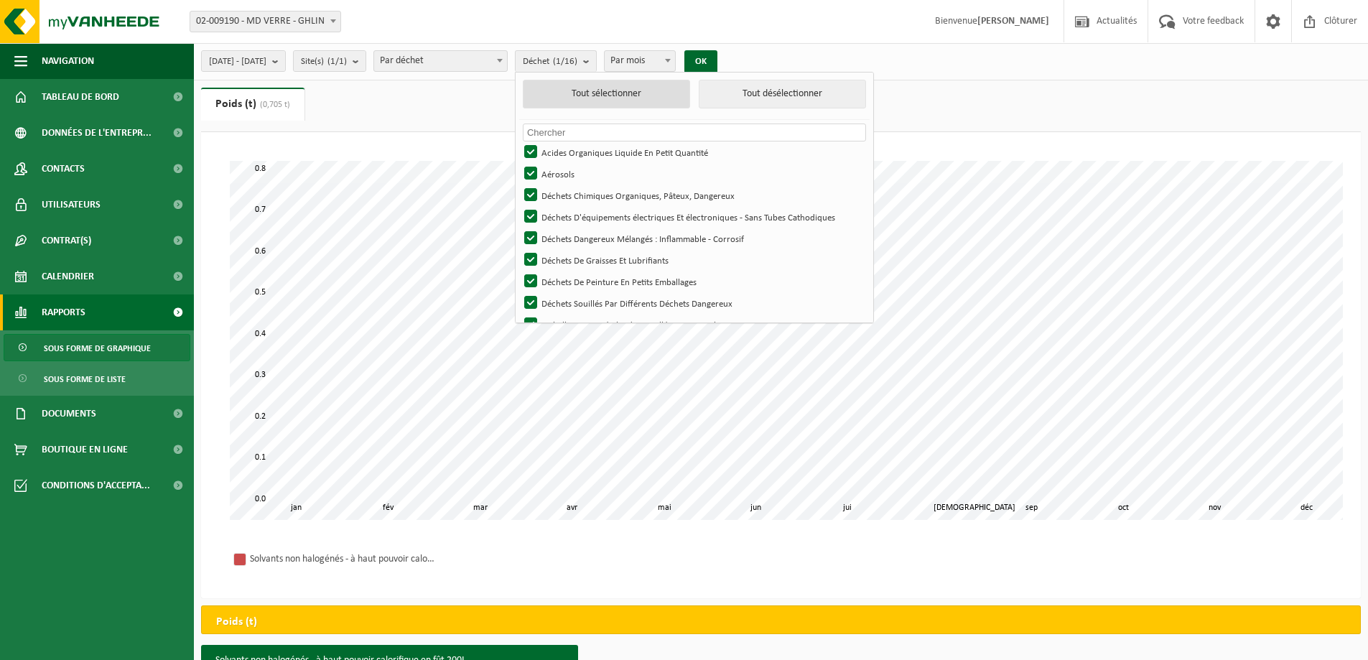
checkbox input "true"
click at [722, 53] on button "OK" at bounding box center [705, 61] width 33 height 23
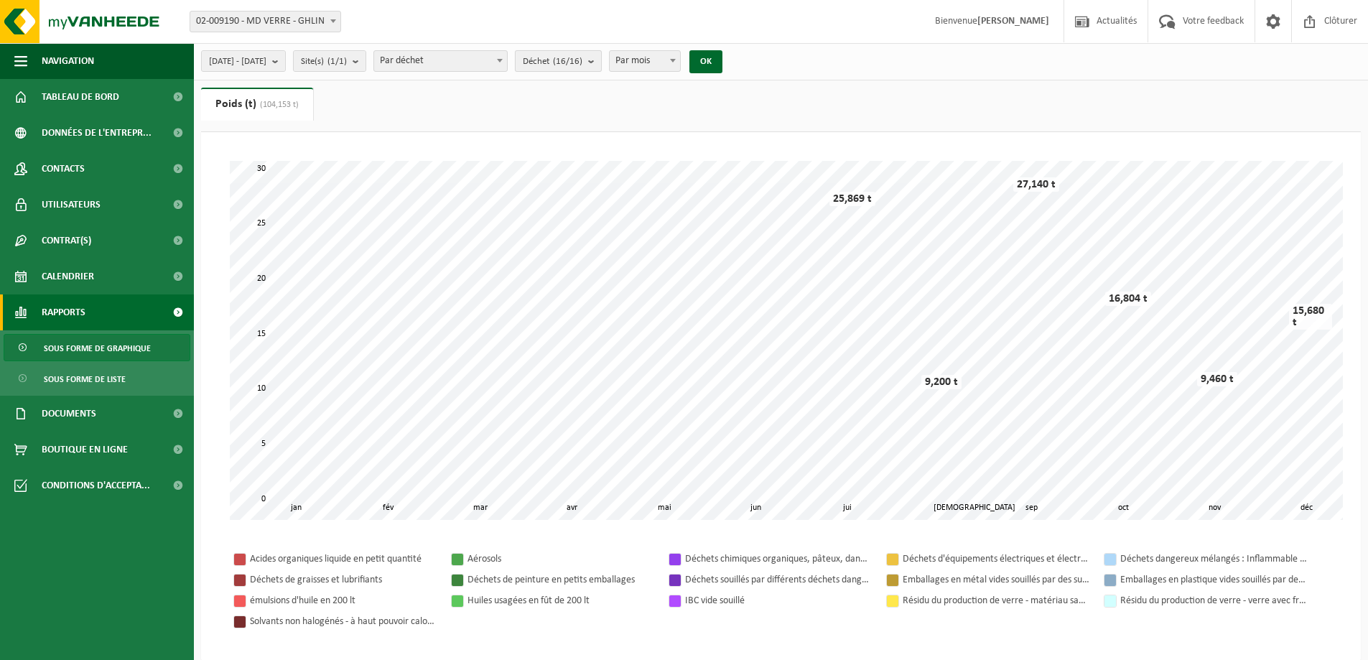
click at [601, 57] on b "submit" at bounding box center [594, 61] width 13 height 20
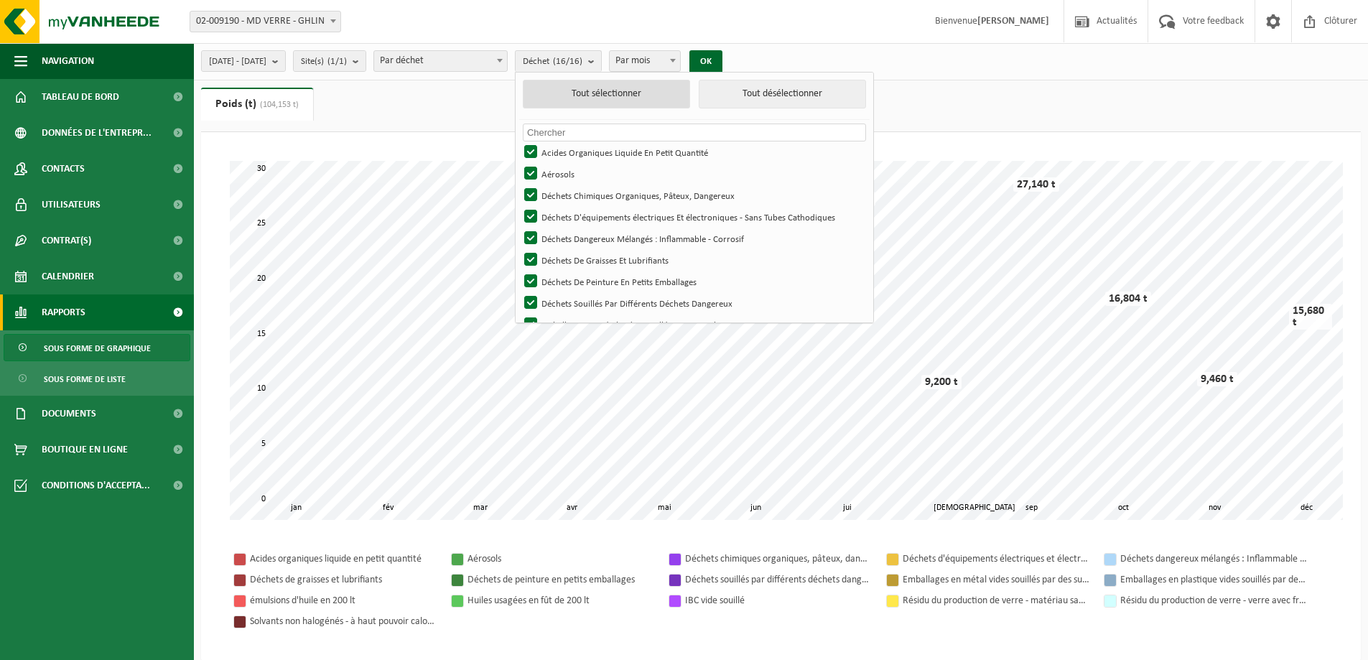
click at [608, 101] on button "Tout sélectionner" at bounding box center [606, 94] width 167 height 29
click at [763, 96] on button "Tout désélectionner" at bounding box center [782, 94] width 167 height 29
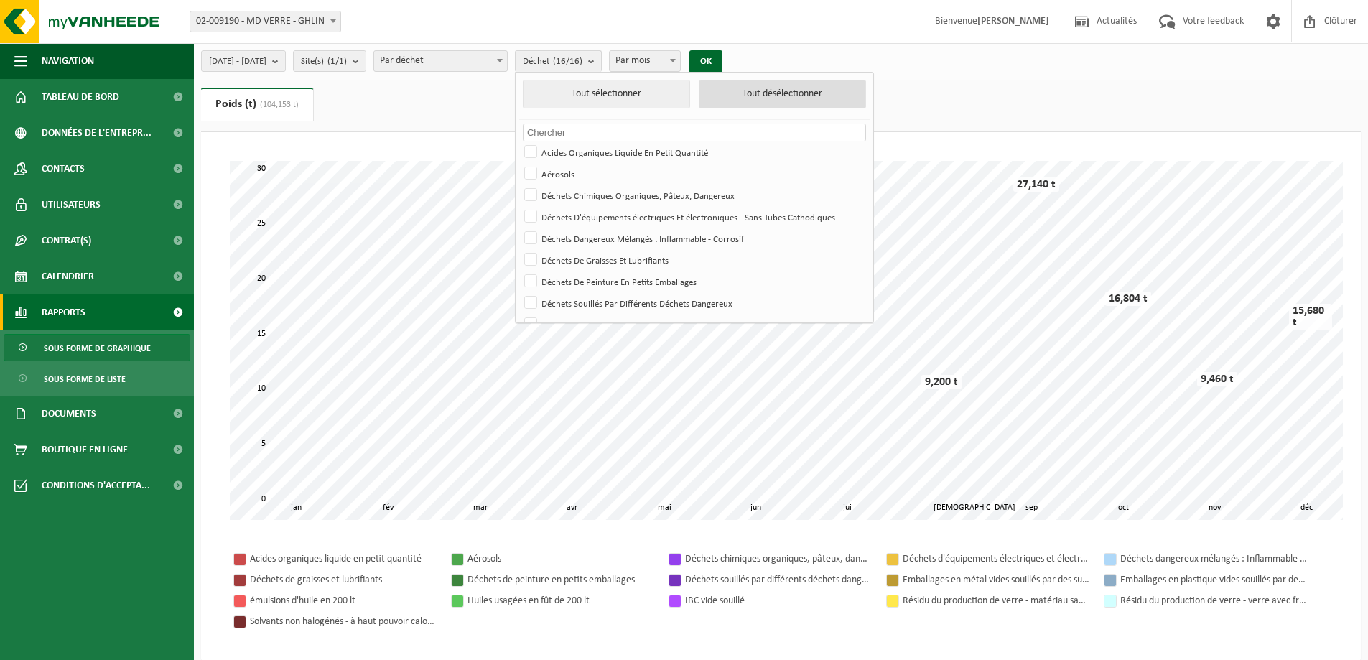
checkbox input "false"
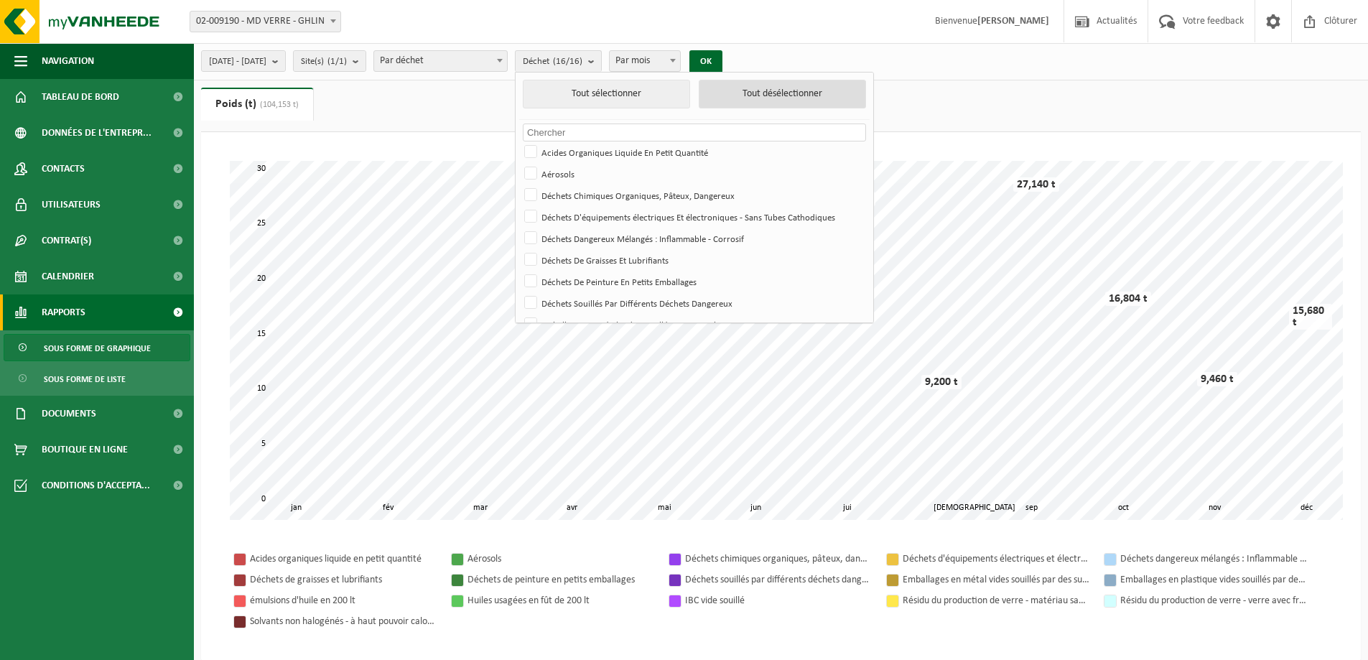
checkbox input "false"
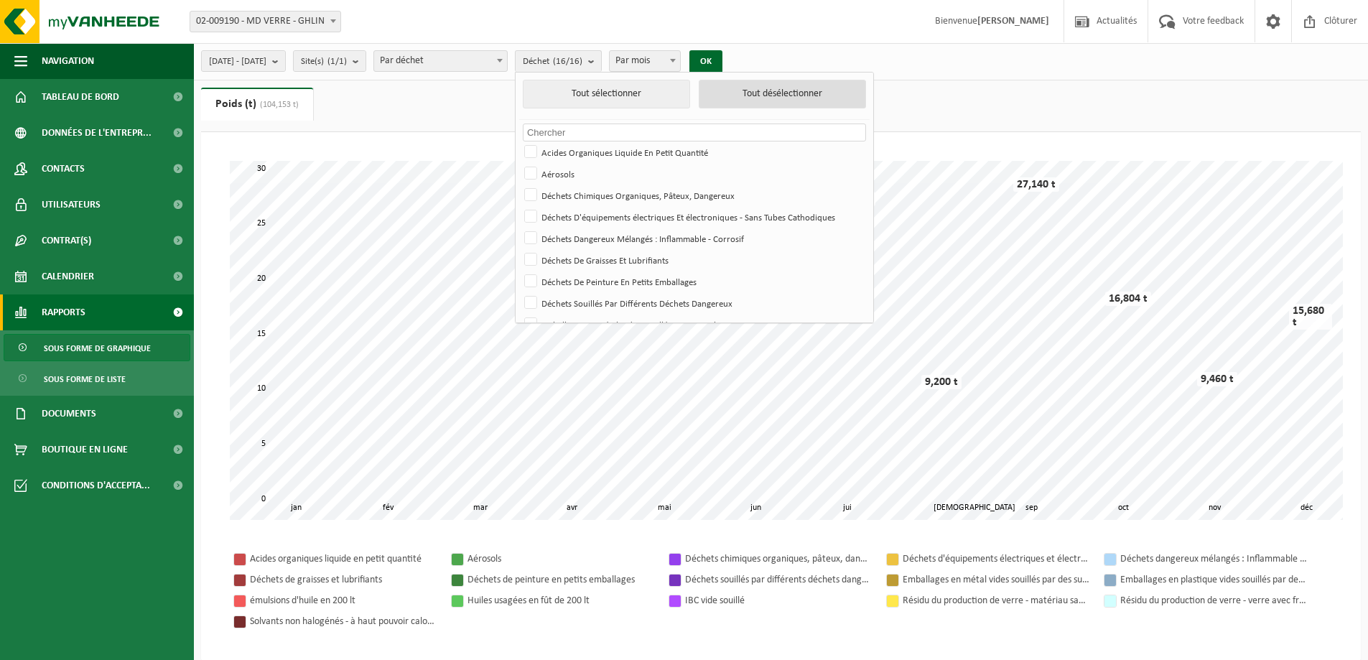
checkbox input "false"
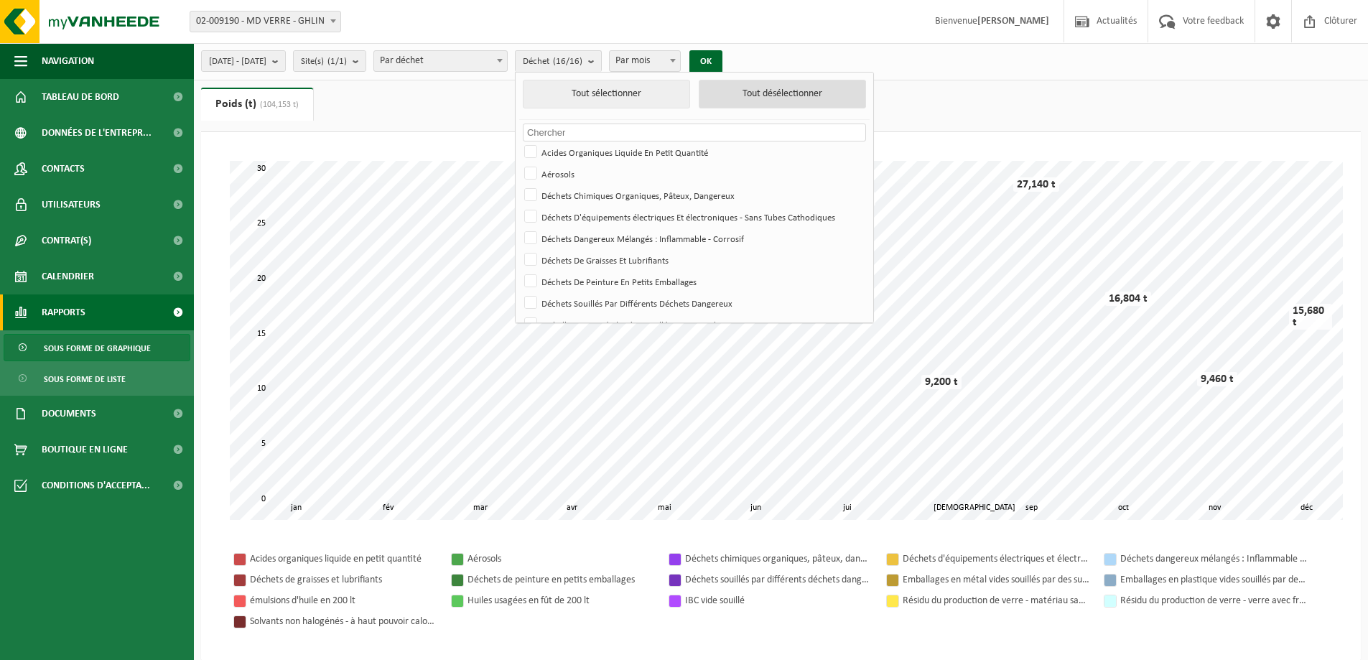
checkbox input "false"
click at [571, 147] on label "Acides Organiques Liquide En Petit Quantité" at bounding box center [692, 152] width 343 height 22
click at [519, 141] on input "Acides Organiques Liquide En Petit Quantité" at bounding box center [518, 141] width 1 height 1
checkbox input "true"
click at [717, 62] on button "OK" at bounding box center [700, 61] width 33 height 23
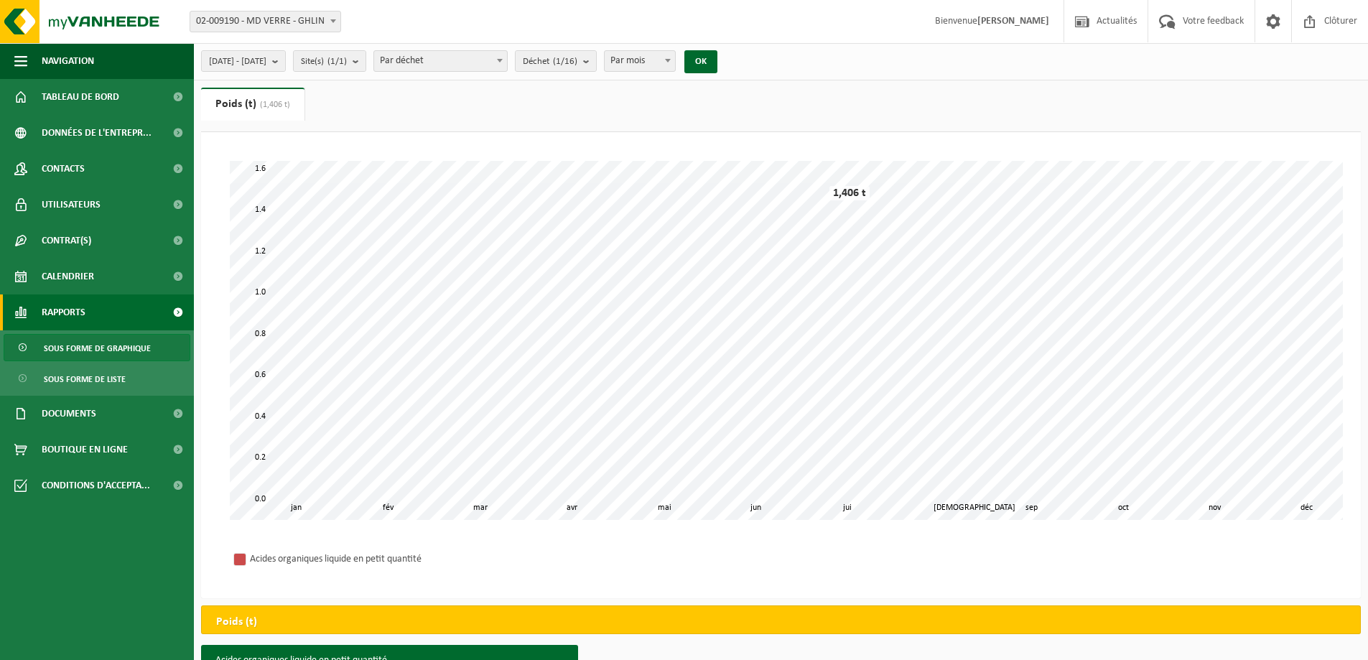
click at [675, 65] on span "Par mois" at bounding box center [640, 61] width 70 height 20
click at [577, 58] on count "(1/16)" at bounding box center [565, 61] width 24 height 9
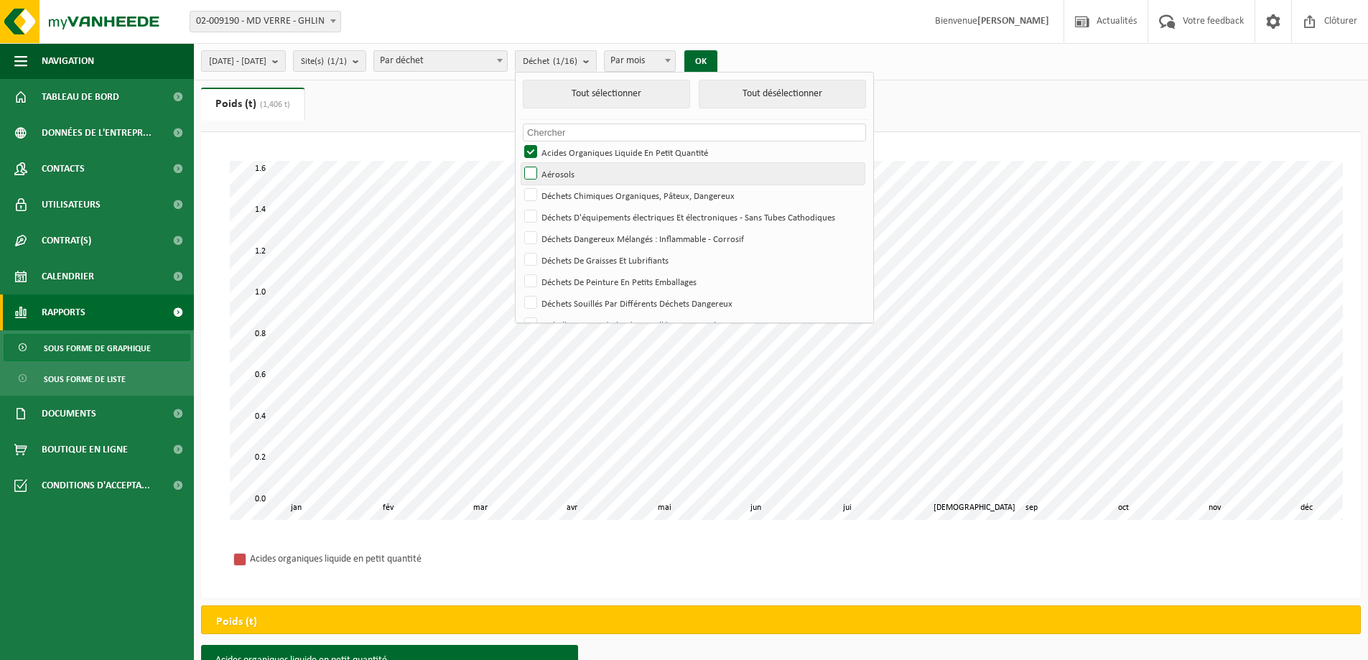
click at [567, 173] on label "Aérosols" at bounding box center [692, 174] width 343 height 22
click at [519, 163] on input "Aérosols" at bounding box center [518, 162] width 1 height 1
checkbox input "true"
click at [569, 152] on label "Acides Organiques Liquide En Petit Quantité" at bounding box center [692, 152] width 343 height 22
click at [519, 141] on input "Acides Organiques Liquide En Petit Quantité" at bounding box center [518, 141] width 1 height 1
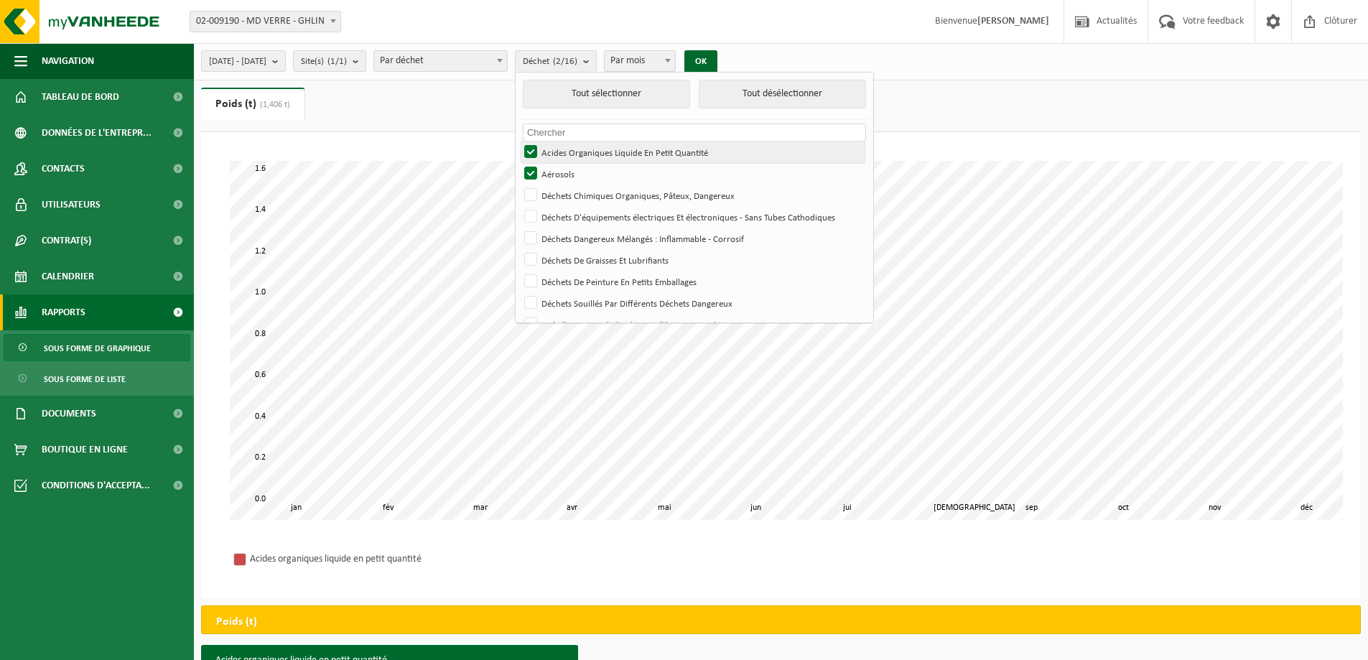
checkbox input "false"
click at [717, 55] on button "OK" at bounding box center [700, 61] width 33 height 23
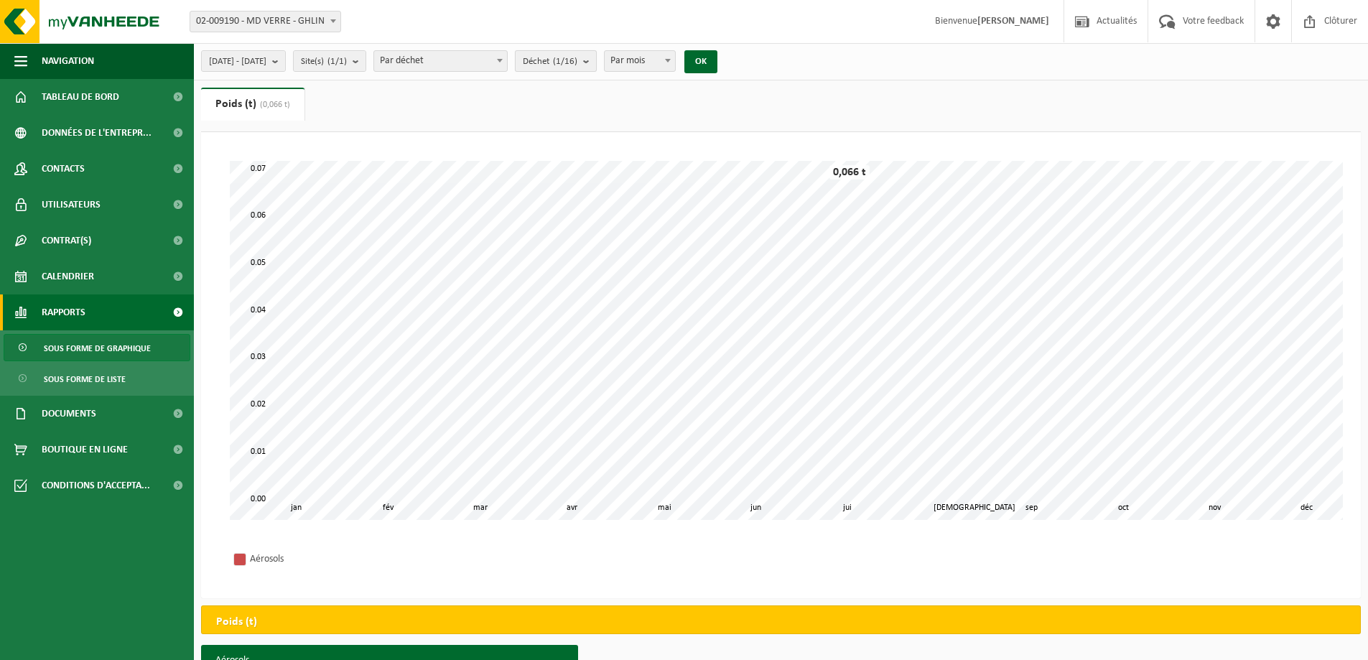
click at [597, 58] on button "Déchet (1/16)" at bounding box center [556, 61] width 82 height 22
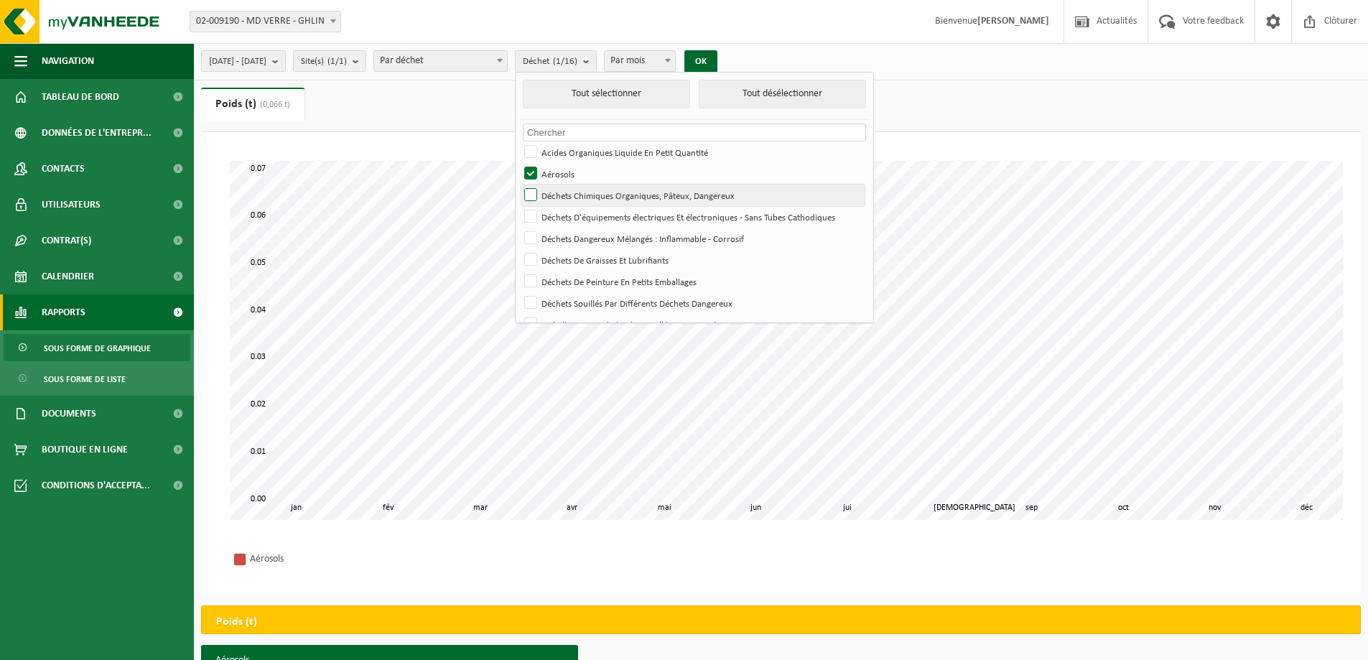
click at [570, 196] on label "Déchets Chimiques Organiques, Pâteux, Dangereux" at bounding box center [692, 196] width 343 height 22
click at [519, 185] on input "Déchets Chimiques Organiques, Pâteux, Dangereux" at bounding box center [518, 184] width 1 height 1
checkbox input "true"
click at [569, 179] on label "Aérosols" at bounding box center [692, 174] width 343 height 22
click at [519, 163] on input "Aérosols" at bounding box center [518, 162] width 1 height 1
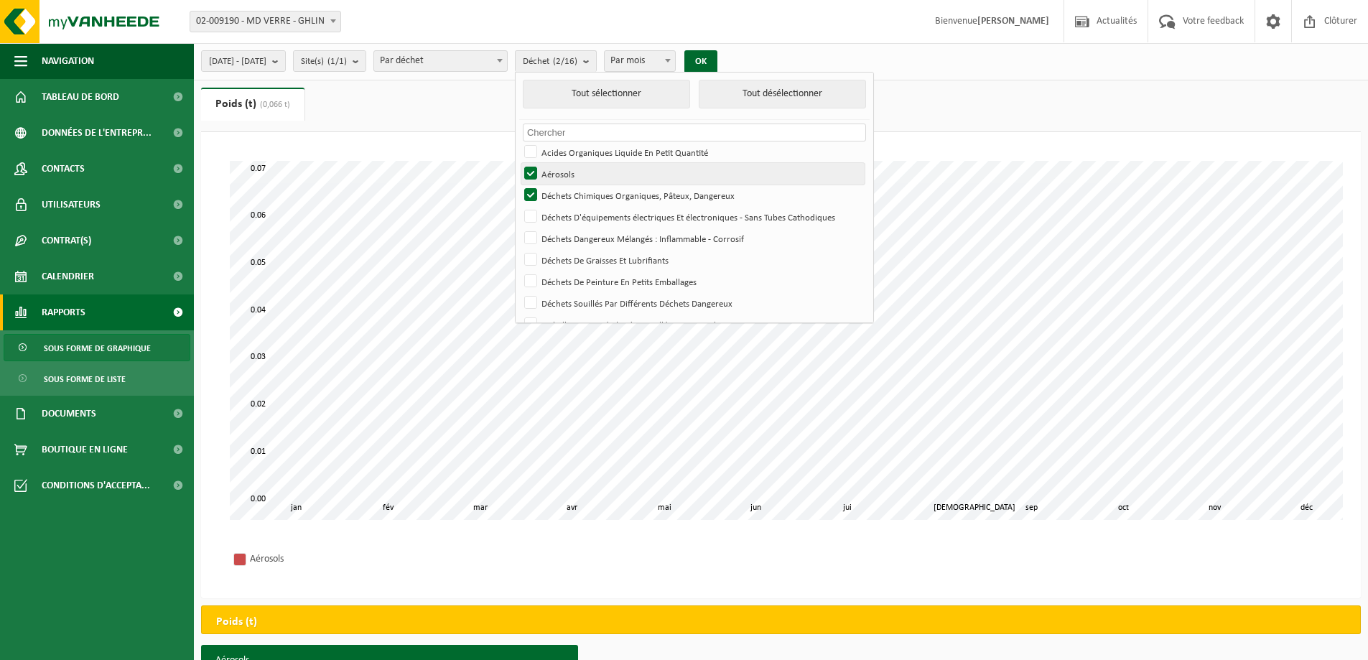
checkbox input "false"
click at [717, 60] on button "OK" at bounding box center [700, 61] width 33 height 23
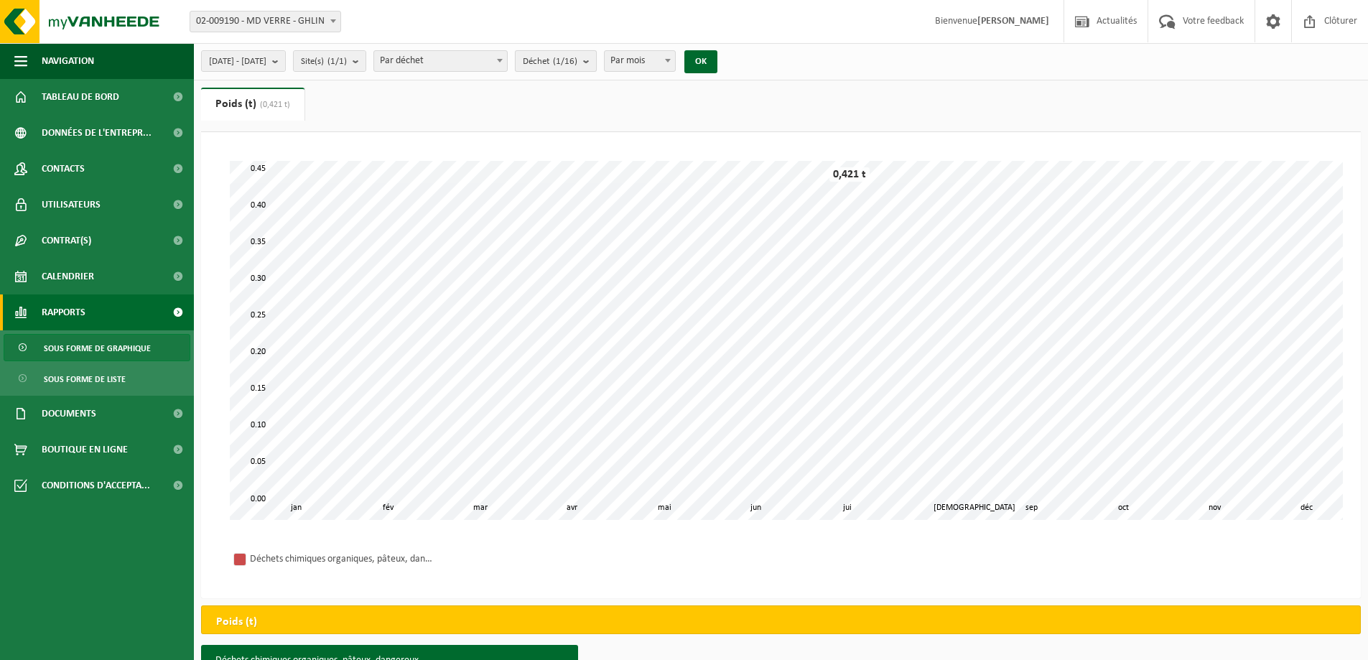
click at [597, 62] on button "Déchet (1/16)" at bounding box center [556, 61] width 82 height 22
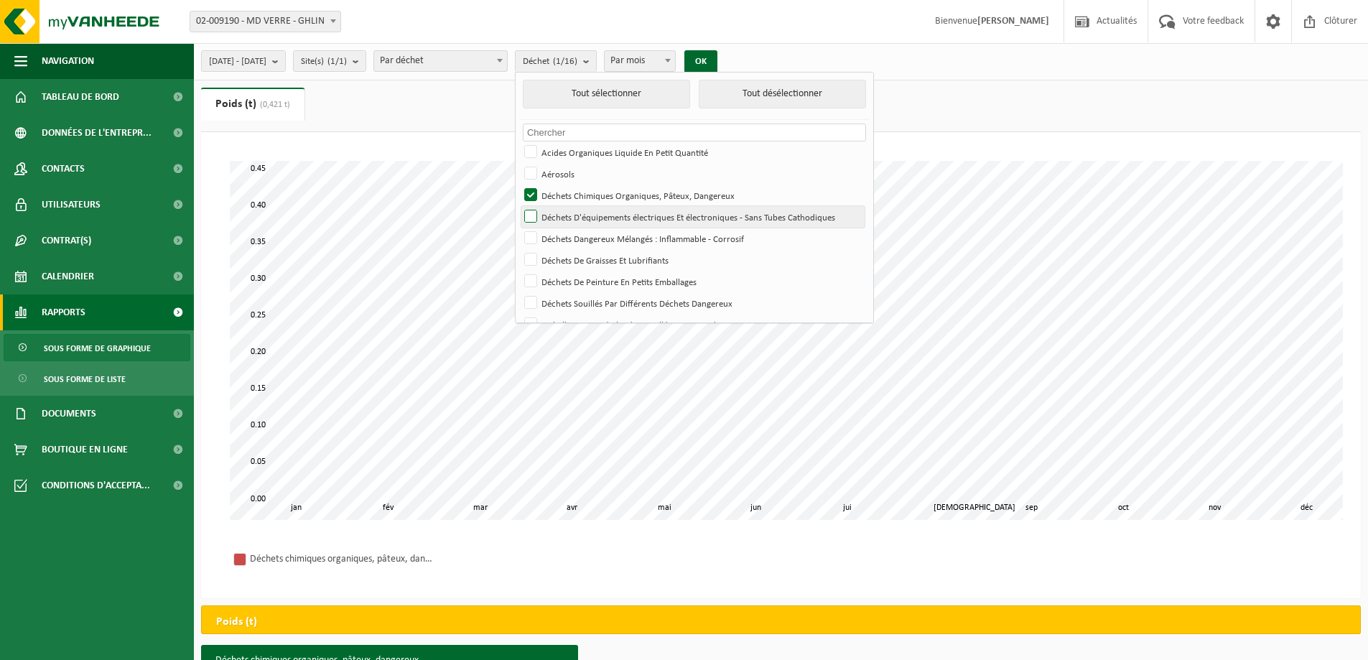
click at [565, 206] on label "Déchets D'équipements électriques Et électroniques - Sans Tubes Cathodiques" at bounding box center [692, 217] width 343 height 22
click at [519, 205] on input "Déchets D'équipements électriques Et électroniques - Sans Tubes Cathodiques" at bounding box center [518, 205] width 1 height 1
checkbox input "true"
click at [567, 197] on label "Déchets Chimiques Organiques, Pâteux, Dangereux" at bounding box center [692, 196] width 343 height 22
click at [519, 185] on input "Déchets Chimiques Organiques, Pâteux, Dangereux" at bounding box center [518, 184] width 1 height 1
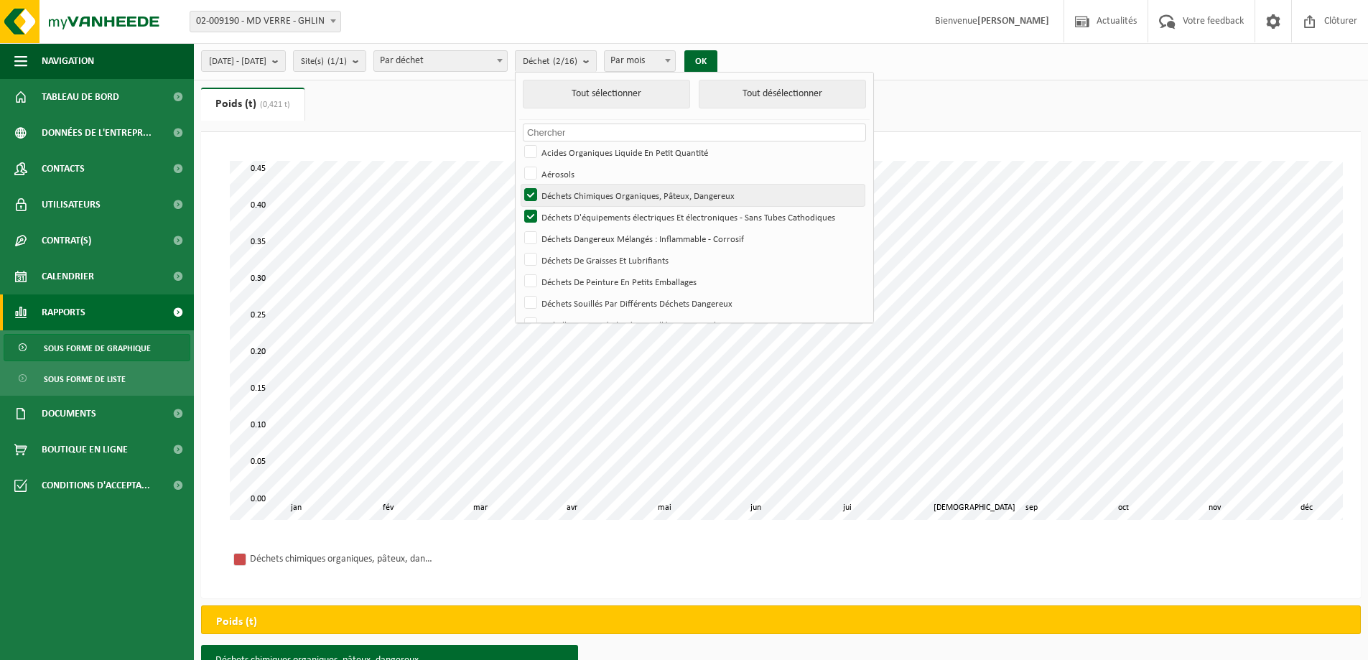
checkbox input "false"
click at [733, 49] on div "[DATE] - [DATE] Mois actuel Mois précédent Les 6 derniers mois Année actuelle L…" at bounding box center [463, 61] width 539 height 31
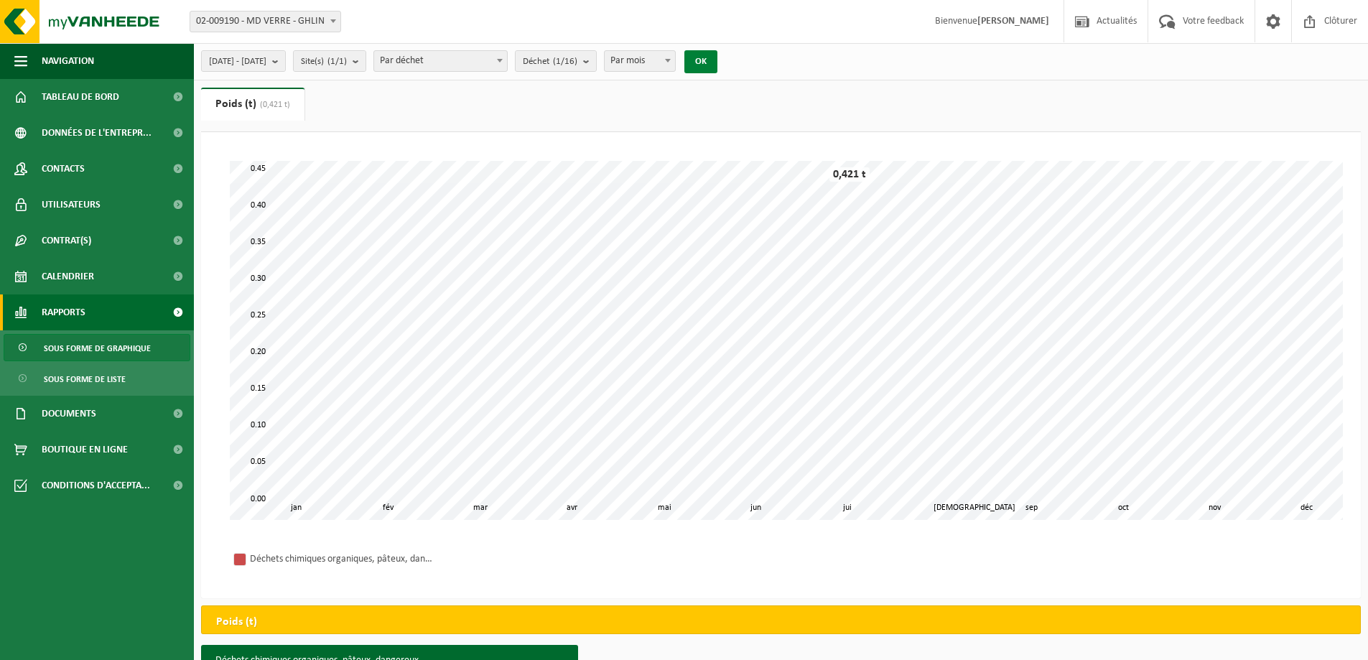
click at [717, 60] on button "OK" at bounding box center [700, 61] width 33 height 23
click at [596, 60] on b "submit" at bounding box center [589, 61] width 13 height 20
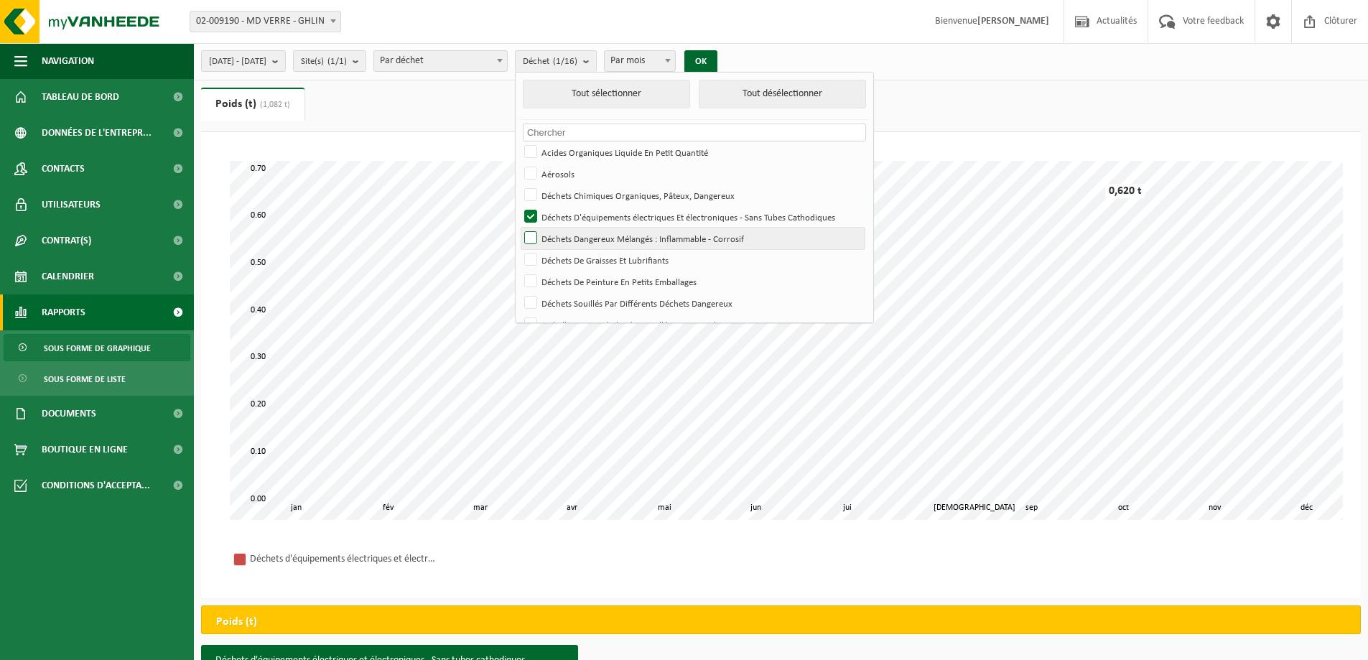
click at [567, 215] on label "Déchets D'équipements électriques Et électroniques - Sans Tubes Cathodiques" at bounding box center [692, 217] width 343 height 22
click at [519, 206] on input "Déchets D'équipements électriques Et électroniques - Sans Tubes Cathodiques" at bounding box center [518, 205] width 1 height 1
checkbox input "false"
click at [570, 242] on label "Déchets Dangereux Mélangés : Inflammable - Corrosif" at bounding box center [692, 239] width 343 height 22
click at [519, 228] on input "Déchets Dangereux Mélangés : Inflammable - Corrosif" at bounding box center [518, 227] width 1 height 1
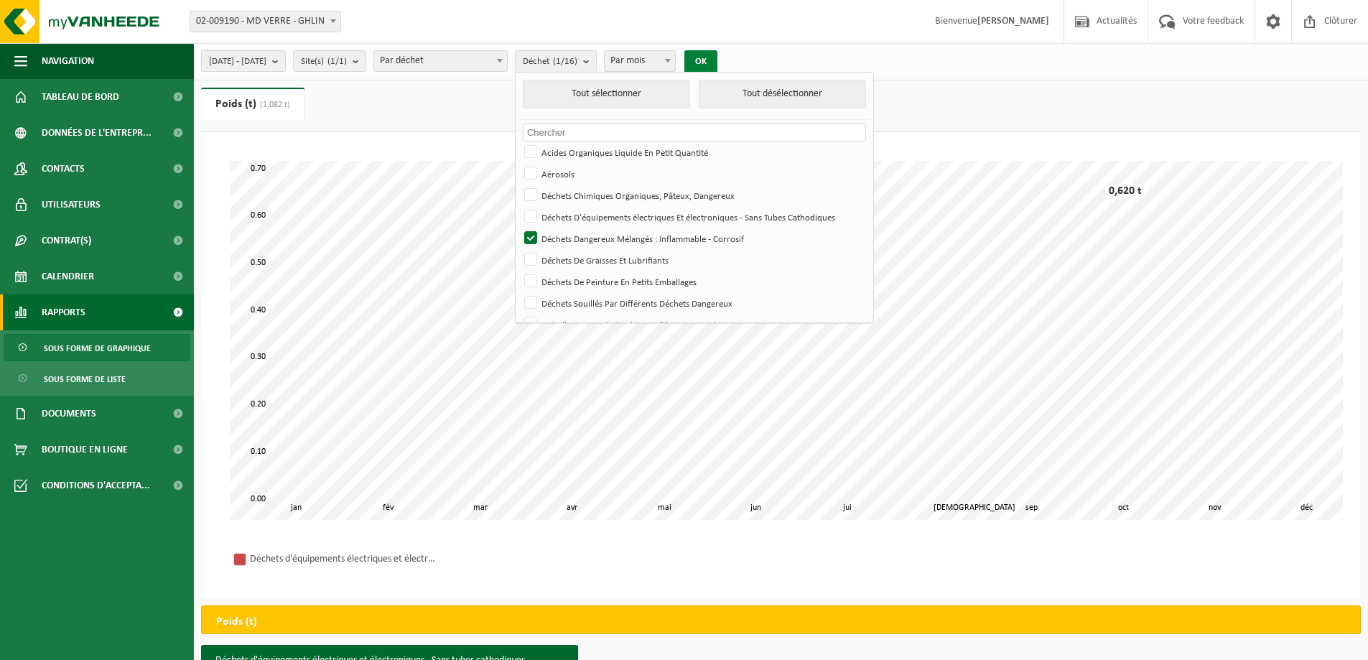
click at [717, 55] on button "OK" at bounding box center [700, 61] width 33 height 23
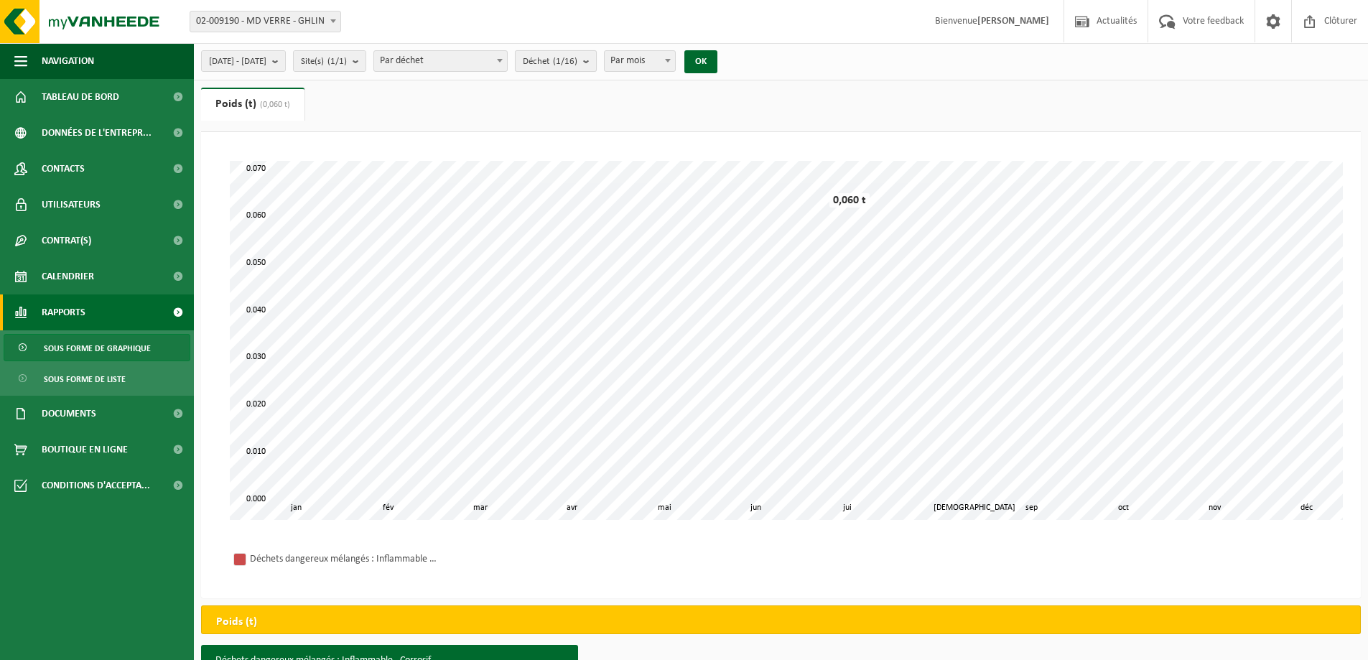
click at [596, 61] on b "submit" at bounding box center [589, 61] width 13 height 20
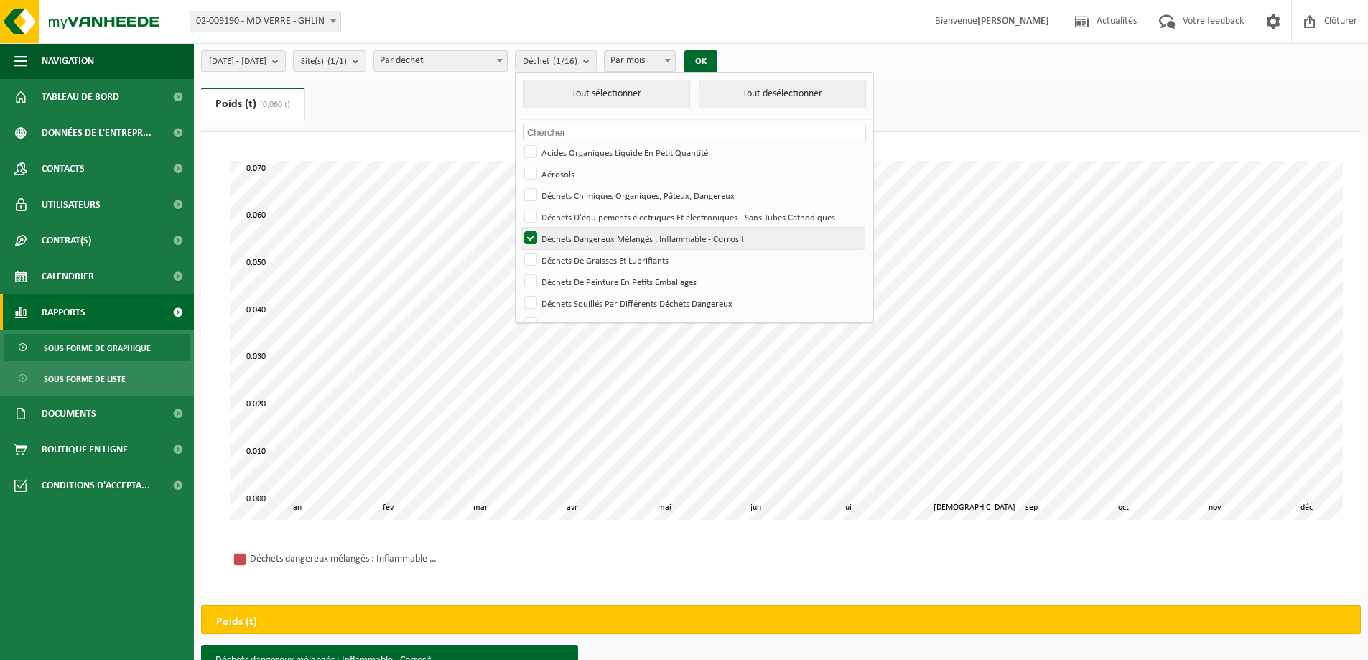
click at [571, 233] on label "Déchets Dangereux Mélangés : Inflammable - Corrosif" at bounding box center [692, 239] width 343 height 22
click at [519, 228] on input "Déchets Dangereux Mélangés : Inflammable - Corrosif" at bounding box center [518, 227] width 1 height 1
checkbox input "false"
click at [570, 256] on label "Déchets De Graisses Et Lubrifiants" at bounding box center [692, 260] width 343 height 22
click at [519, 249] on input "Déchets De Graisses Et Lubrifiants" at bounding box center [518, 248] width 1 height 1
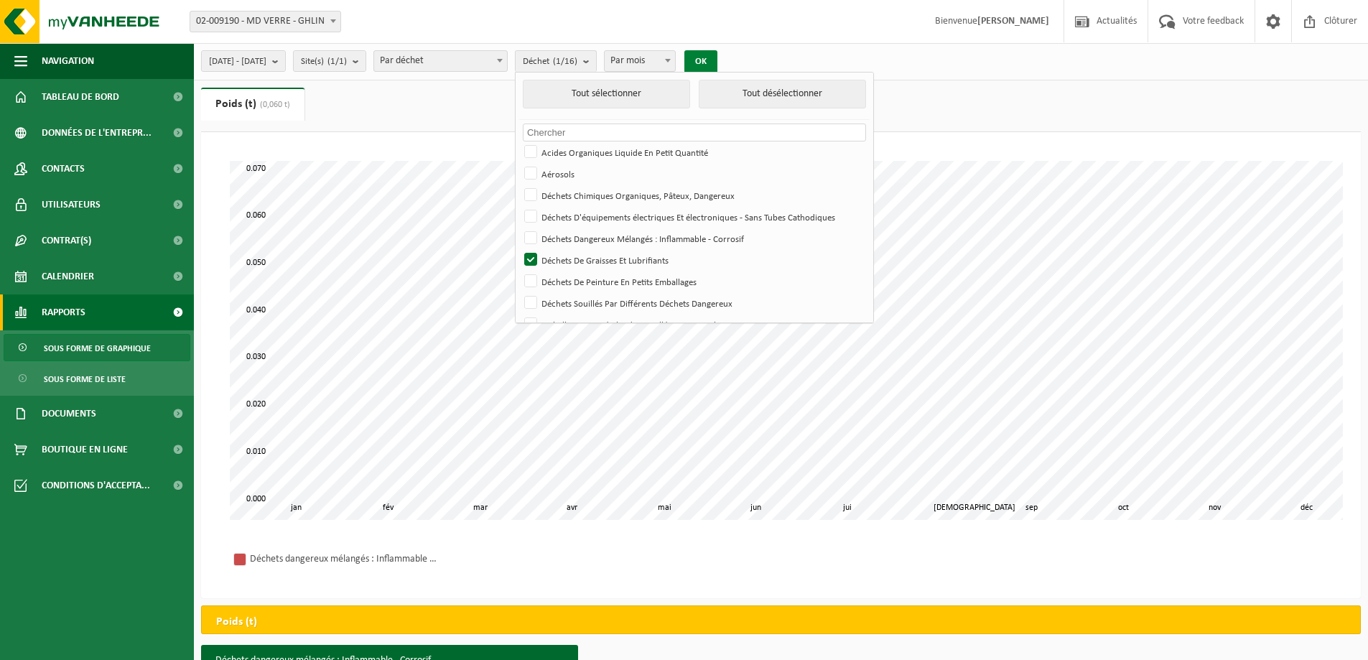
click at [717, 59] on button "OK" at bounding box center [700, 61] width 33 height 23
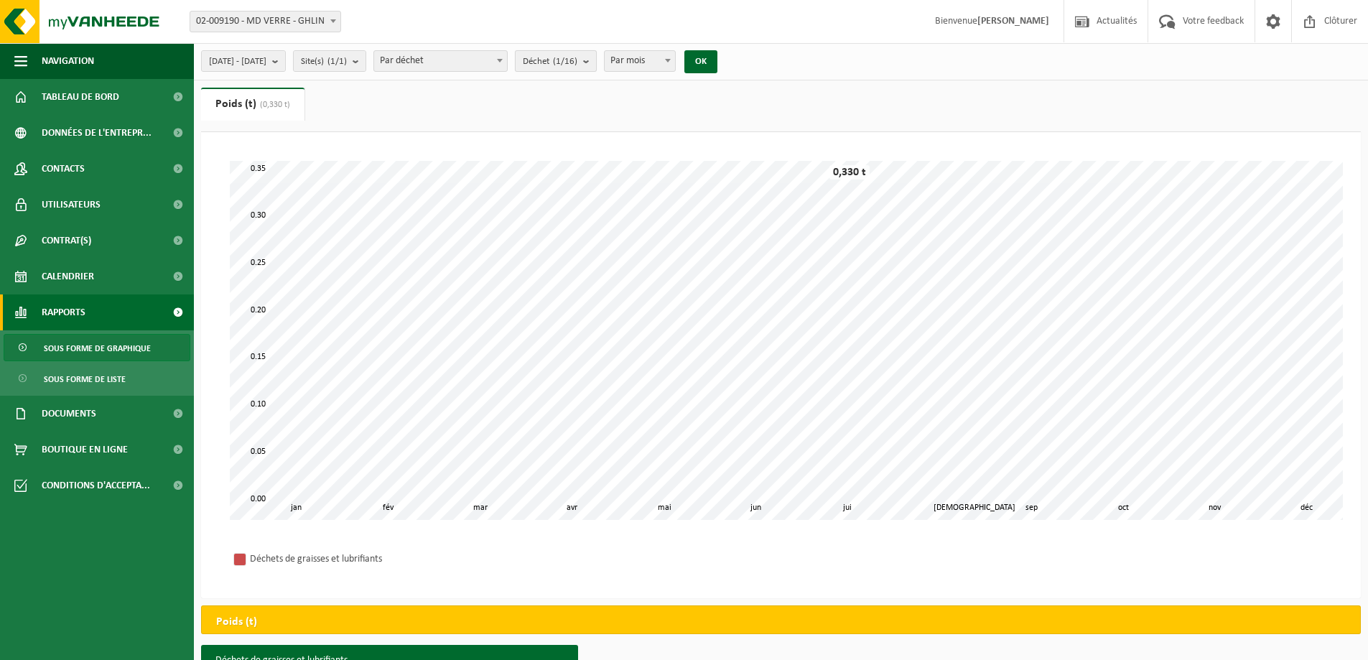
click at [577, 67] on span "Déchet (1/16)" at bounding box center [550, 62] width 55 height 22
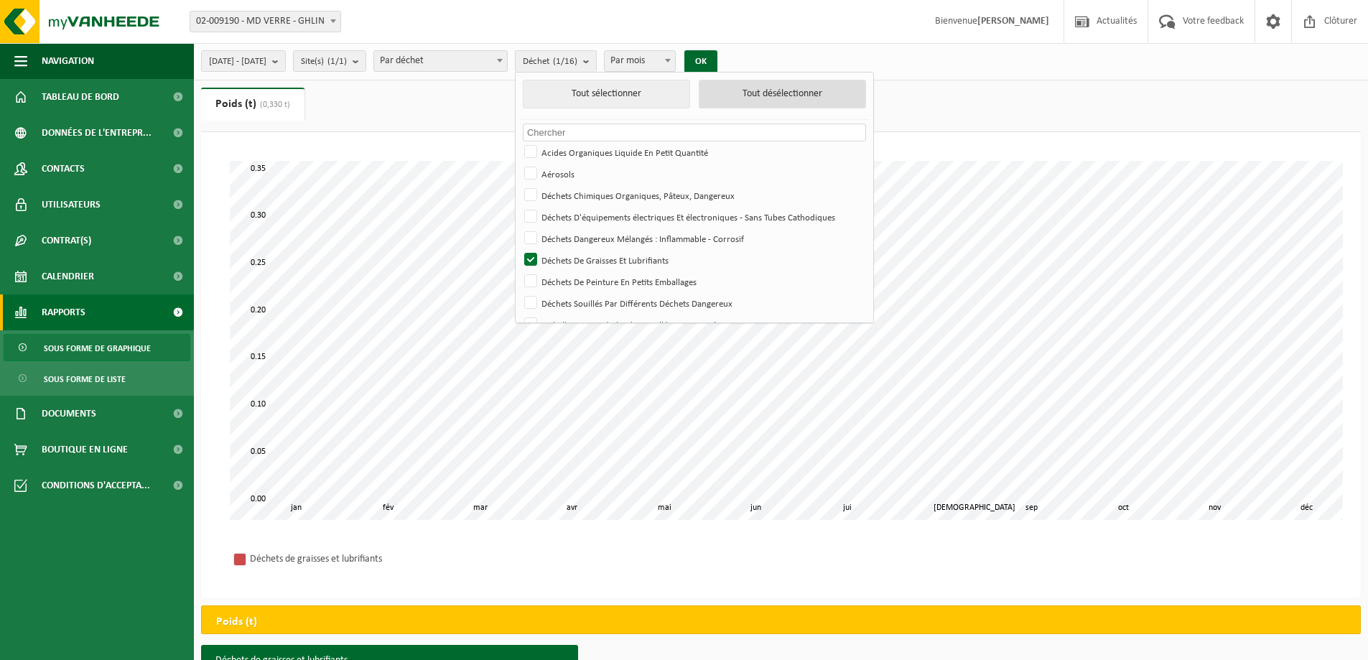
click at [810, 100] on button "Tout désélectionner" at bounding box center [782, 94] width 167 height 29
checkbox input "false"
drag, startPoint x: 808, startPoint y: 88, endPoint x: 793, endPoint y: 82, distance: 15.5
click at [808, 88] on button "Tout désélectionner" at bounding box center [782, 94] width 167 height 29
click at [661, 94] on button "Tout sélectionner" at bounding box center [606, 94] width 167 height 29
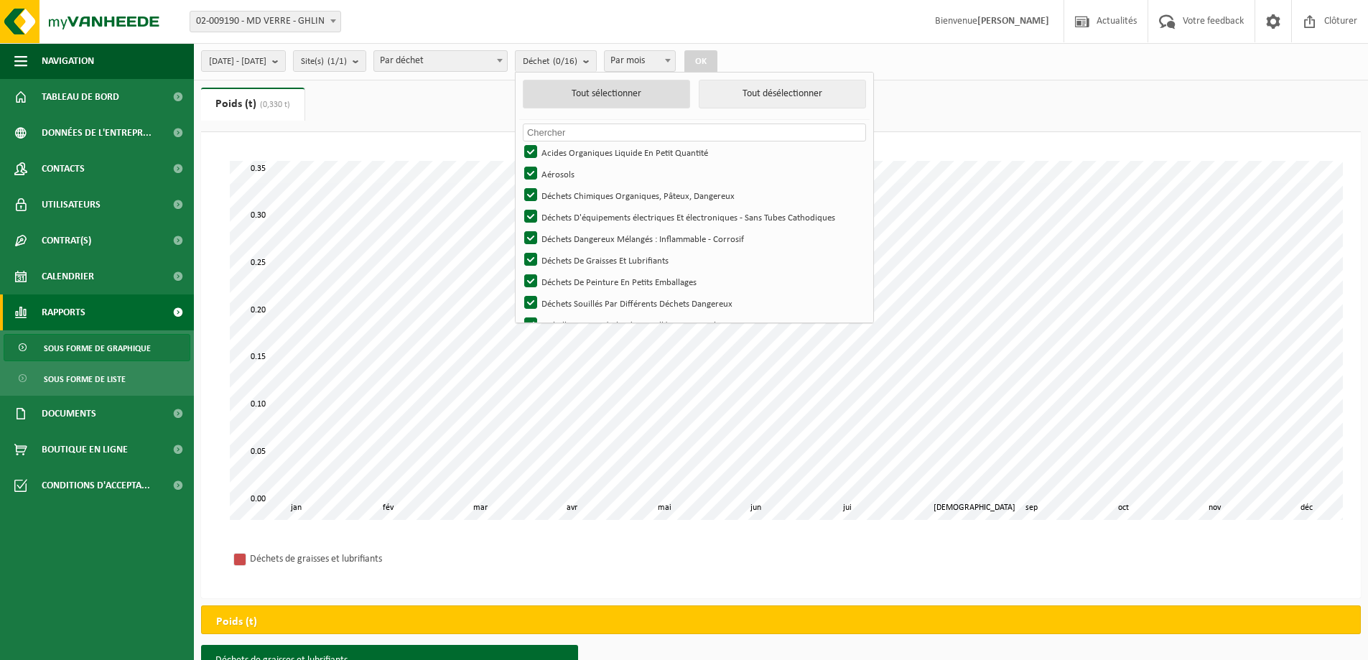
checkbox input "true"
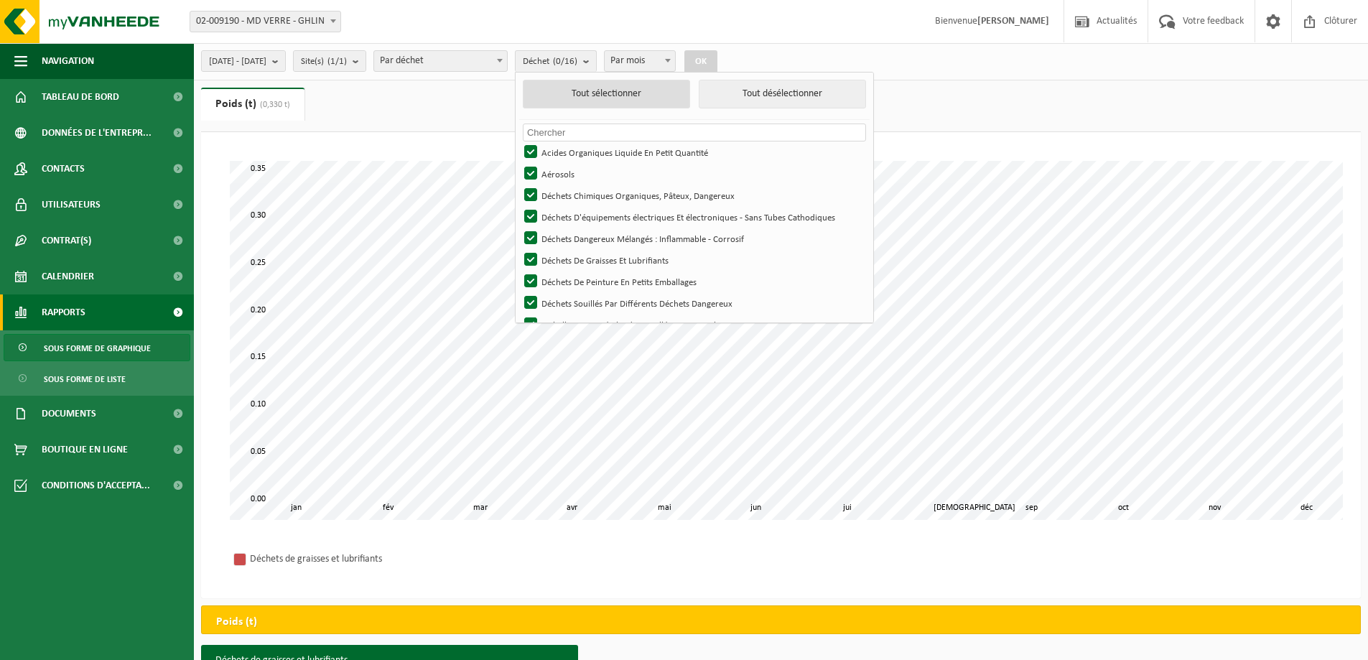
checkbox input "true"
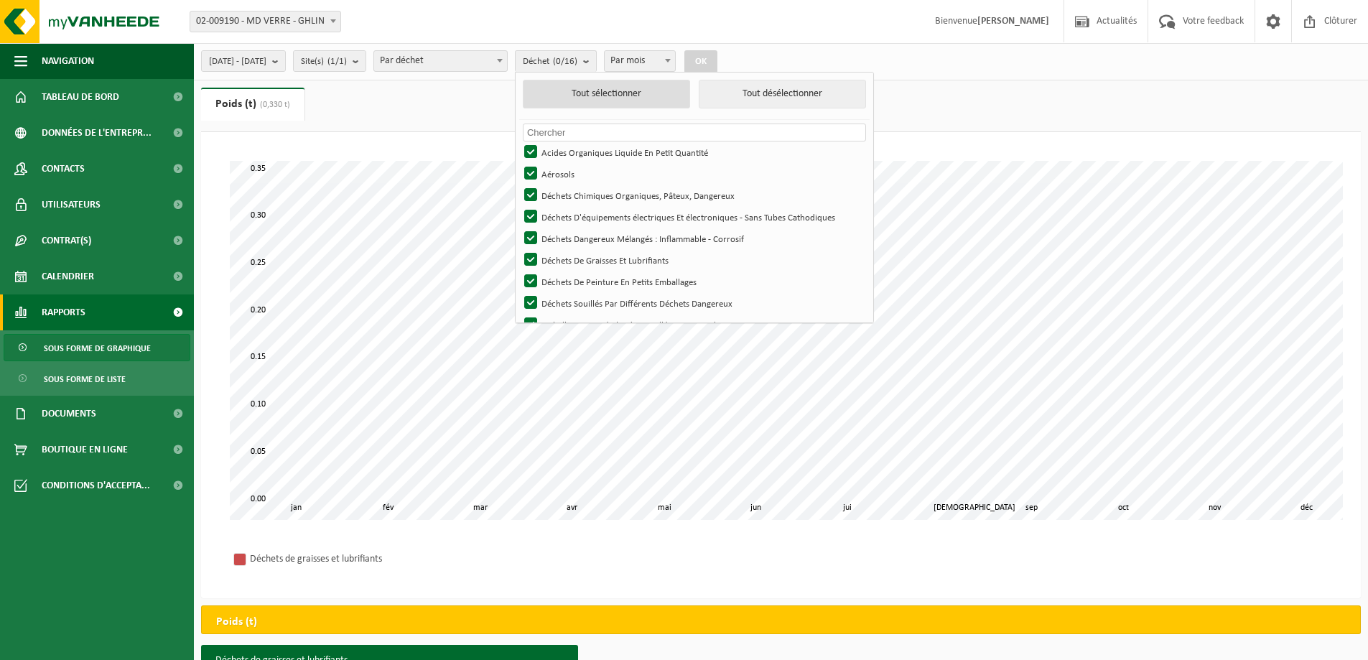
checkbox input "true"
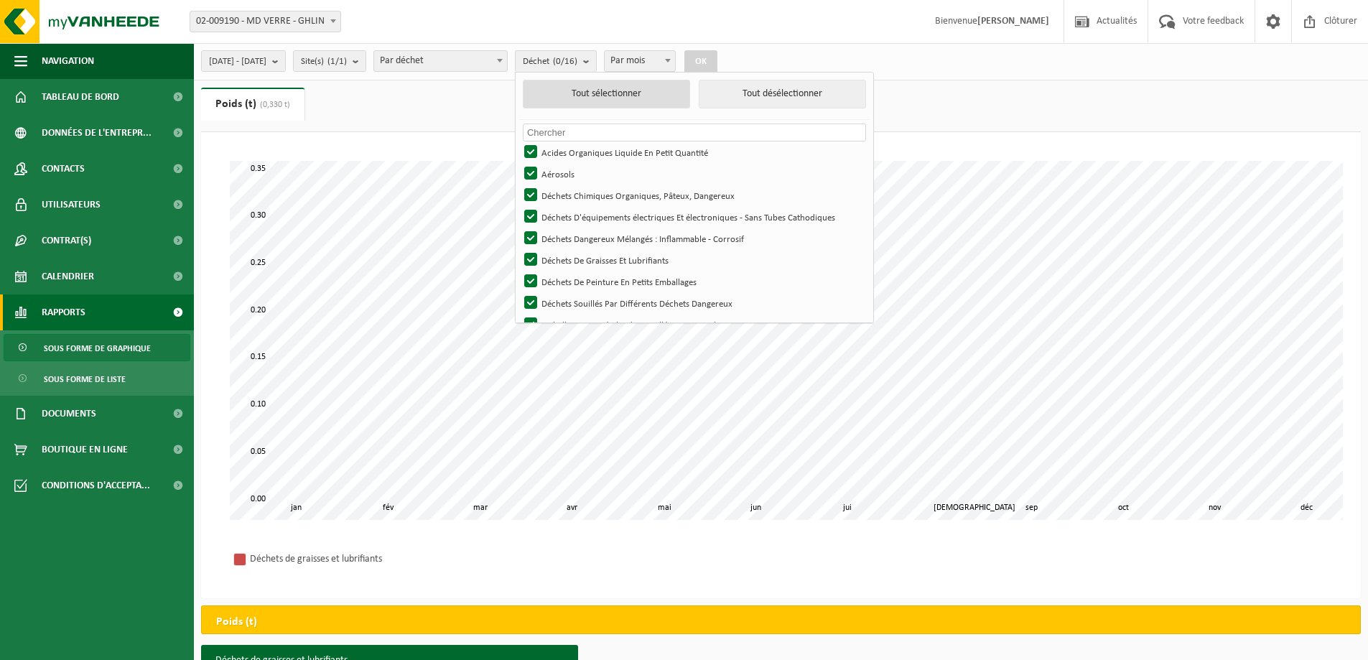
checkbox input "true"
click at [722, 65] on button "OK" at bounding box center [705, 61] width 33 height 23
